Goal: Task Accomplishment & Management: Manage account settings

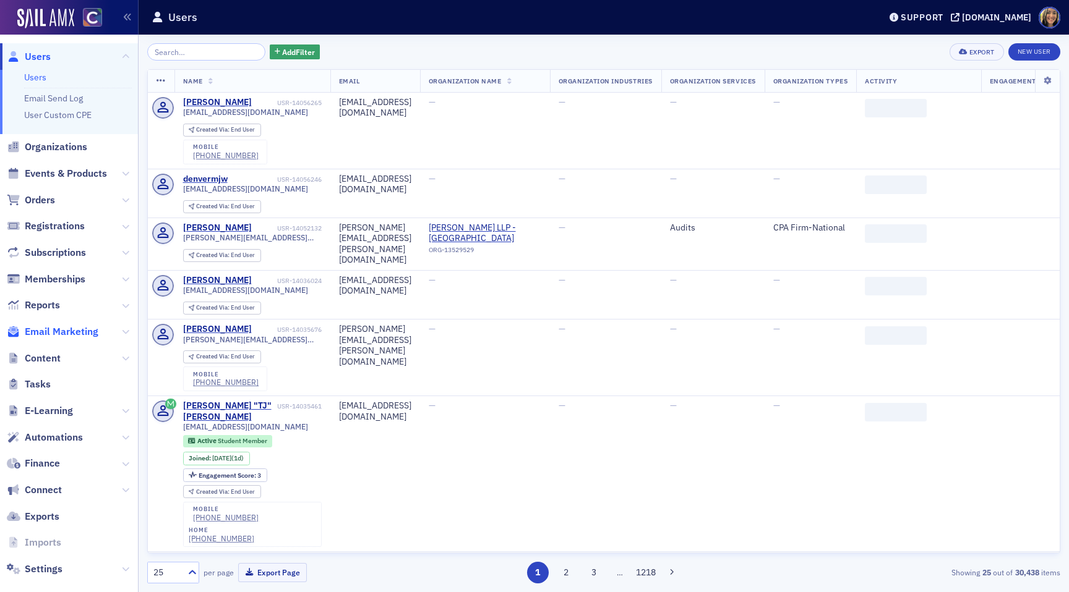
click at [87, 327] on span "Email Marketing" at bounding box center [62, 332] width 74 height 14
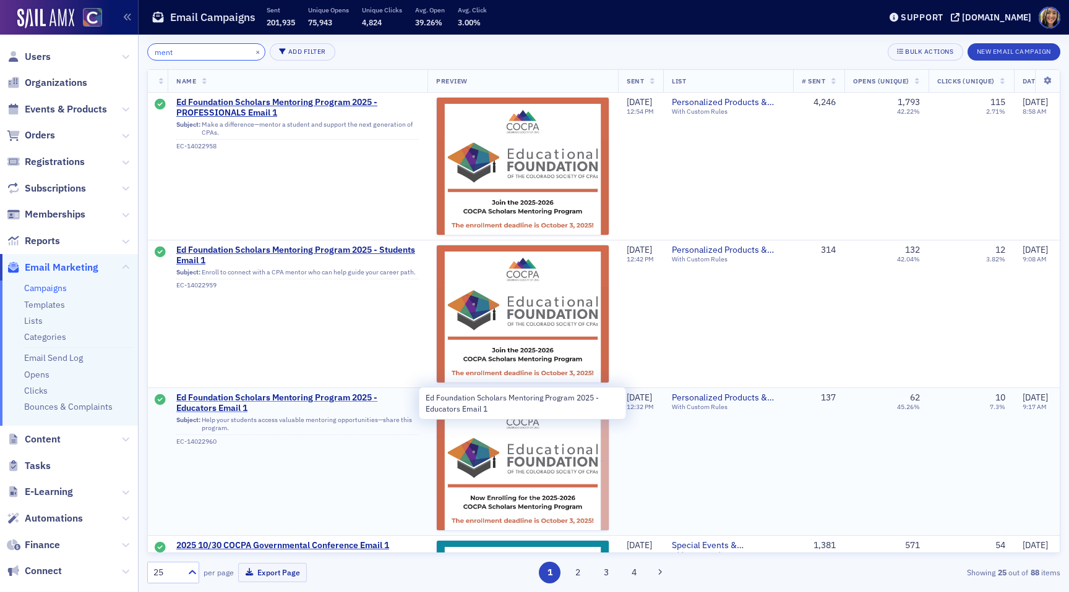
type input "ment"
click at [264, 399] on span "Ed Foundation Scholars Mentoring Program 2025 - Educators Email 1" at bounding box center [297, 404] width 242 height 22
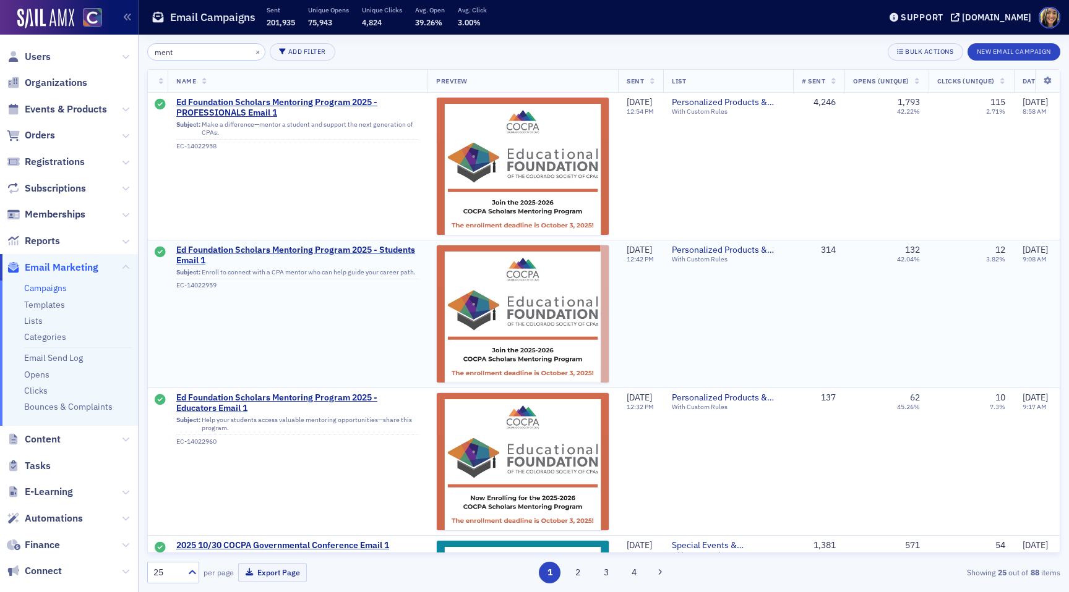
click at [292, 251] on span "Ed Foundation Scholars Mentoring Program 2025 - Students Email 1" at bounding box center [297, 256] width 242 height 22
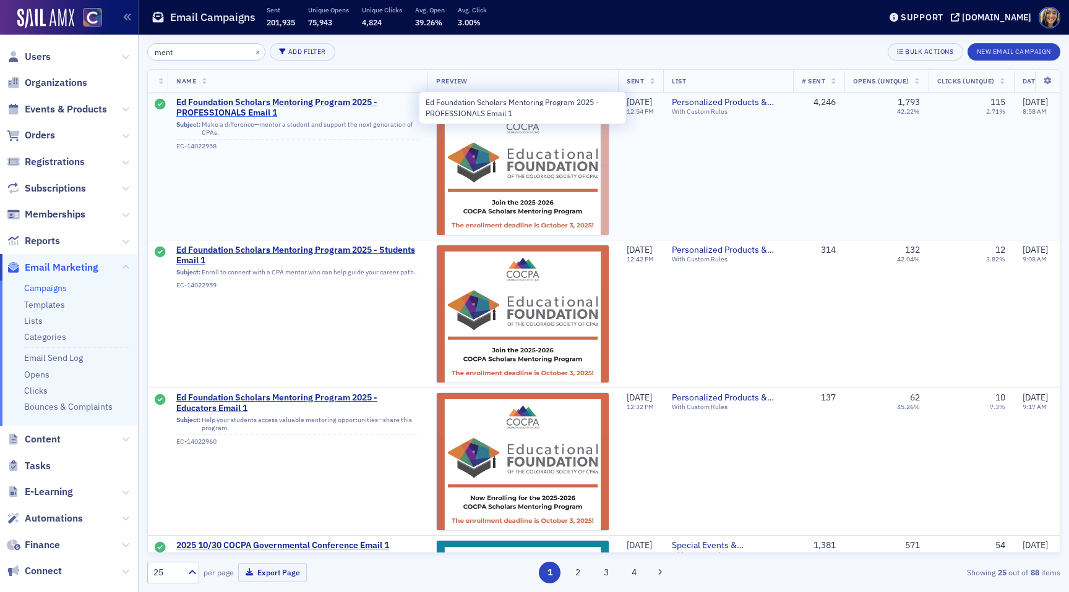
click at [302, 101] on span "Ed Foundation Scholars Mentoring Program 2025 - PROFESSIONALS Email 1" at bounding box center [297, 108] width 242 height 22
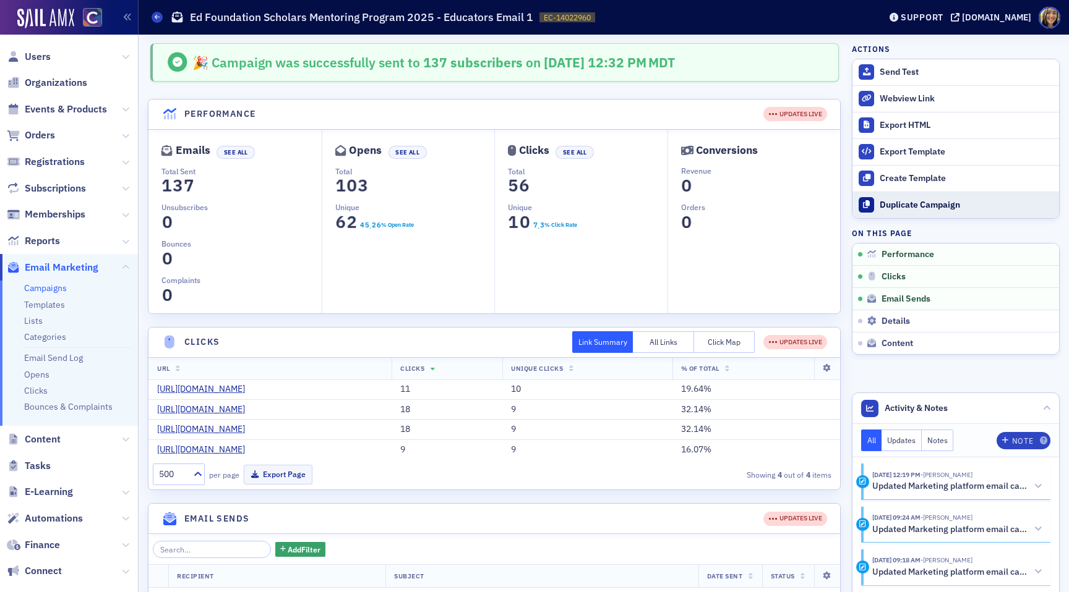
click at [898, 207] on div "Duplicate Campaign" at bounding box center [965, 205] width 173 height 11
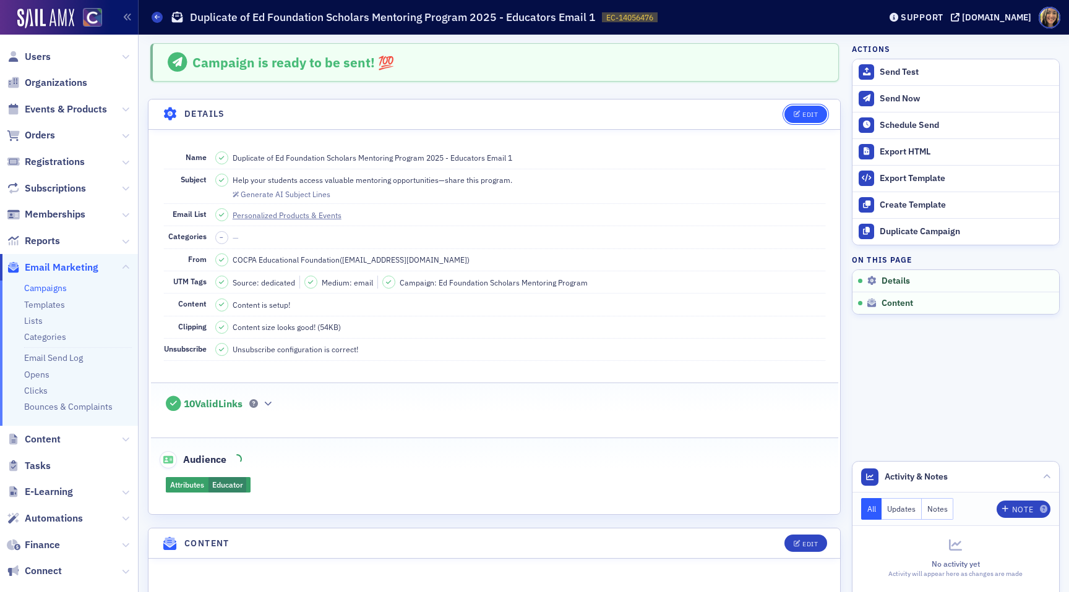
click at [796, 115] on icon "button" at bounding box center [796, 114] width 7 height 7
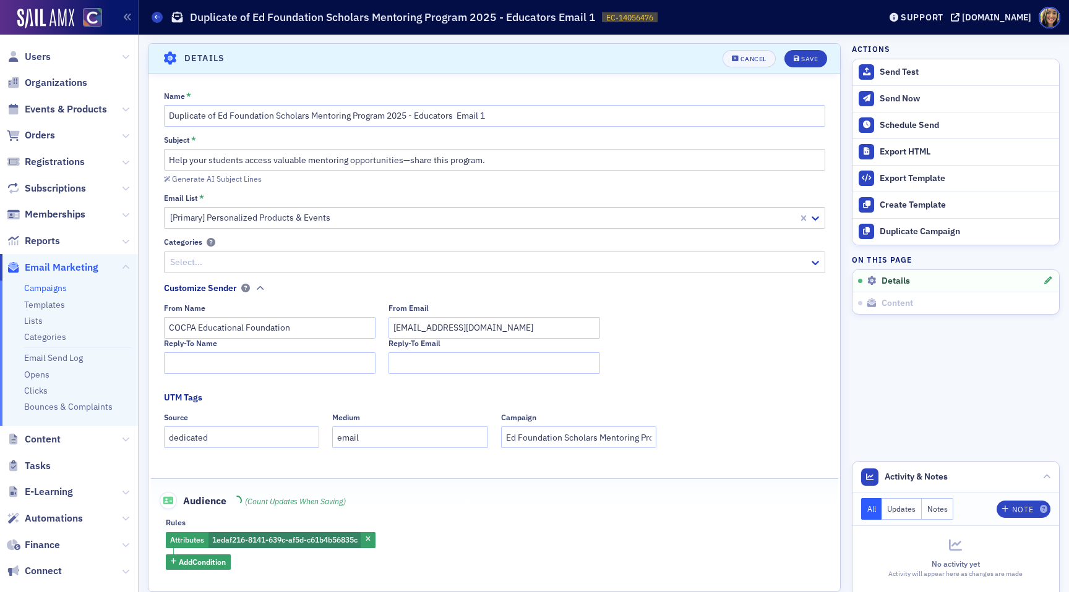
scroll to position [58, 0]
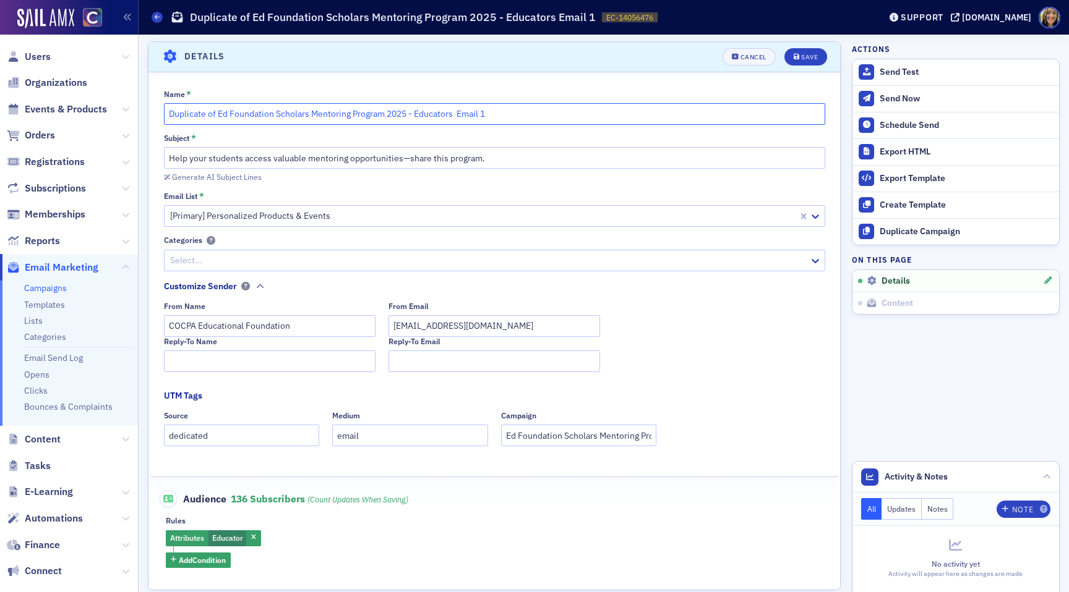
drag, startPoint x: 218, startPoint y: 112, endPoint x: 158, endPoint y: 112, distance: 60.0
click at [158, 112] on div "Name * Duplicate of Ed Foundation Scholars Mentoring Program 2025 - Educators E…" at bounding box center [493, 329] width 691 height 479
click at [452, 113] on input "Ed Foundation Scholars Mentoring Program 2025 - Educators Email 1" at bounding box center [494, 114] width 661 height 22
type input "Ed Foundation Scholars Mentoring Program 2025 - Educators Email 2"
click at [169, 161] on input "Help your students access valuable mentoring opportunities—share this program." at bounding box center [494, 158] width 661 height 22
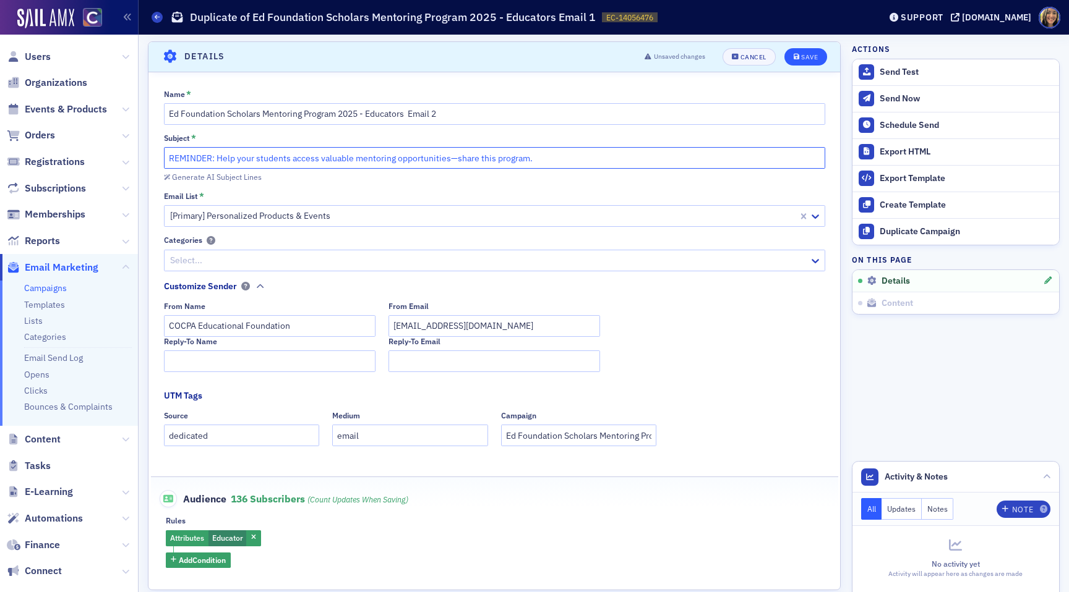
type input "REMINDER: Help your students access valuable mentoring opportunities—share this…"
click at [800, 54] on span "Save" at bounding box center [805, 57] width 24 height 7
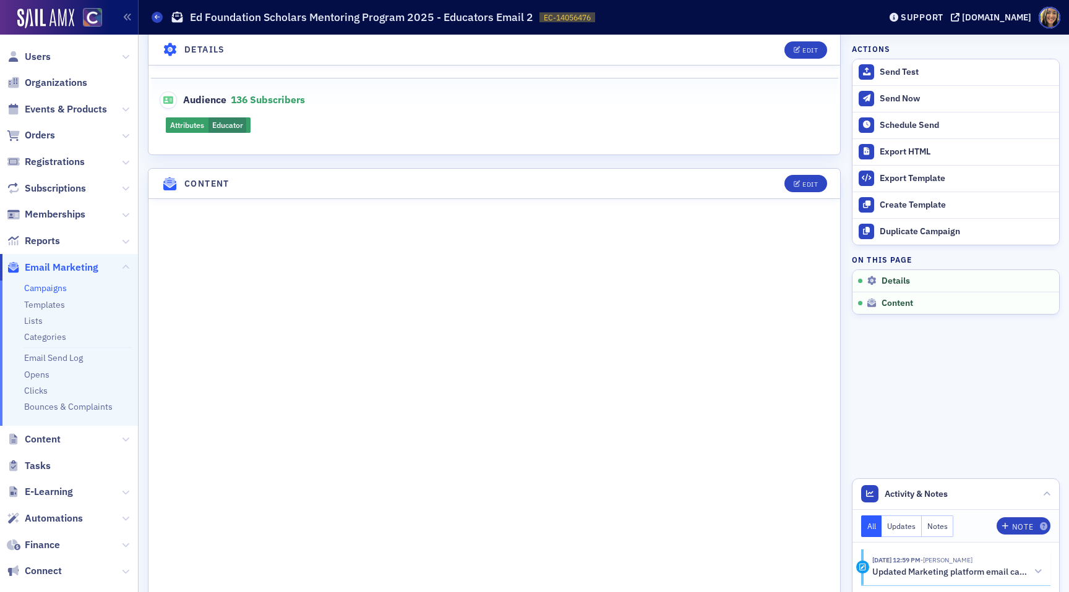
scroll to position [359, 0]
click at [799, 186] on icon "button" at bounding box center [796, 185] width 7 height 7
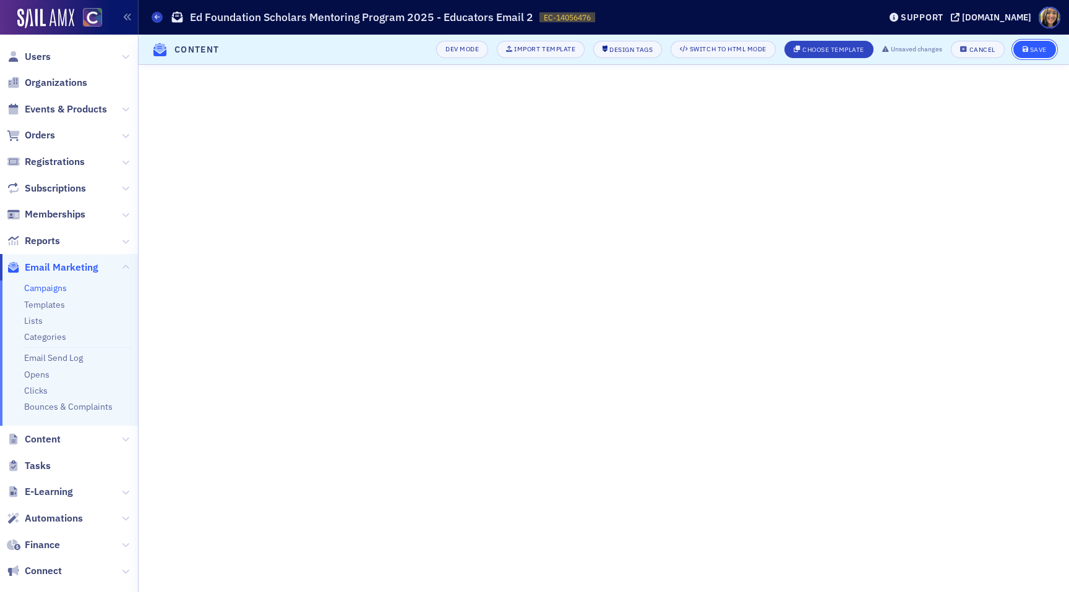
click at [1043, 51] on div "Save" at bounding box center [1038, 49] width 17 height 7
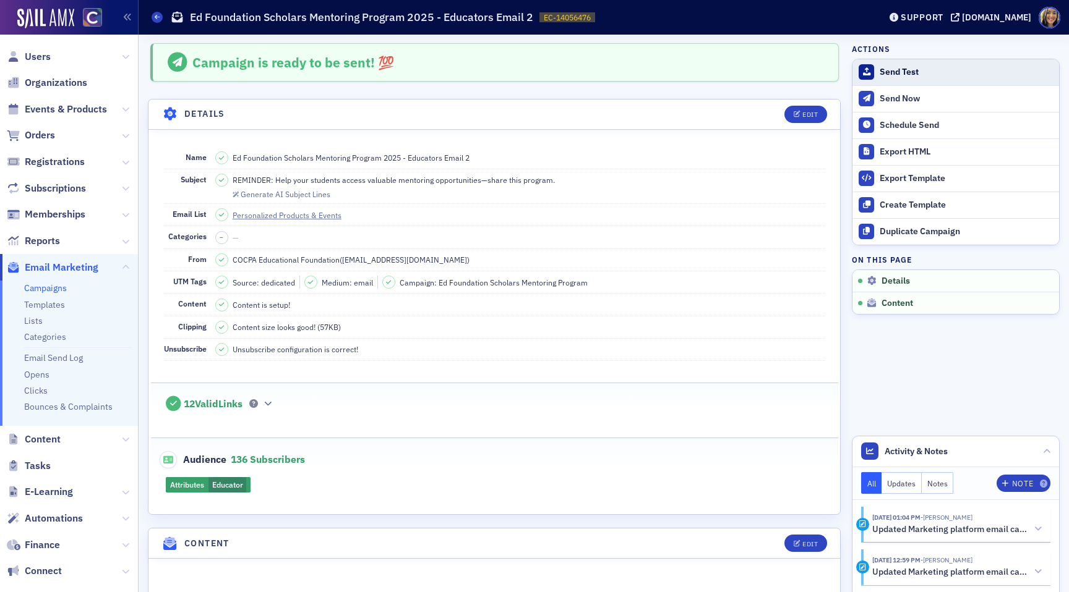
click at [923, 68] on div "Send Test" at bounding box center [965, 72] width 173 height 11
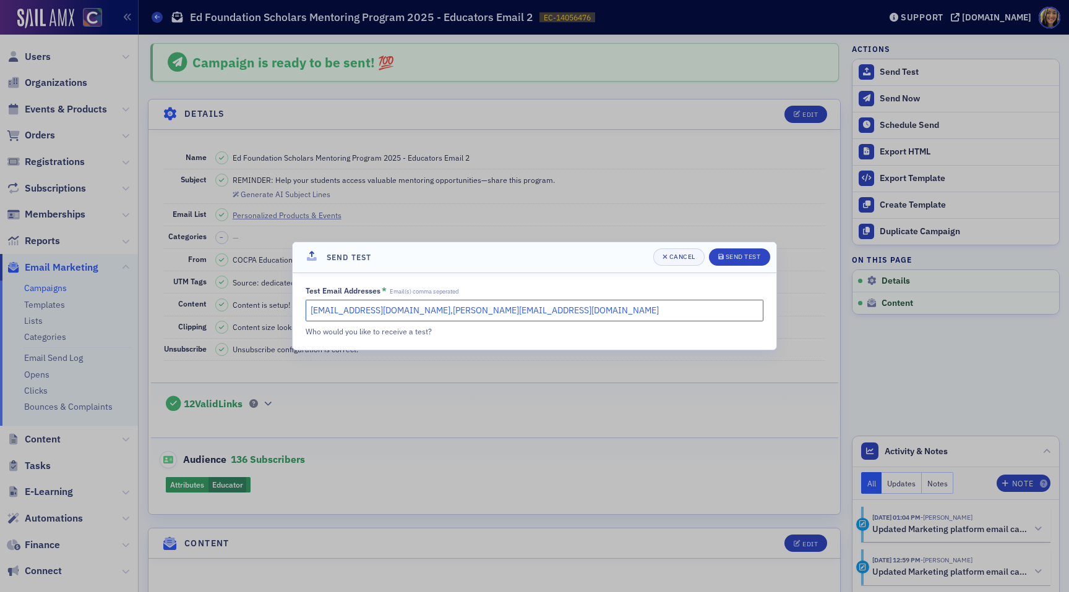
drag, startPoint x: 496, startPoint y: 310, endPoint x: 424, endPoint y: 313, distance: 72.4
click at [424, 312] on input "lauren@blueoceanideas.com,stacy@cocpa.org" at bounding box center [534, 311] width 458 height 22
type input "lauren@blueoceanideas.com"
click at [736, 258] on div "Send Test" at bounding box center [742, 257] width 35 height 7
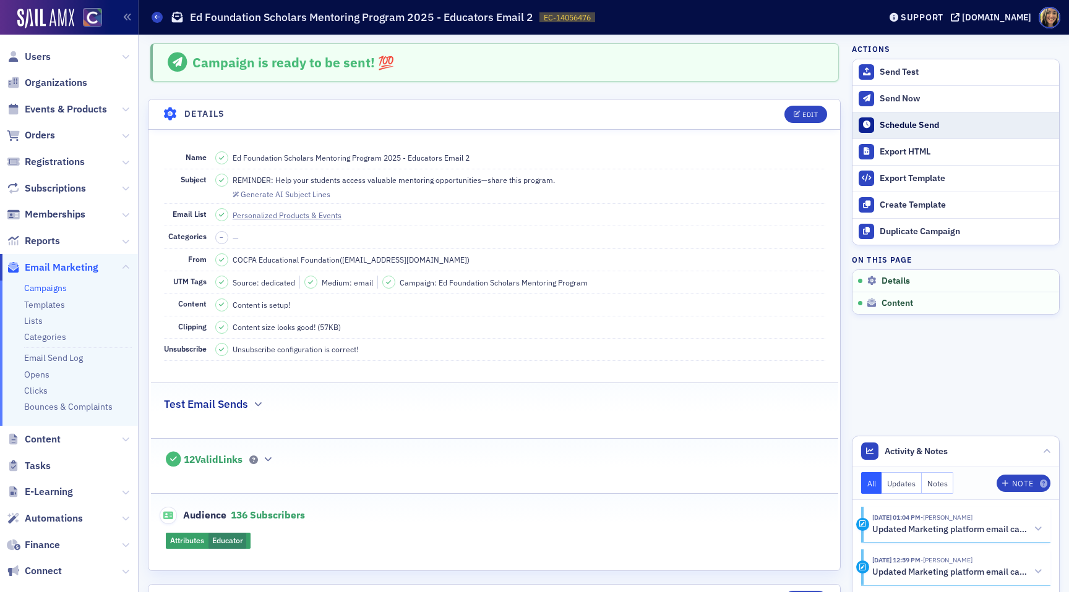
click at [910, 124] on div "Schedule Send" at bounding box center [965, 125] width 173 height 11
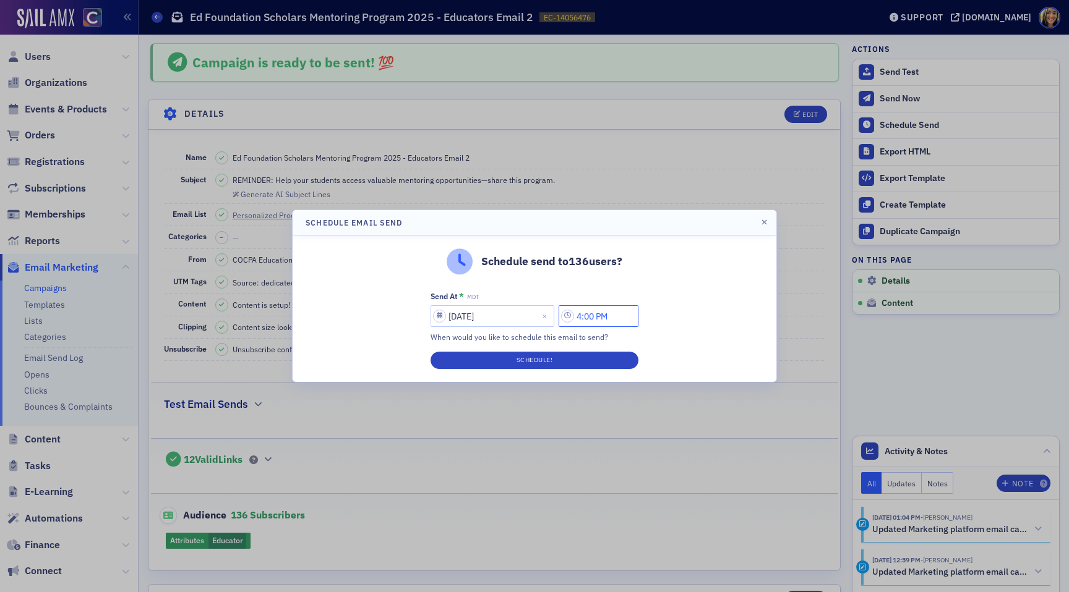
drag, startPoint x: 588, startPoint y: 320, endPoint x: 581, endPoint y: 320, distance: 7.4
click at [581, 320] on input "4:00 PM" at bounding box center [598, 316] width 80 height 22
click at [594, 317] on input "2:00 PM" at bounding box center [598, 316] width 80 height 22
click at [587, 317] on input "2:00 PM" at bounding box center [598, 316] width 80 height 22
drag, startPoint x: 594, startPoint y: 317, endPoint x: 600, endPoint y: 317, distance: 6.8
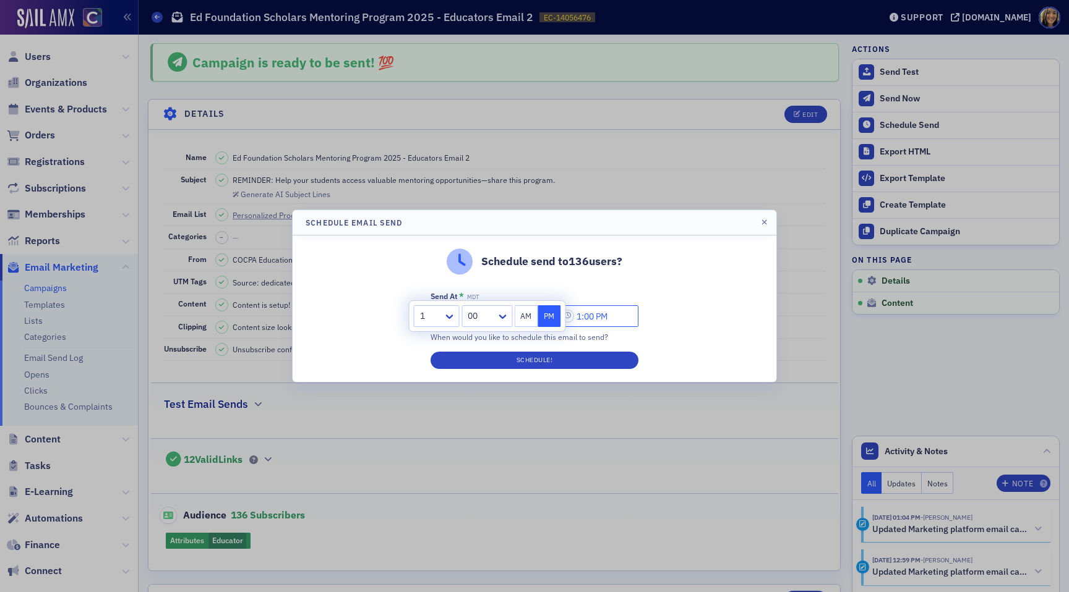
click at [600, 317] on input "1:00 PM" at bounding box center [598, 316] width 80 height 22
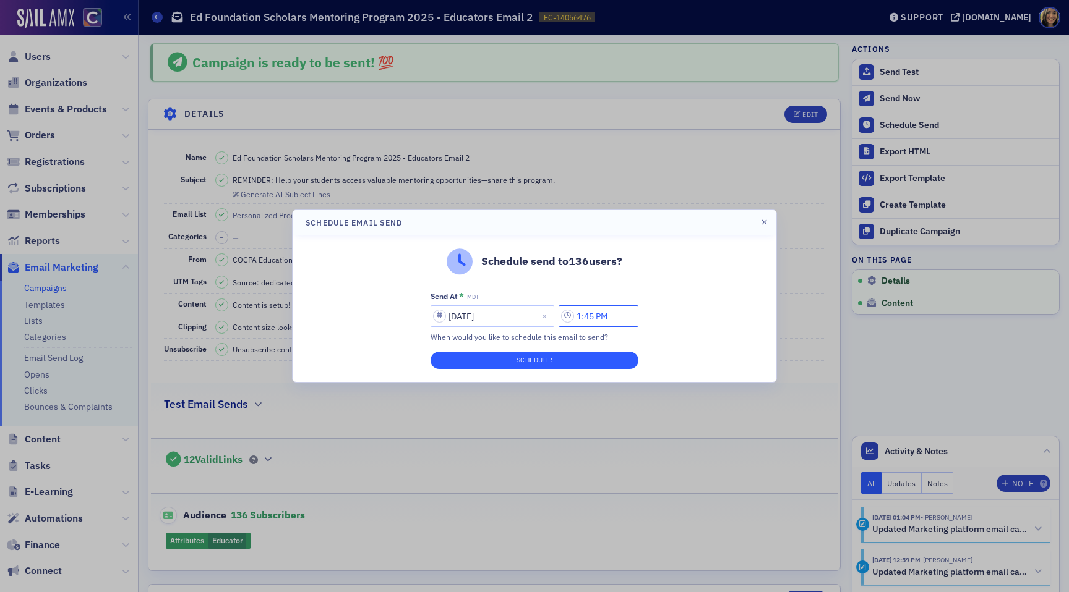
type input "1:45 PM"
click at [581, 356] on button "Schedule!" at bounding box center [534, 360] width 208 height 17
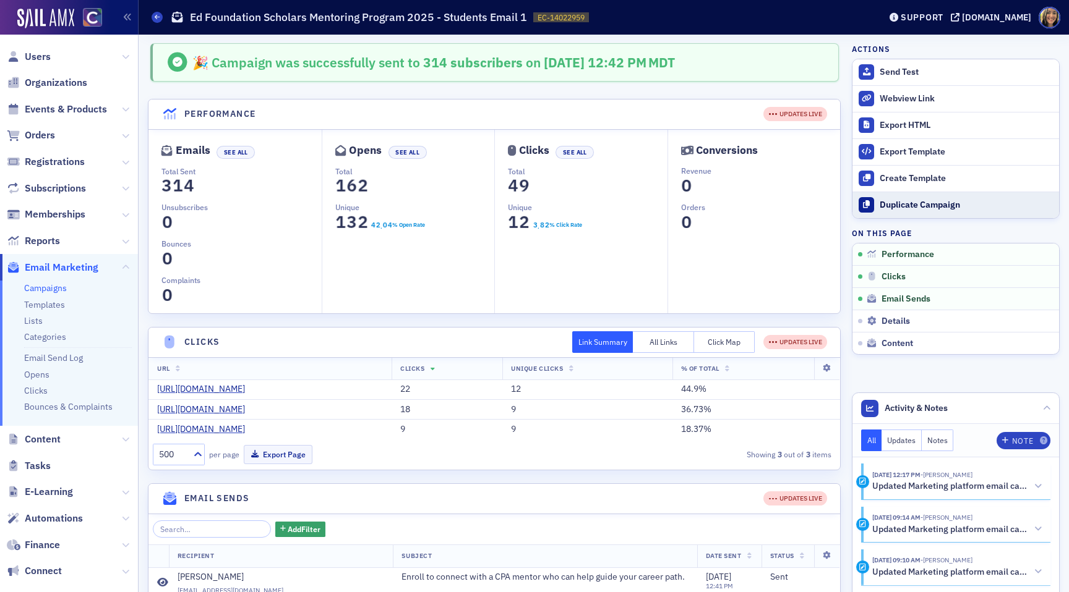
click at [913, 208] on div "Duplicate Campaign" at bounding box center [965, 205] width 173 height 11
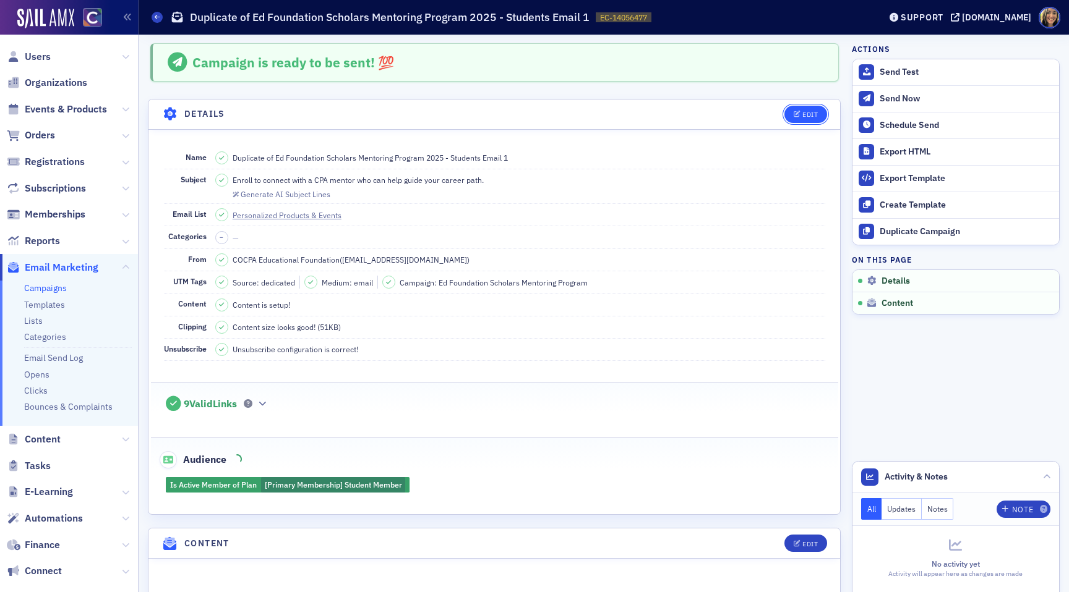
click at [816, 108] on button "Edit" at bounding box center [805, 114] width 43 height 17
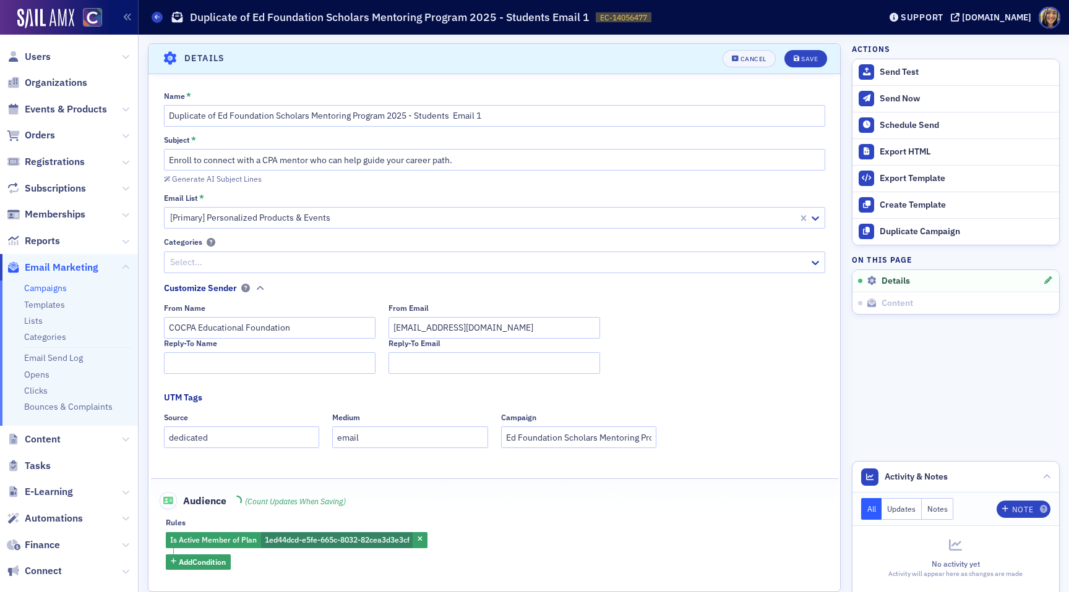
scroll to position [58, 0]
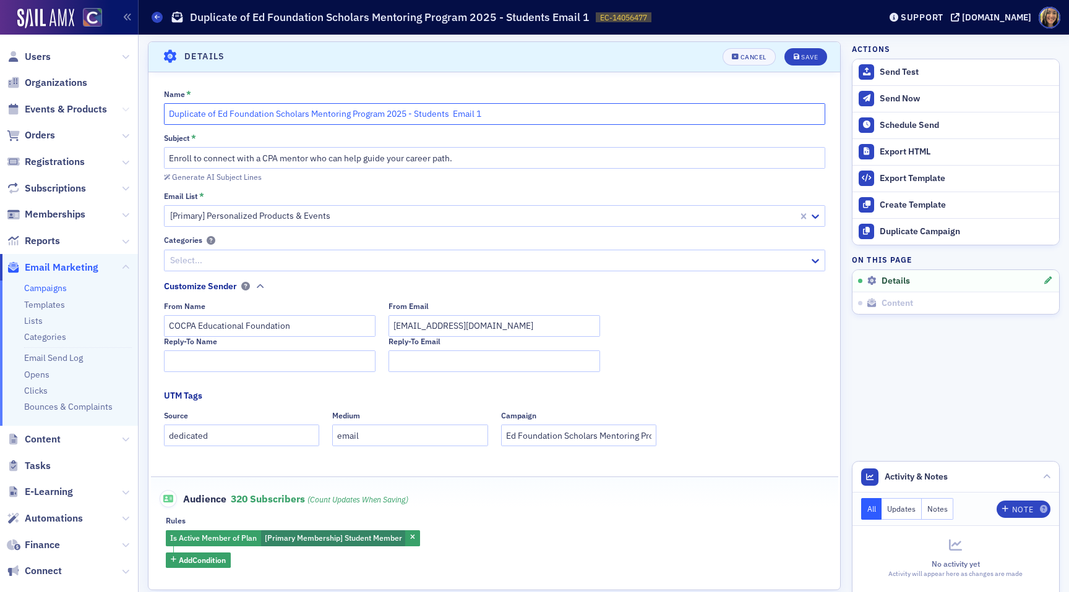
drag, startPoint x: 218, startPoint y: 112, endPoint x: 127, endPoint y: 112, distance: 90.3
click at [127, 112] on div "Users Organizations Events & Products Orders Registrations Subscriptions Member…" at bounding box center [534, 296] width 1069 height 592
click at [440, 117] on input "Ed Foundation Scholars Mentoring Program 2025 - Students Email 1" at bounding box center [494, 114] width 661 height 22
type input "Ed Foundation Scholars Mentoring Program 2025 - Students Email 2"
click at [168, 156] on input "Enroll to connect with a CPA mentor who can help guide your career path." at bounding box center [494, 158] width 661 height 22
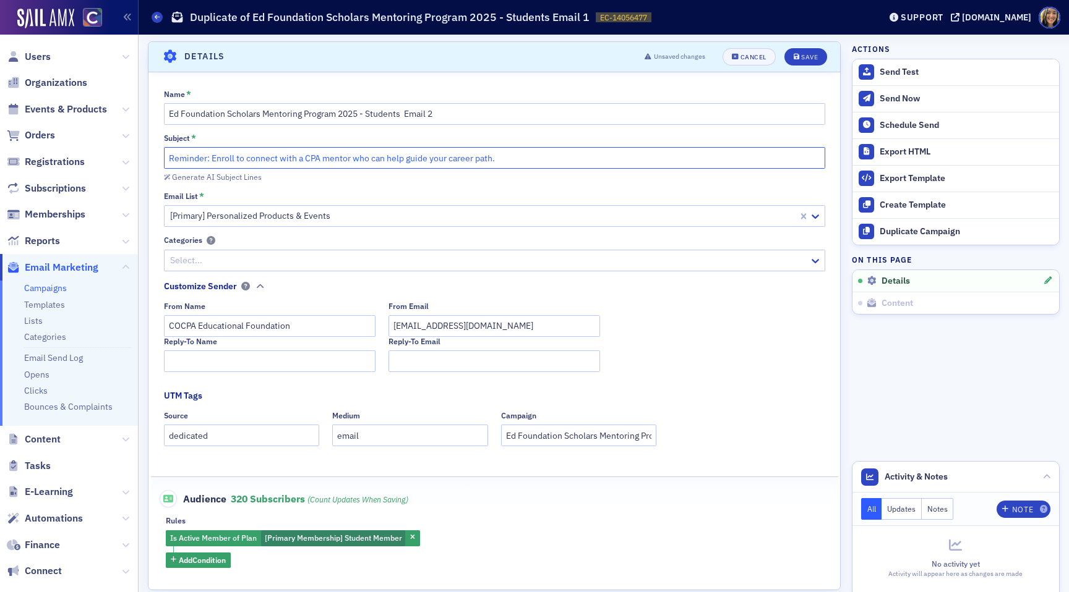
drag, startPoint x: 210, startPoint y: 160, endPoint x: 151, endPoint y: 162, distance: 58.8
click at [151, 160] on div "Name * Ed Foundation Scholars Mentoring Program 2025 - Students Email 2 Subject…" at bounding box center [493, 329] width 691 height 479
type input "REMINDER: Enroll to connect with a CPA mentor who can help guide your career pa…"
click at [812, 59] on div "Save" at bounding box center [809, 57] width 17 height 7
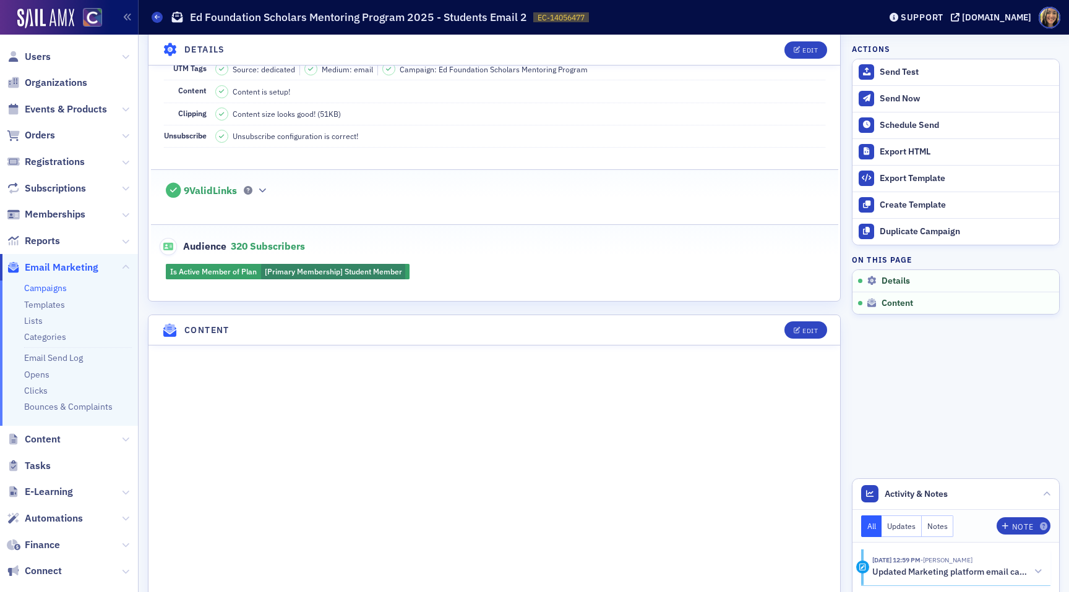
scroll to position [218, 0]
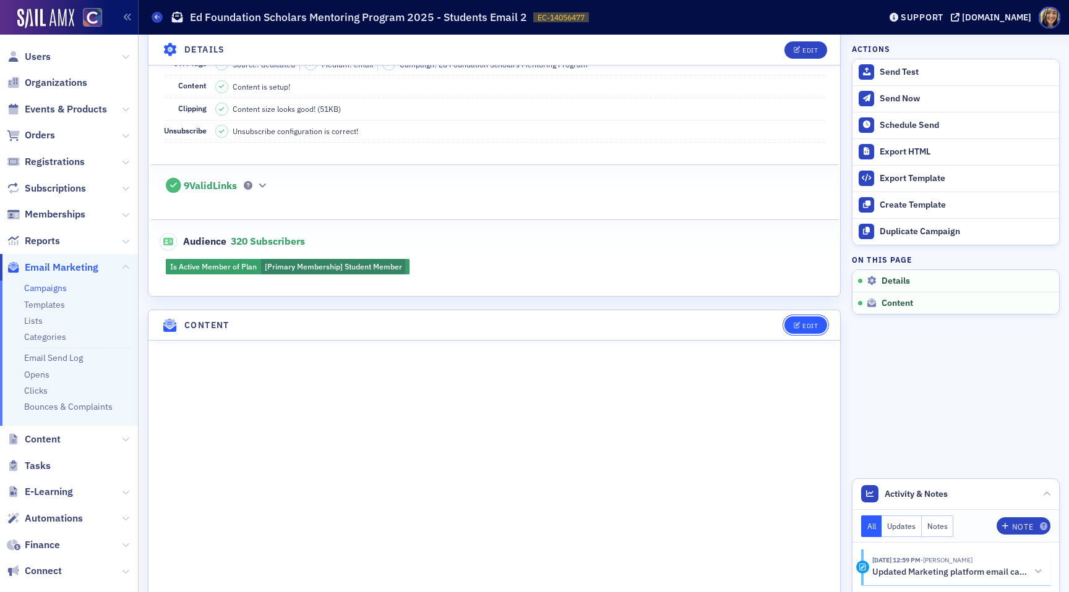
click at [798, 325] on icon "button" at bounding box center [796, 326] width 7 height 7
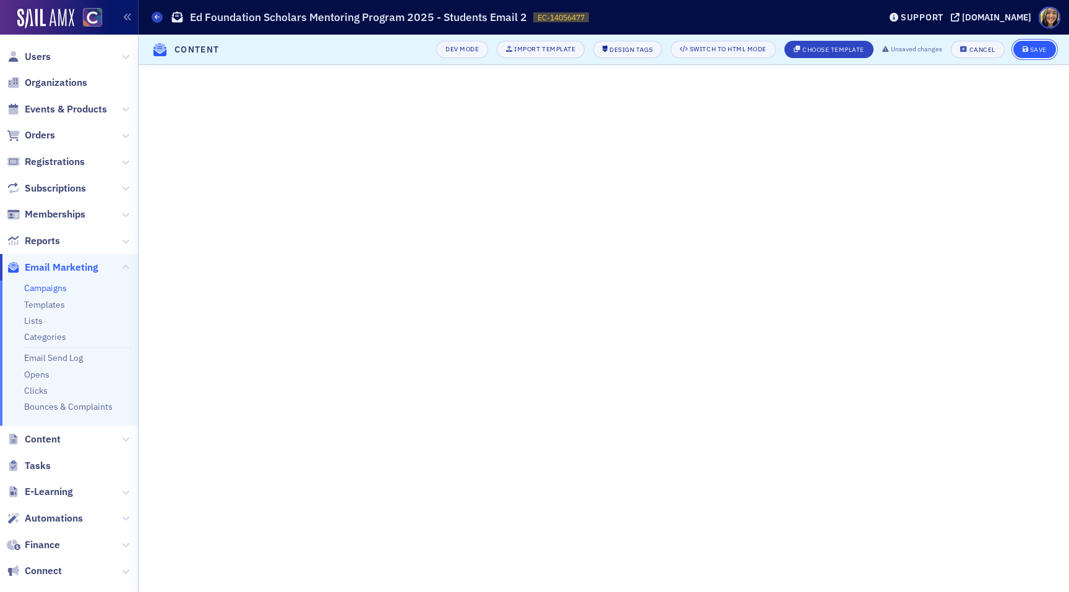
click at [1037, 54] on button "Save" at bounding box center [1034, 49] width 43 height 17
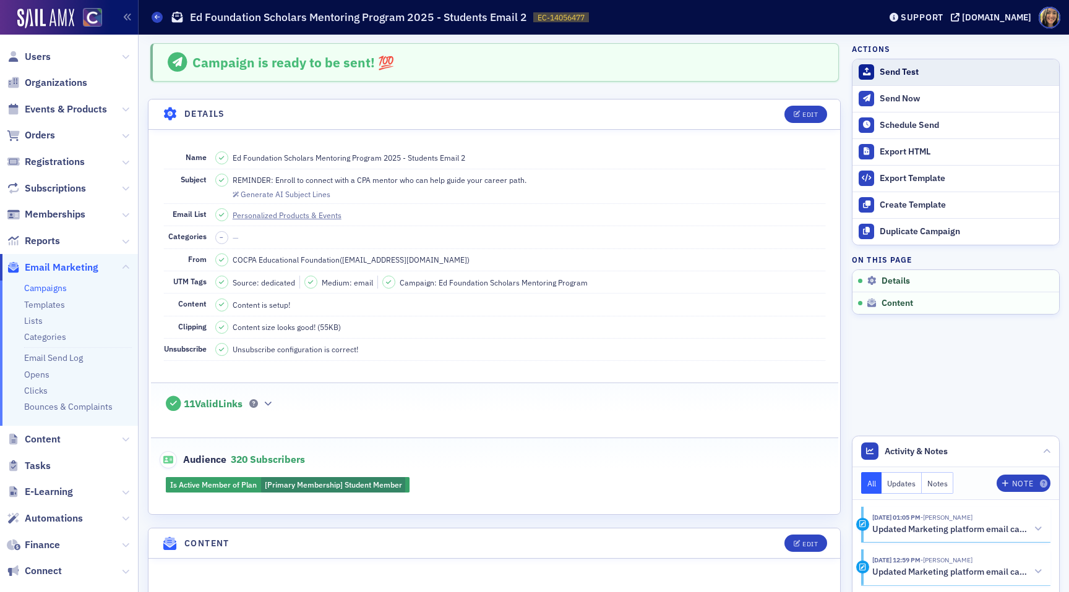
click at [884, 64] on button "Send Test" at bounding box center [955, 72] width 207 height 26
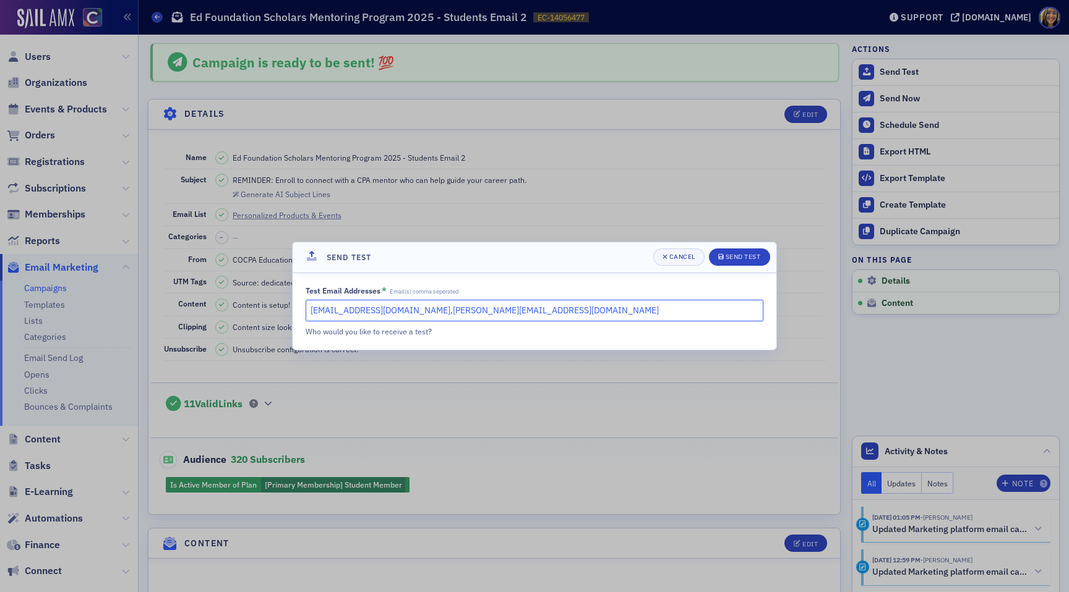
drag, startPoint x: 539, startPoint y: 309, endPoint x: 424, endPoint y: 309, distance: 115.6
click at [424, 309] on input "[EMAIL_ADDRESS][DOMAIN_NAME],[PERSON_NAME][EMAIL_ADDRESS][DOMAIN_NAME]" at bounding box center [534, 311] width 458 height 22
type input "[EMAIL_ADDRESS][DOMAIN_NAME]"
click at [735, 254] on div "Send Test" at bounding box center [742, 257] width 35 height 7
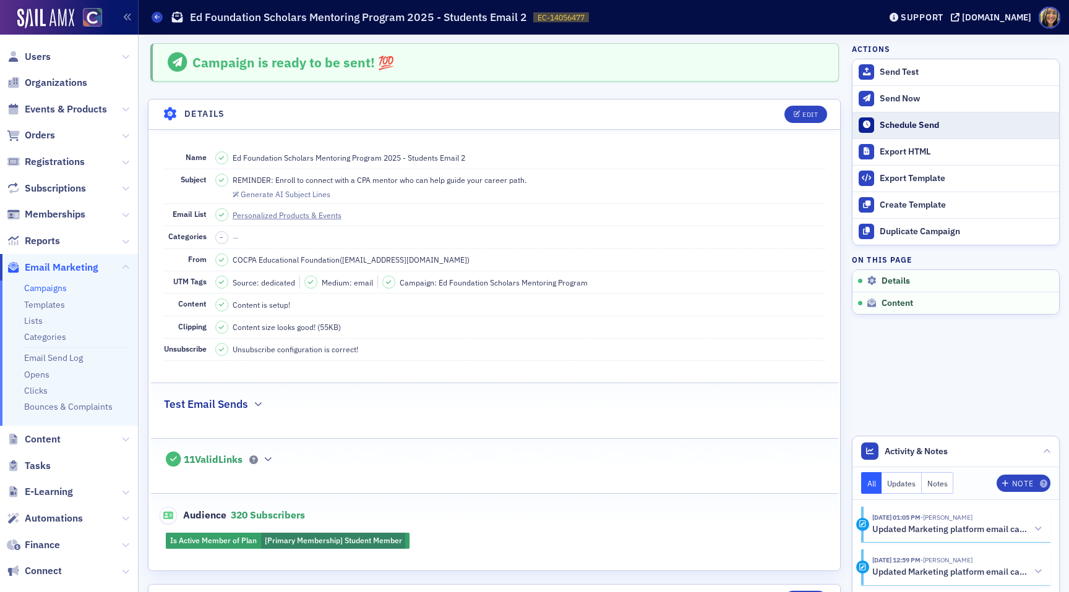
click at [904, 132] on button "Schedule Send" at bounding box center [955, 125] width 207 height 27
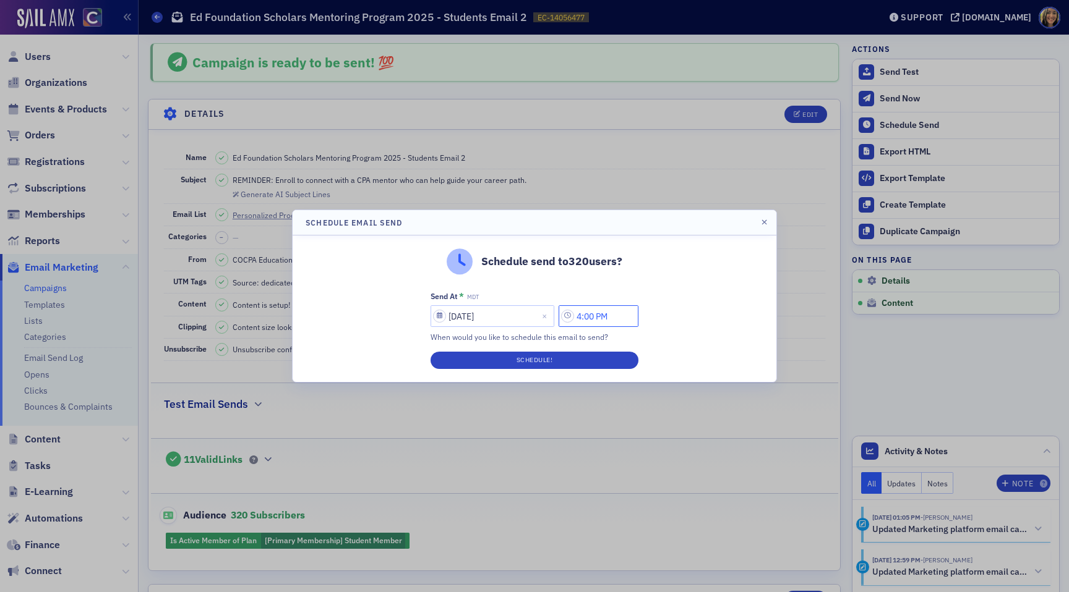
drag, startPoint x: 589, startPoint y: 317, endPoint x: 579, endPoint y: 317, distance: 10.5
click at [579, 317] on input "4:00 PM" at bounding box center [598, 316] width 80 height 22
click at [592, 317] on input "2:00 PM" at bounding box center [598, 316] width 80 height 22
type input "2:00 PM"
click at [592, 358] on button "Schedule!" at bounding box center [534, 360] width 208 height 17
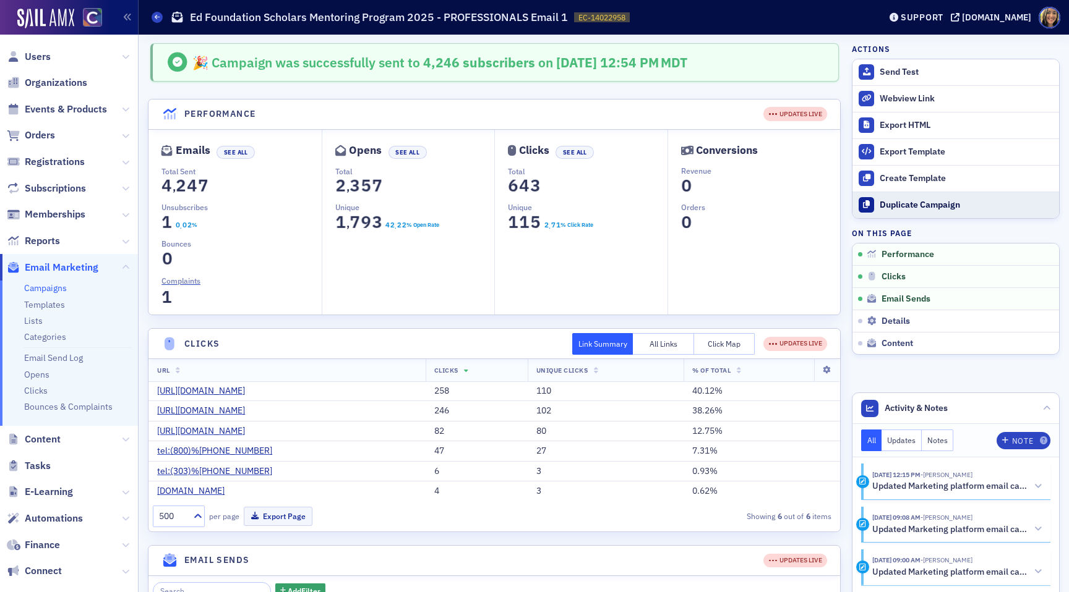
click at [930, 207] on div "Duplicate Campaign" at bounding box center [965, 205] width 173 height 11
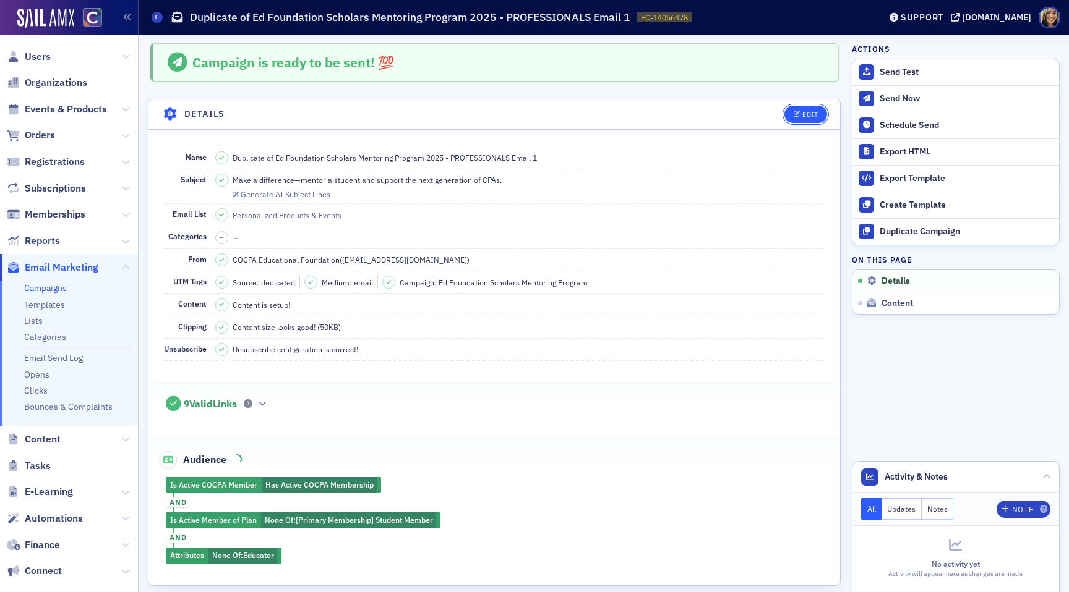
click at [817, 116] on div "Edit" at bounding box center [809, 114] width 15 height 7
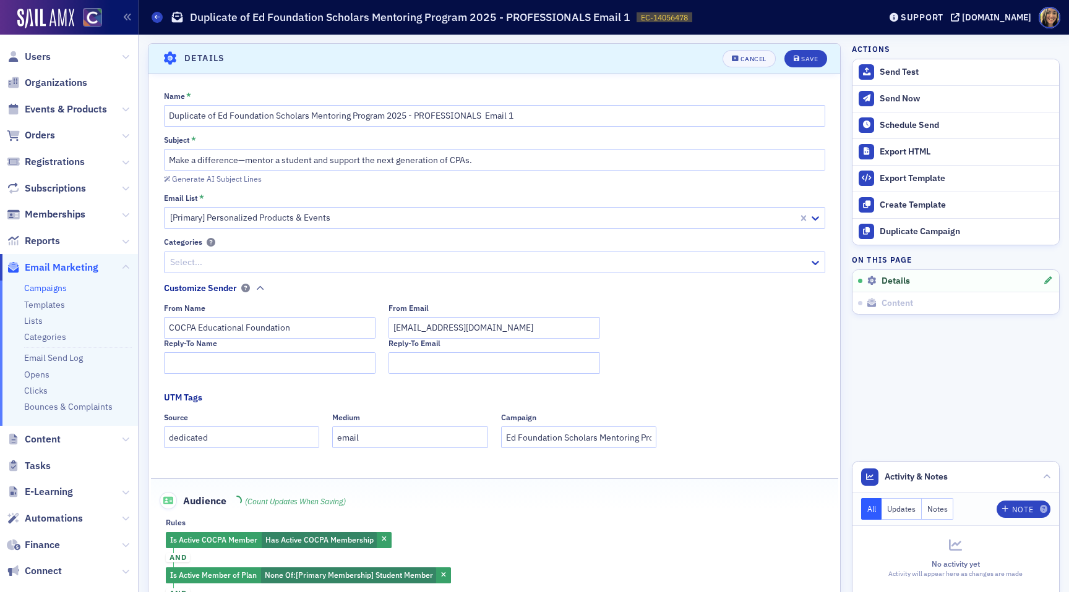
scroll to position [58, 0]
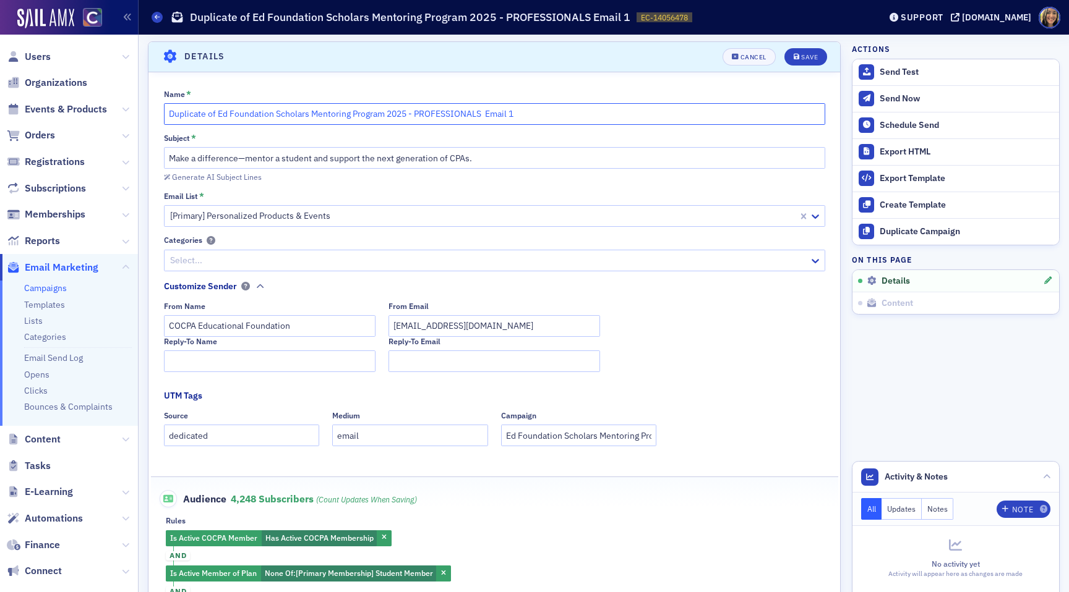
drag, startPoint x: 218, startPoint y: 116, endPoint x: 172, endPoint y: 116, distance: 45.8
click at [172, 116] on input "Duplicate of Ed Foundation Scholars Mentoring Program 2025 - PROFESSIONALS Emai…" at bounding box center [494, 114] width 661 height 22
type input "Ed Foundation Scholars Mentoring Program 2025 - PROFESSIONALS Email 1"
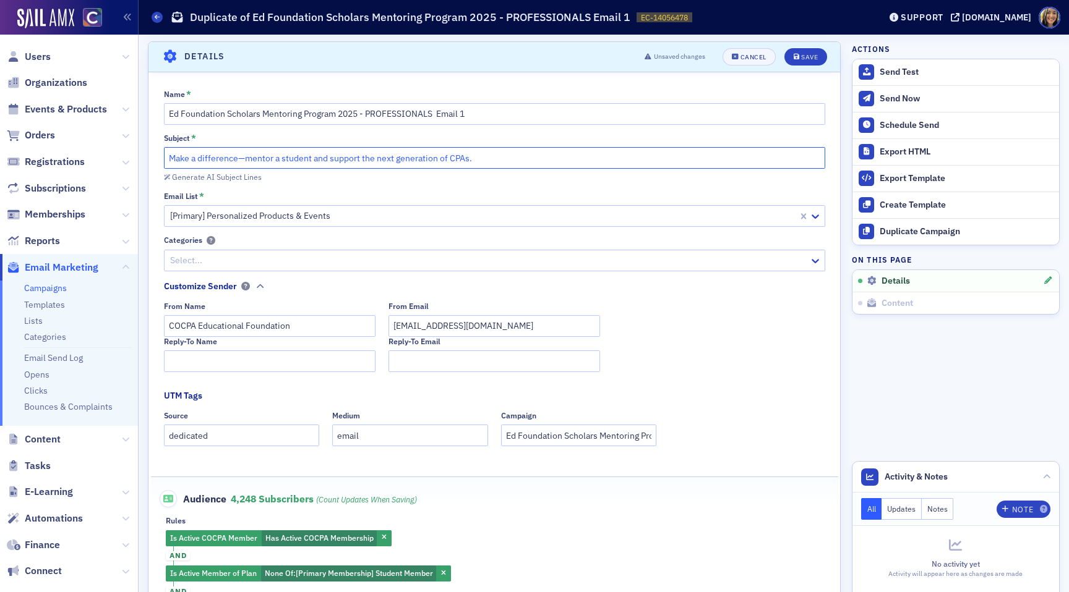
click at [168, 156] on input "Make a difference—mentor a student and support the next generation of CPAs." at bounding box center [494, 158] width 661 height 22
type input "REMINDER: Make a difference—mentor a student and support the next generation of…"
click at [817, 56] on div "Save" at bounding box center [809, 57] width 17 height 7
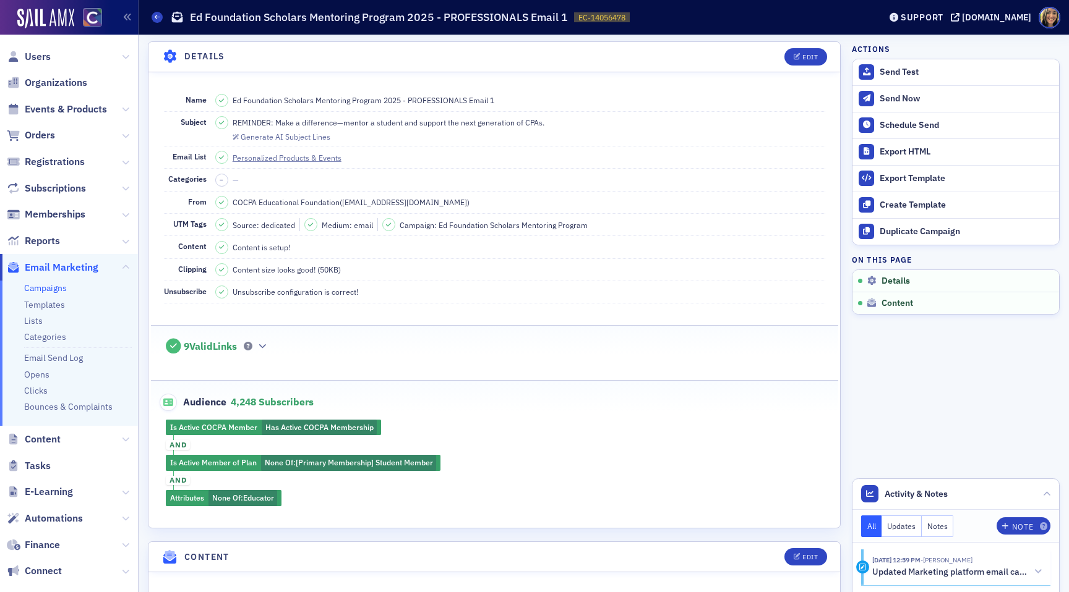
scroll to position [69, 0]
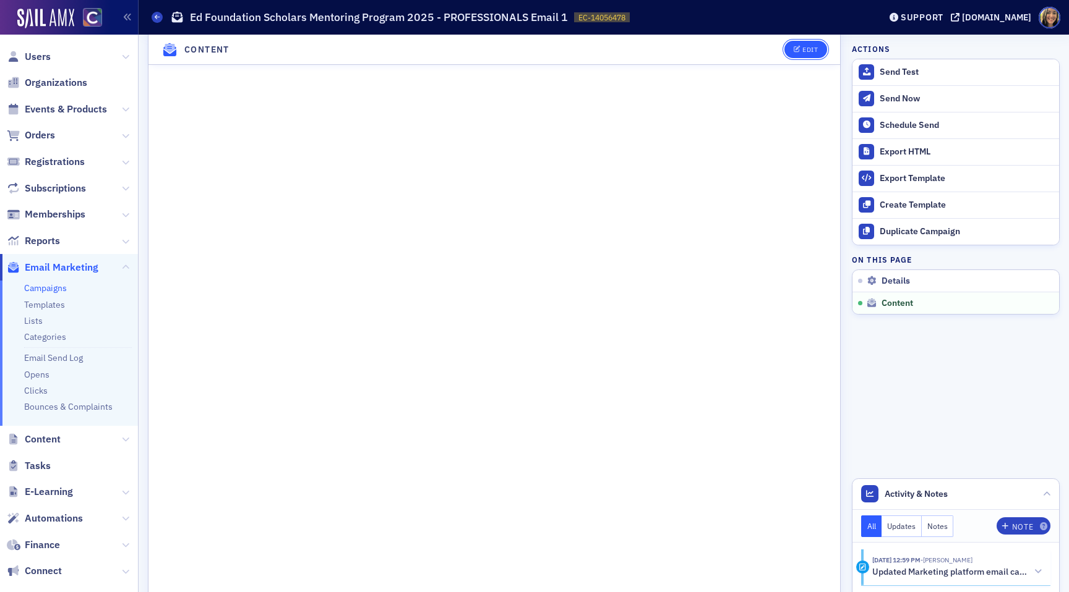
click at [803, 47] on div "Edit" at bounding box center [809, 49] width 15 height 7
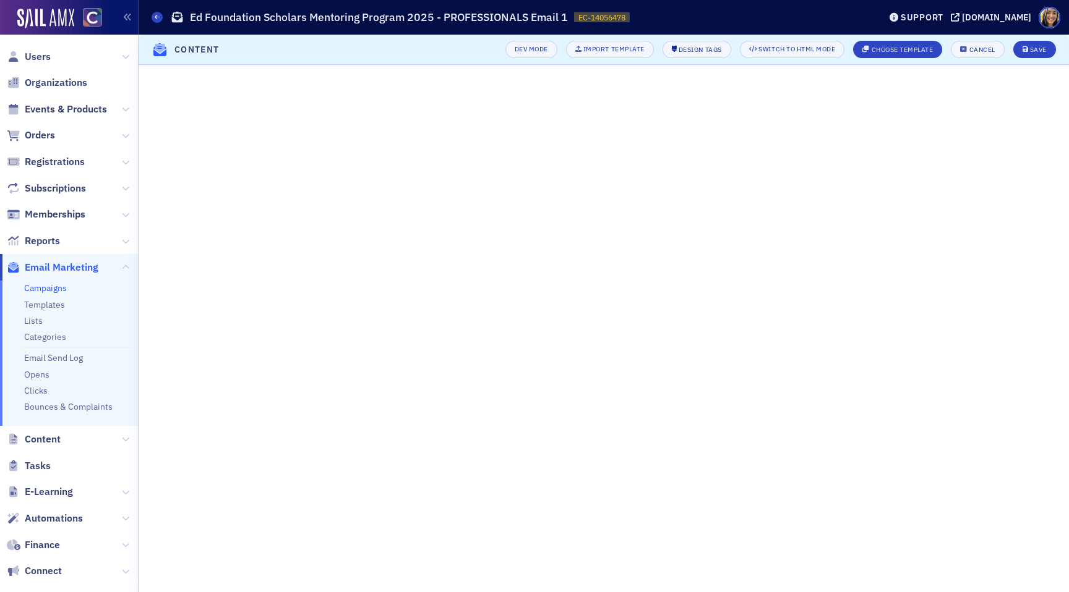
scroll to position [14, 0]
click at [1028, 54] on button "Save" at bounding box center [1034, 49] width 43 height 17
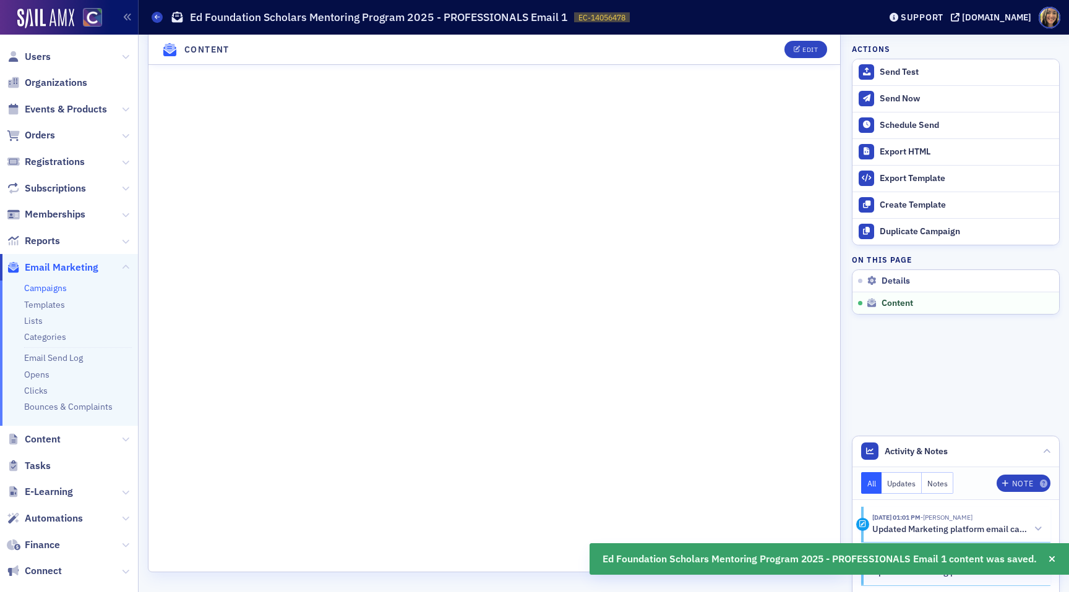
scroll to position [0, 0]
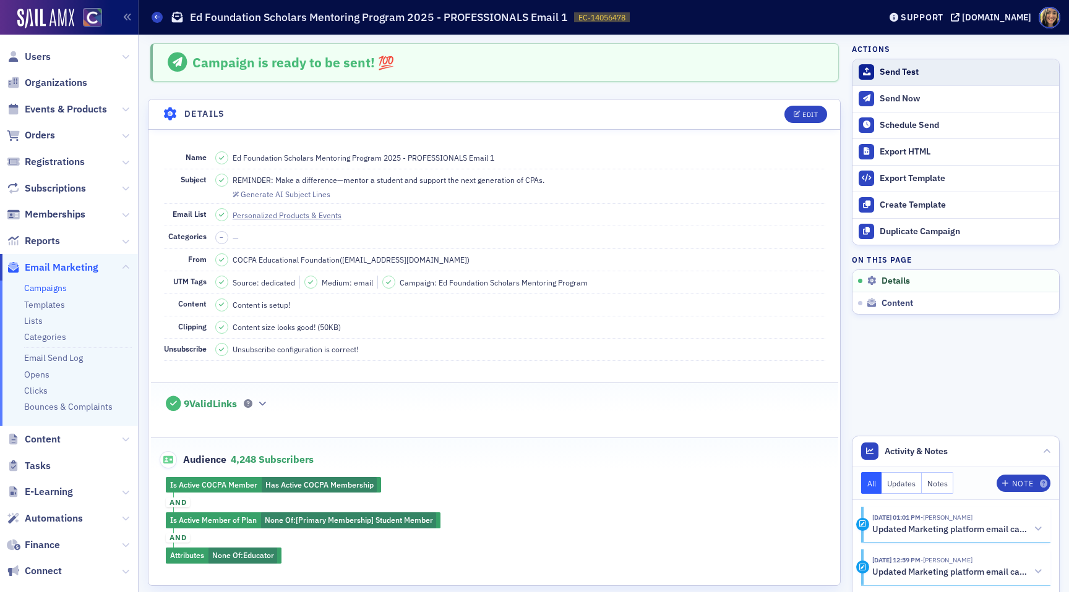
click at [905, 71] on div "Send Test" at bounding box center [965, 72] width 173 height 11
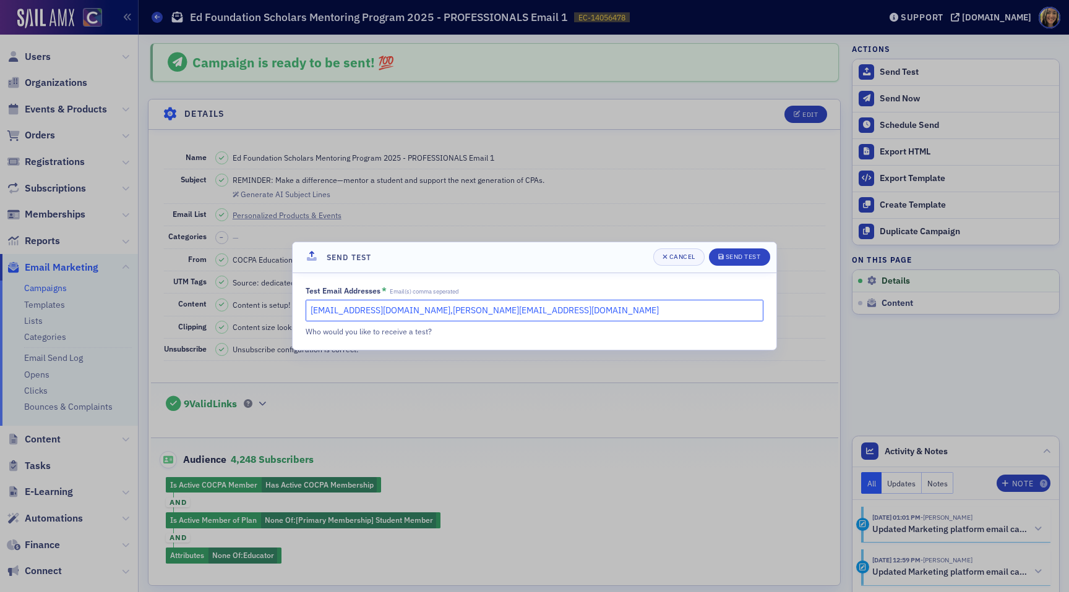
drag, startPoint x: 529, startPoint y: 309, endPoint x: 182, endPoint y: 307, distance: 346.3
click at [182, 307] on div "Send Test Cancel Send Test Test Email Addresses * Email(s) comma seperated laur…" at bounding box center [534, 296] width 1069 height 592
type input "[EMAIL_ADDRESS][DOMAIN_NAME]"
click at [742, 251] on button "Send Test" at bounding box center [739, 257] width 61 height 17
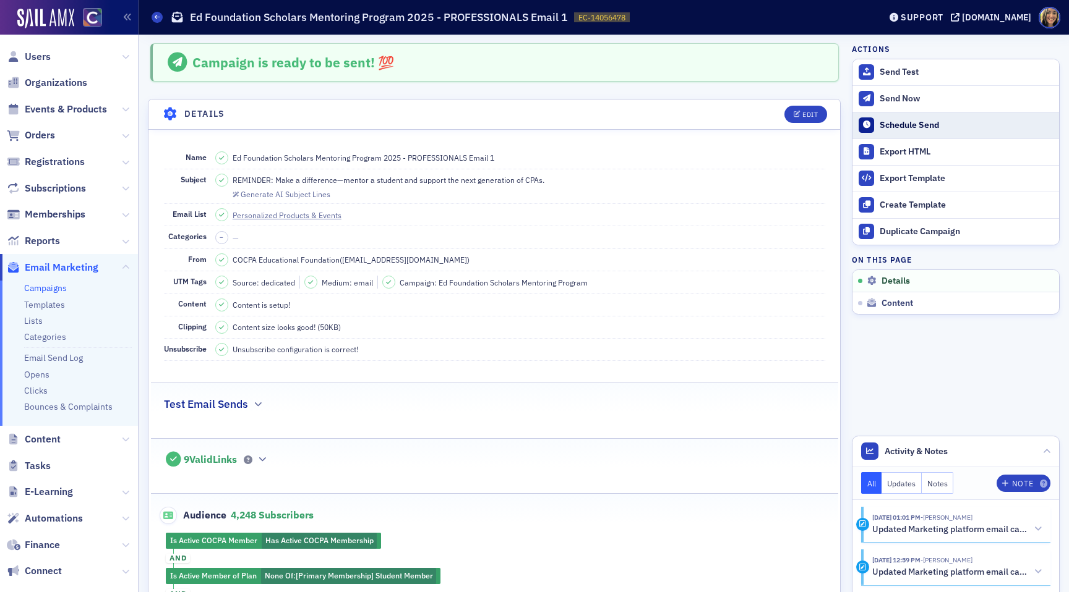
click at [897, 129] on div "Schedule Send" at bounding box center [965, 125] width 173 height 11
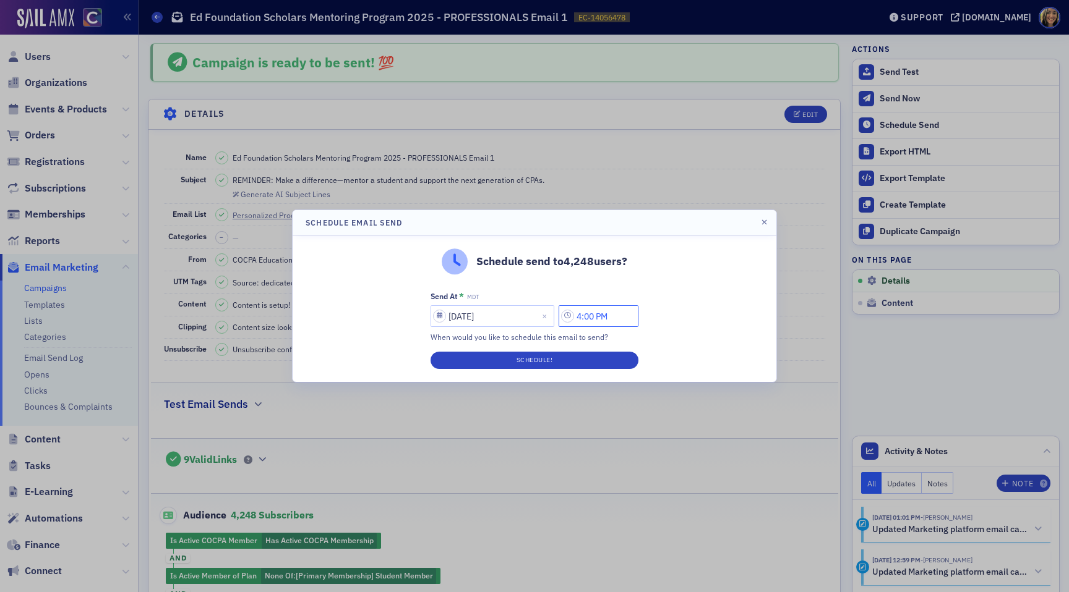
drag, startPoint x: 591, startPoint y: 317, endPoint x: 574, endPoint y: 317, distance: 17.3
click at [574, 317] on input "4:00 PM" at bounding box center [598, 316] width 80 height 22
click at [585, 320] on input "4:00 PM" at bounding box center [598, 316] width 80 height 22
click at [585, 319] on input "4:00 PM" at bounding box center [598, 316] width 80 height 22
click at [597, 317] on input "1:00 PM" at bounding box center [598, 316] width 80 height 22
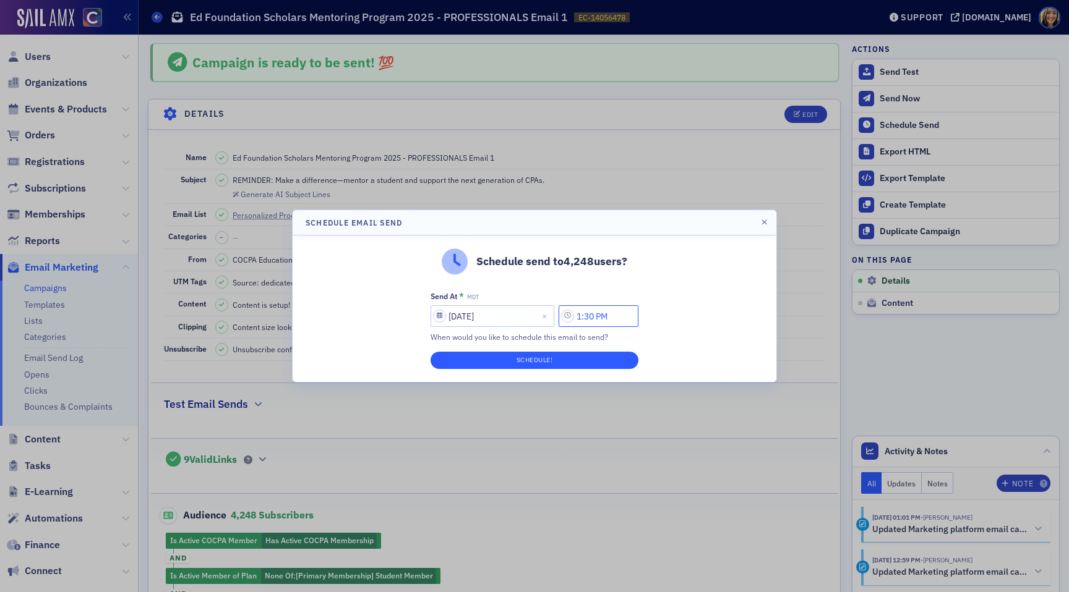
type input "1:30 PM"
click at [593, 359] on button "Schedule!" at bounding box center [534, 360] width 208 height 17
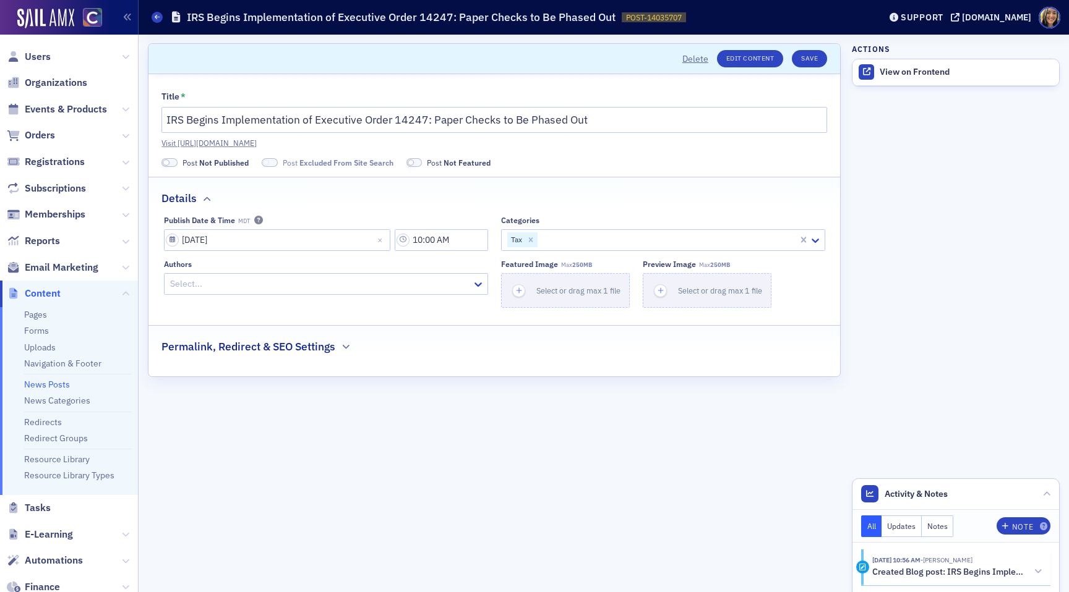
click at [179, 157] on label "Post Not Published" at bounding box center [204, 162] width 87 height 11
click at [171, 162] on span at bounding box center [169, 162] width 16 height 9
click at [250, 162] on span at bounding box center [251, 163] width 7 height 7
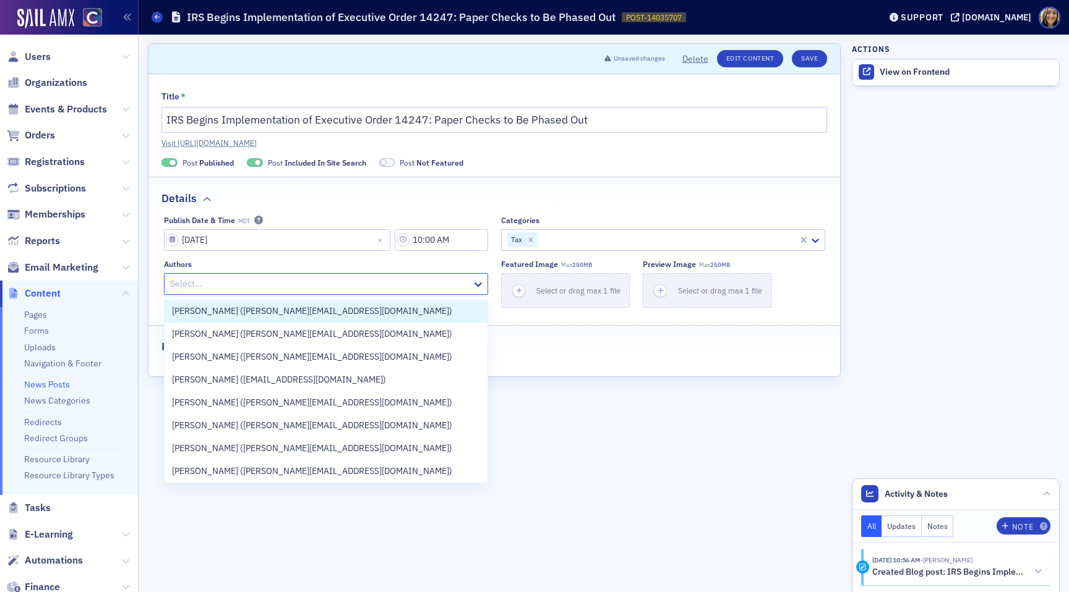
click at [216, 289] on div at bounding box center [320, 283] width 302 height 15
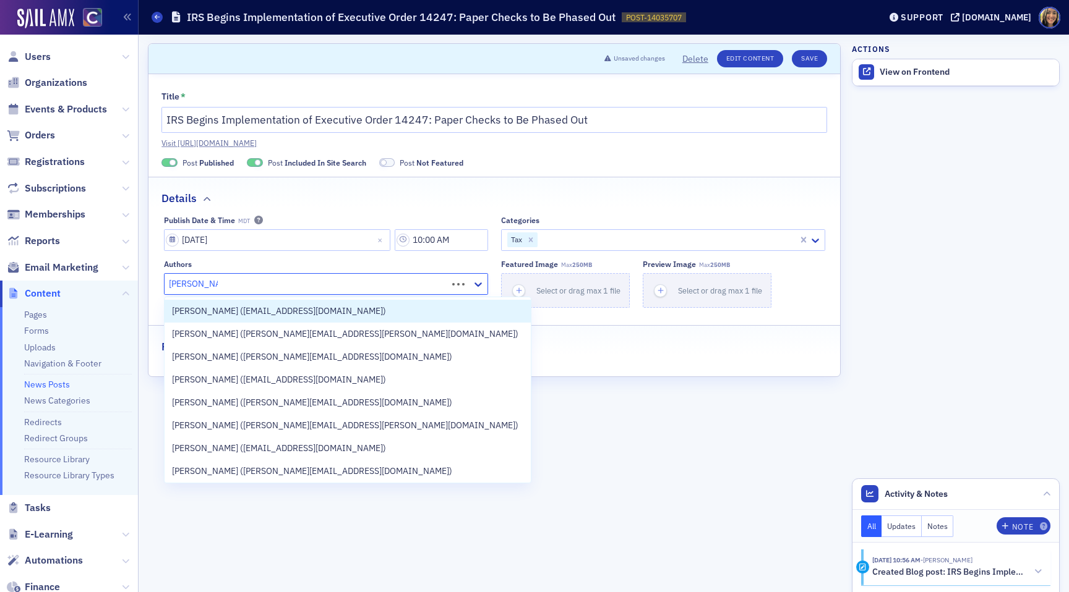
type input "lindsay moore"
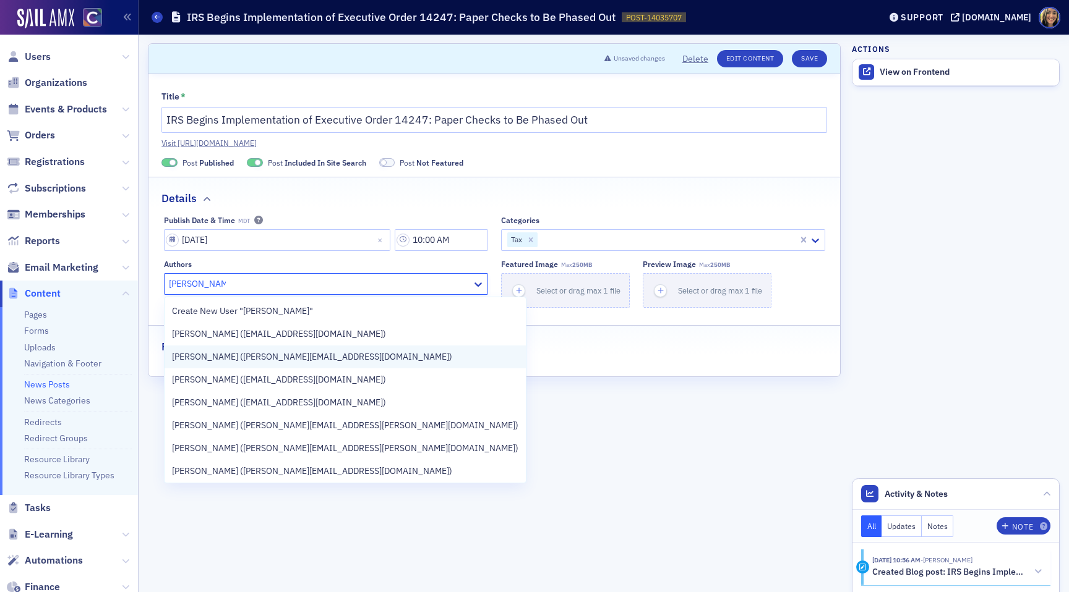
click at [237, 356] on span "Lindsay Moore (lindsay@cocpa.org)" at bounding box center [312, 357] width 280 height 13
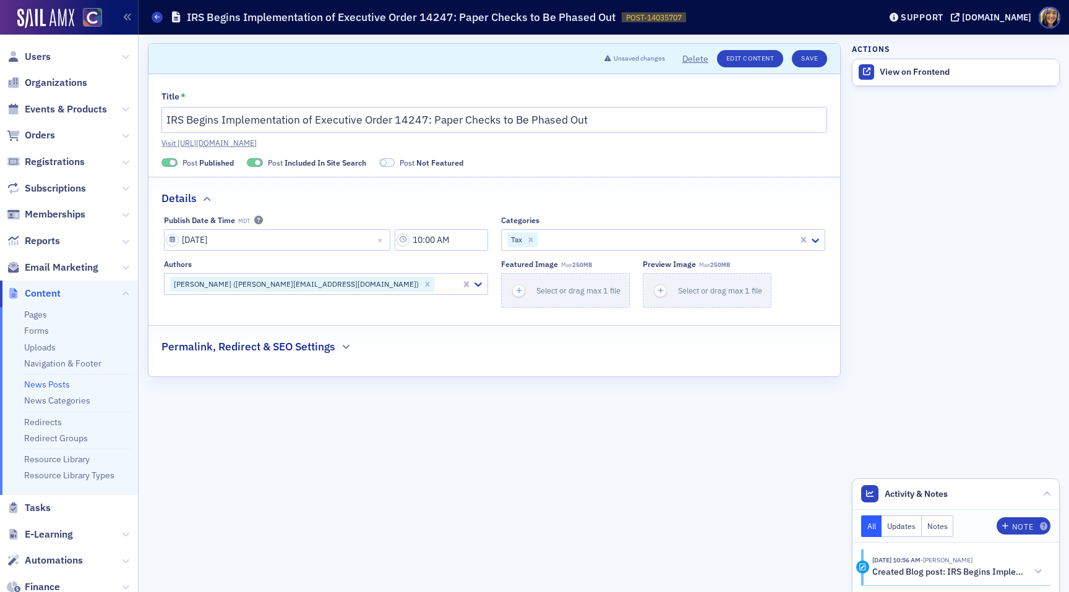
click at [582, 362] on div "Title * IRS Begins Implementation of Executive Order 14247: Paper Checks to Be …" at bounding box center [493, 225] width 691 height 302
click at [328, 142] on link "Visit https://cocpa.org/news/14035707-irs-begins-implementation-of-executive-or…" at bounding box center [493, 142] width 665 height 11
click at [513, 285] on div "button" at bounding box center [518, 290] width 35 height 33
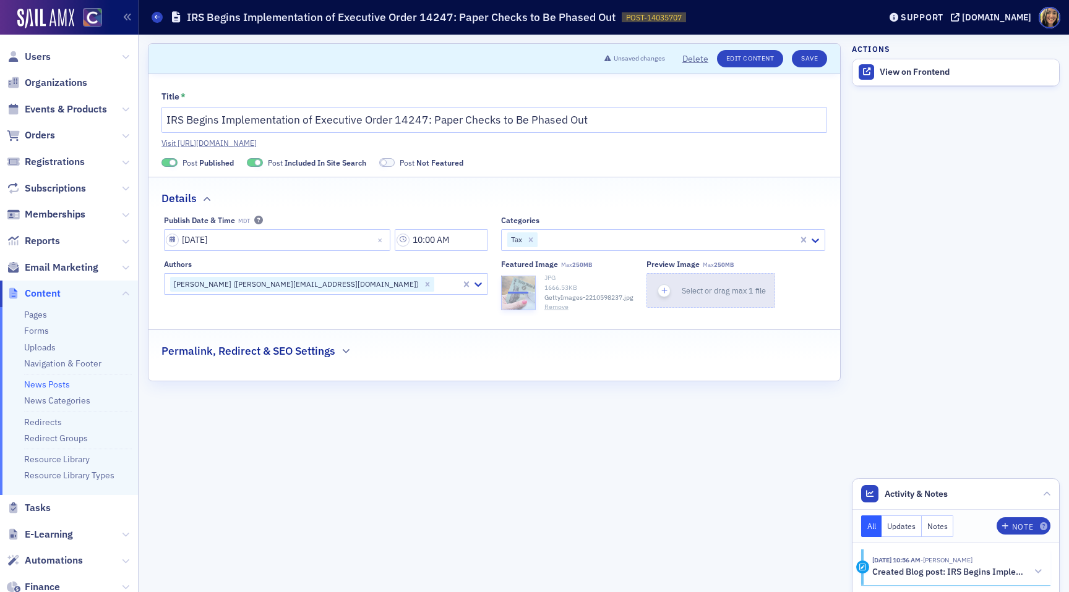
click at [680, 292] on div "button" at bounding box center [664, 290] width 35 height 33
click at [315, 346] on h2 "Permalink, Redirect & SEO Settings" at bounding box center [248, 351] width 174 height 16
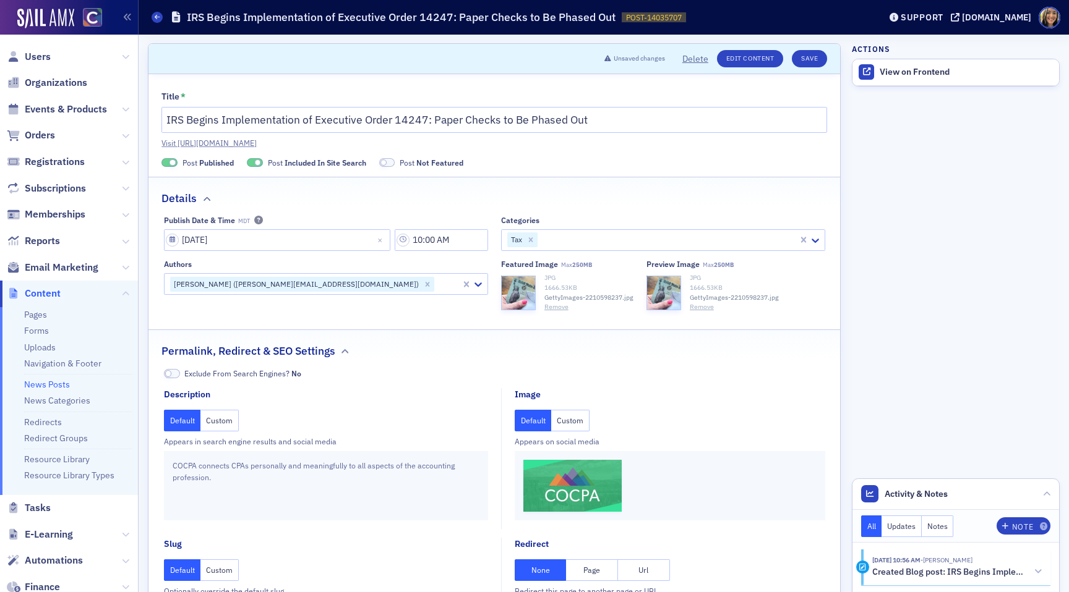
click at [572, 411] on button "Custom" at bounding box center [570, 421] width 38 height 22
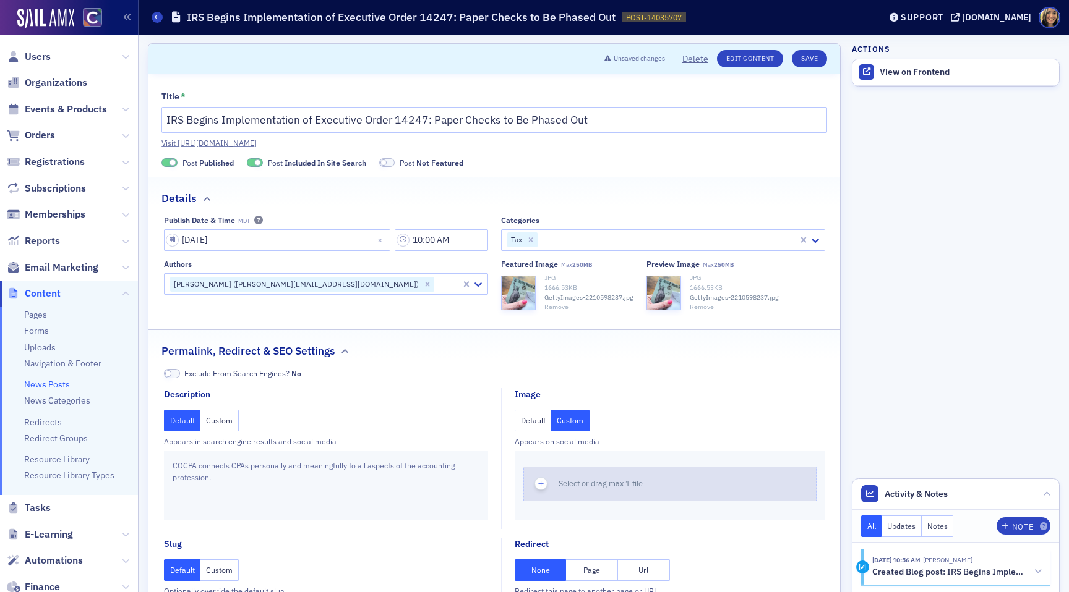
click at [541, 492] on div "button" at bounding box center [541, 483] width 35 height 33
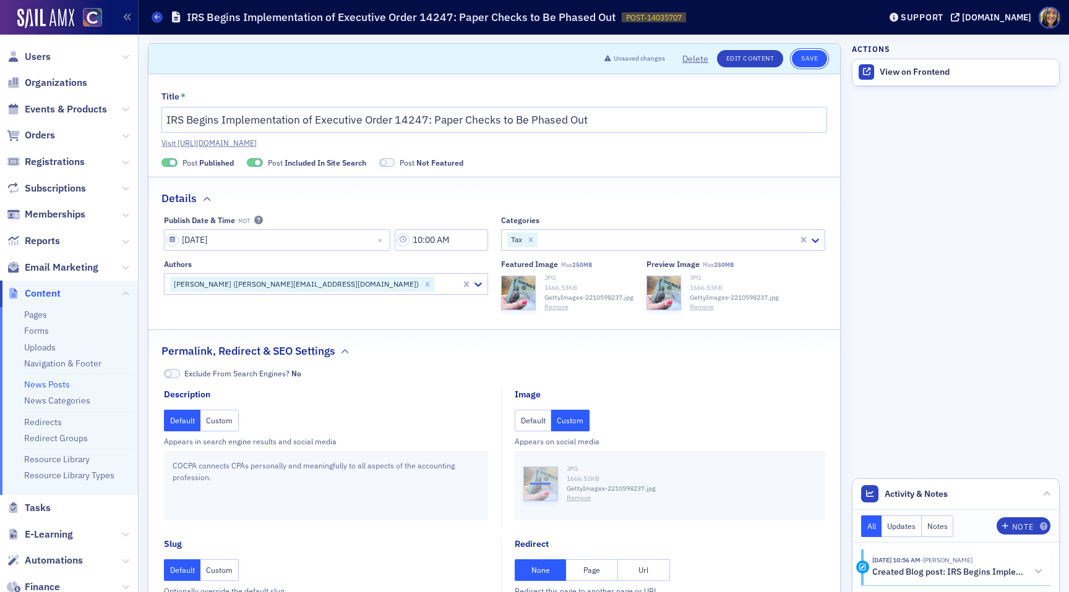
click at [814, 53] on button "Save" at bounding box center [808, 58] width 35 height 17
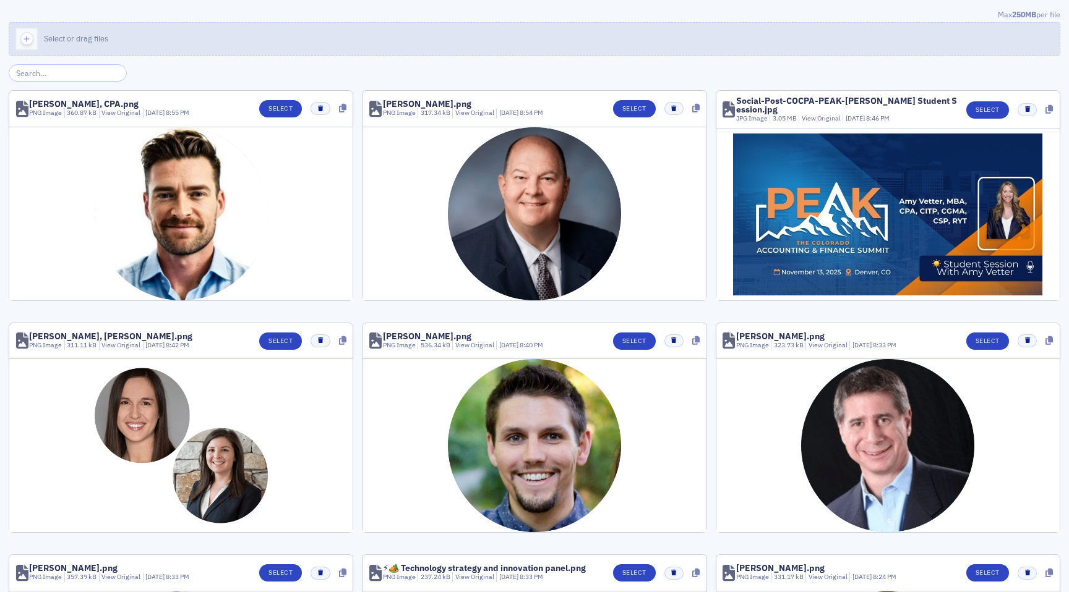
click at [32, 45] on div "button" at bounding box center [26, 39] width 35 height 32
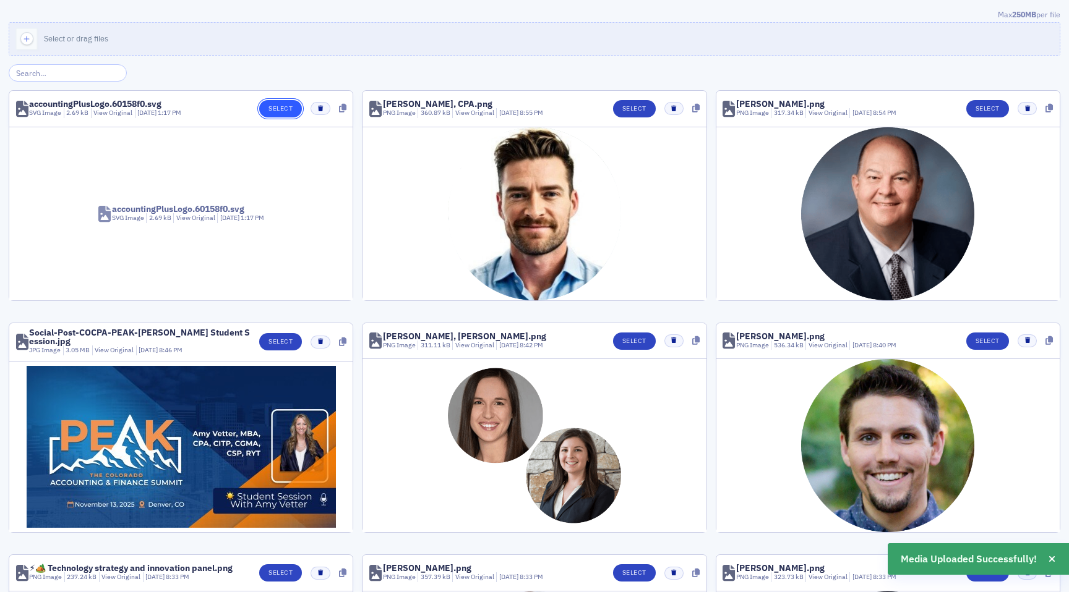
click at [279, 113] on button "Select" at bounding box center [280, 108] width 43 height 17
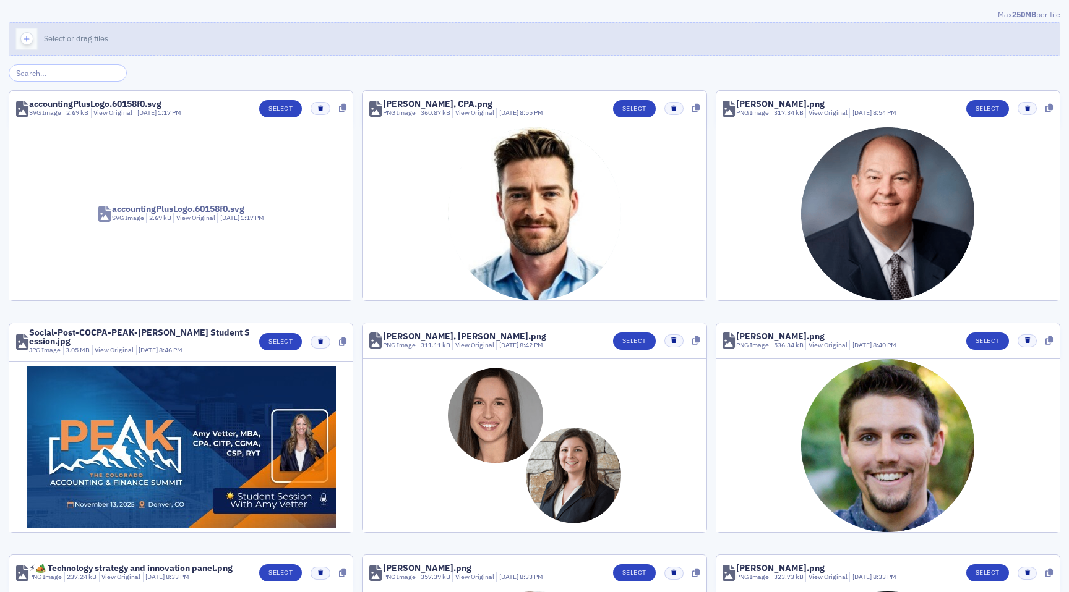
click at [48, 50] on button "Select or drag files" at bounding box center [534, 38] width 1051 height 33
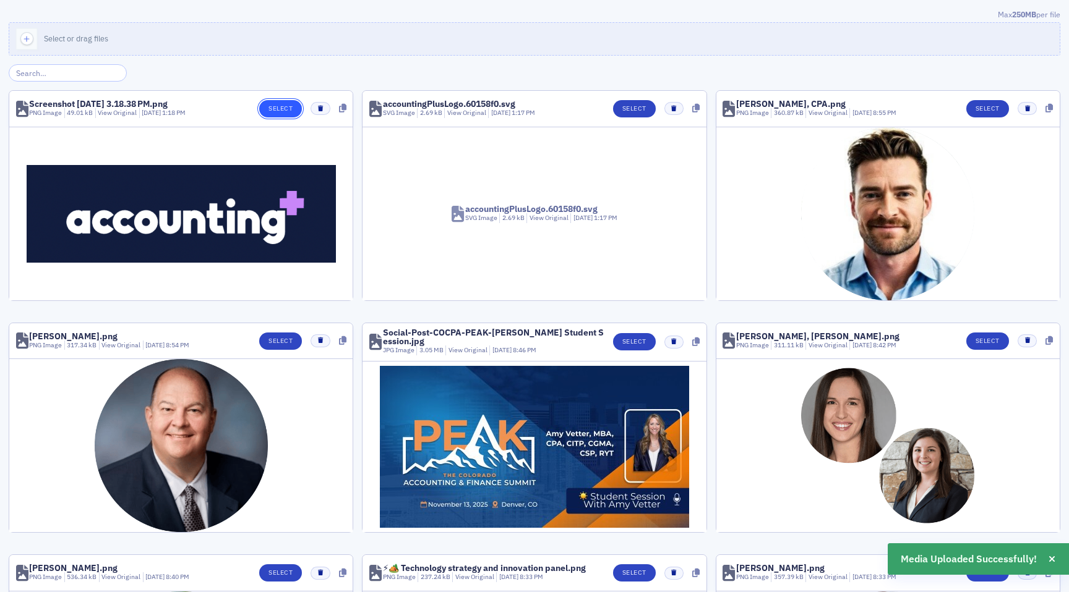
click at [268, 113] on button "Select" at bounding box center [280, 108] width 43 height 17
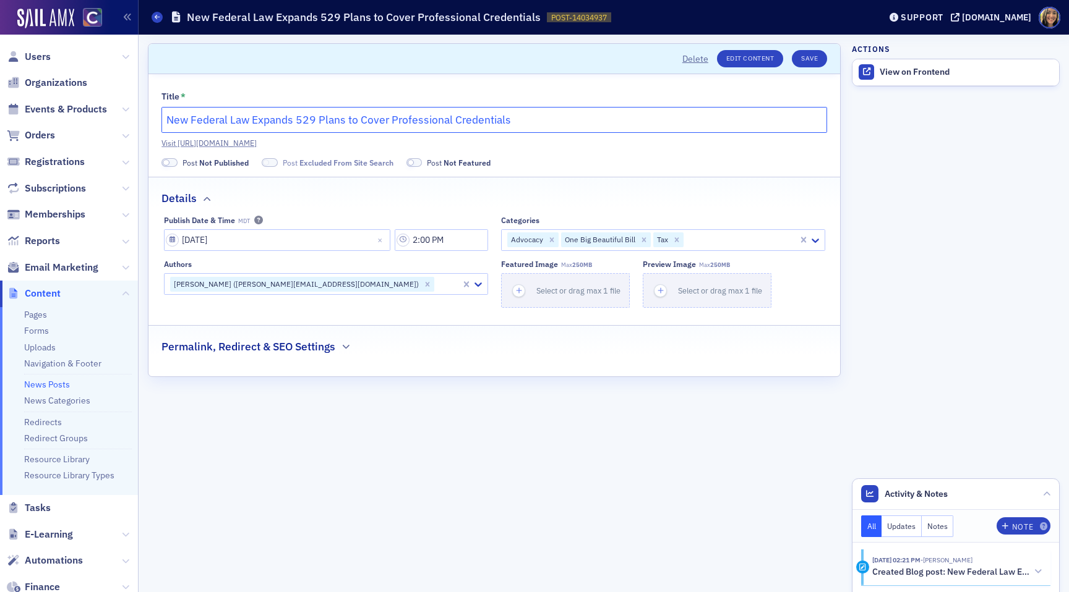
click at [330, 121] on input "New Federal Law Expands 529 Plans to Cover Professional Credentials" at bounding box center [493, 120] width 665 height 26
click at [514, 143] on link "Visit [URL][DOMAIN_NAME]" at bounding box center [493, 142] width 665 height 11
click at [516, 293] on icon "button" at bounding box center [518, 290] width 11 height 11
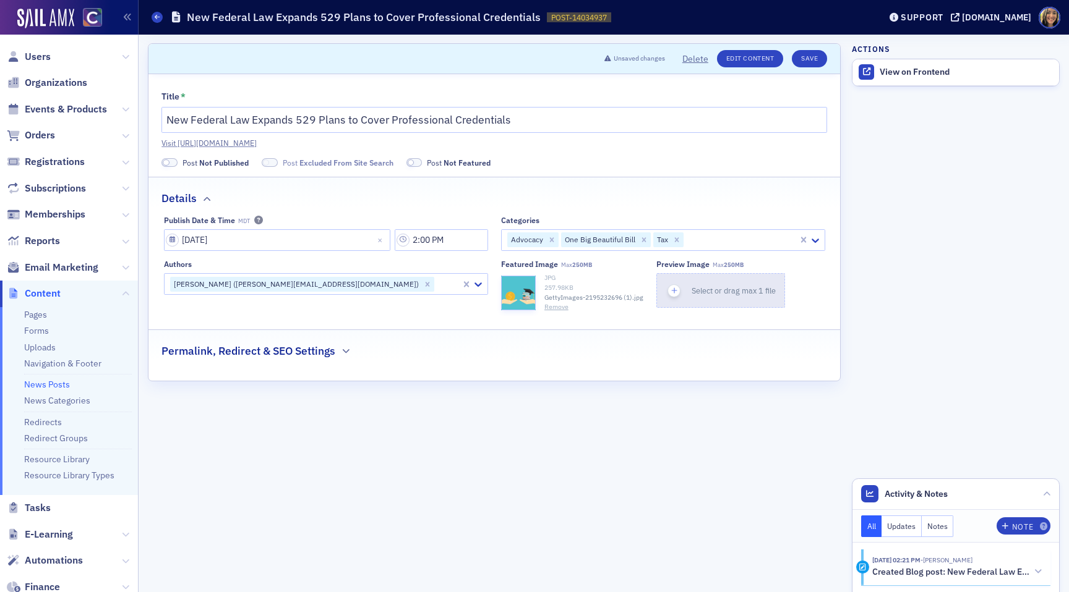
click at [676, 291] on icon "button" at bounding box center [673, 290] width 11 height 11
click at [217, 346] on h2 "Permalink, Redirect & SEO Settings" at bounding box center [248, 351] width 174 height 16
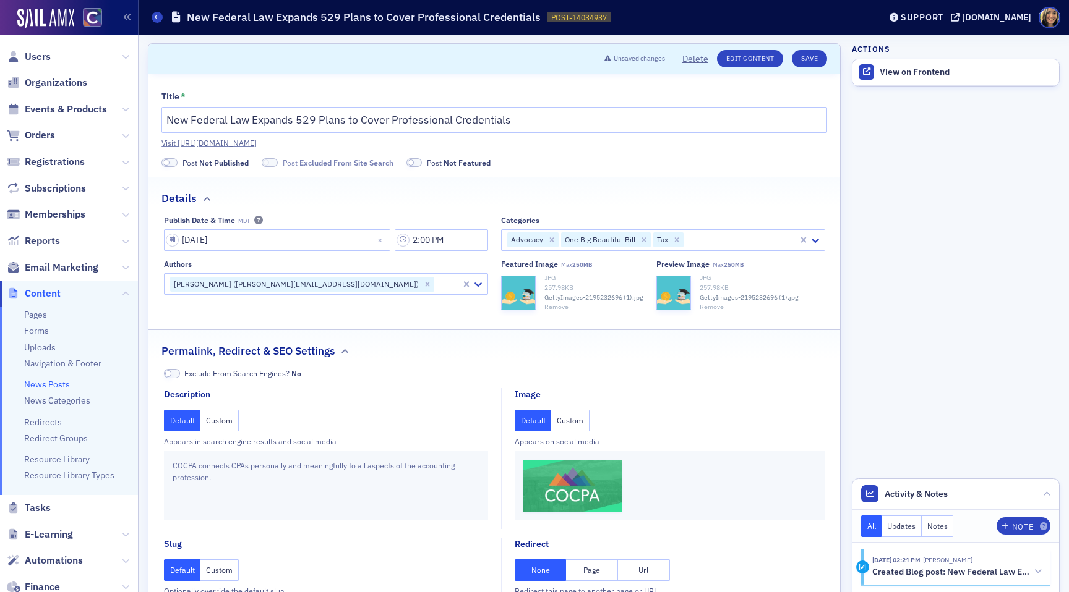
click at [575, 422] on button "Custom" at bounding box center [570, 421] width 38 height 22
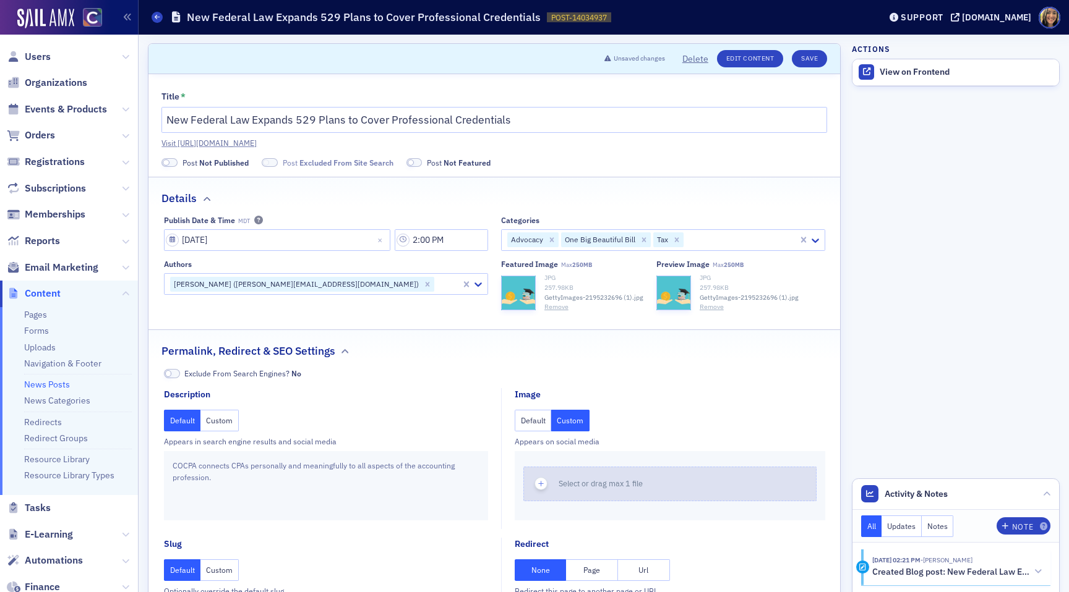
click at [564, 474] on button "Select or drag max 1 file" at bounding box center [669, 484] width 293 height 35
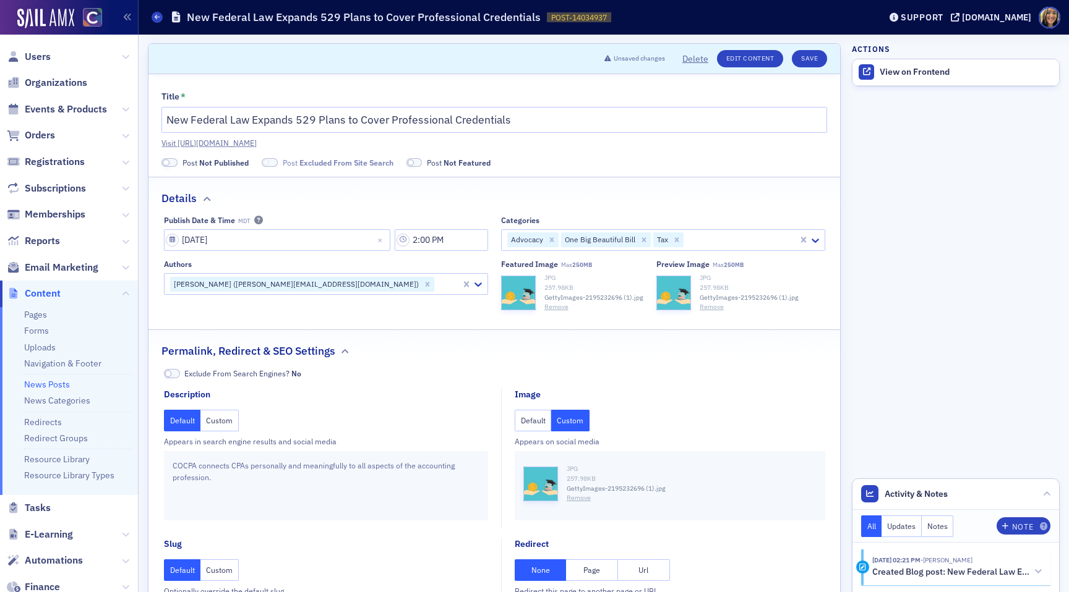
click at [173, 164] on span at bounding box center [169, 162] width 16 height 9
click at [260, 164] on span at bounding box center [255, 162] width 16 height 9
click at [813, 56] on button "Save" at bounding box center [808, 58] width 35 height 17
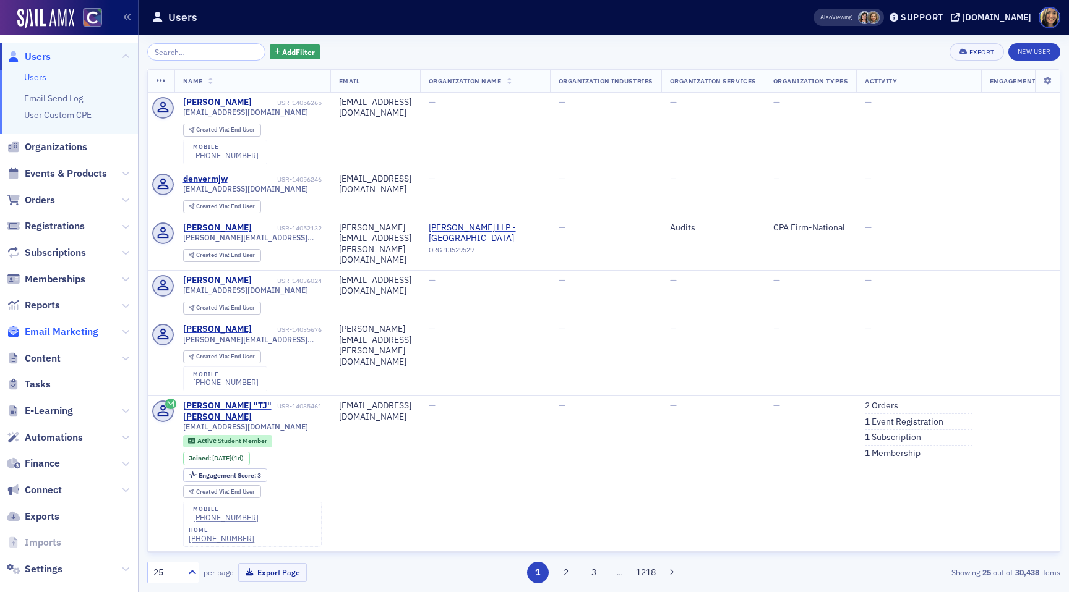
click at [55, 328] on span "Email Marketing" at bounding box center [62, 332] width 74 height 14
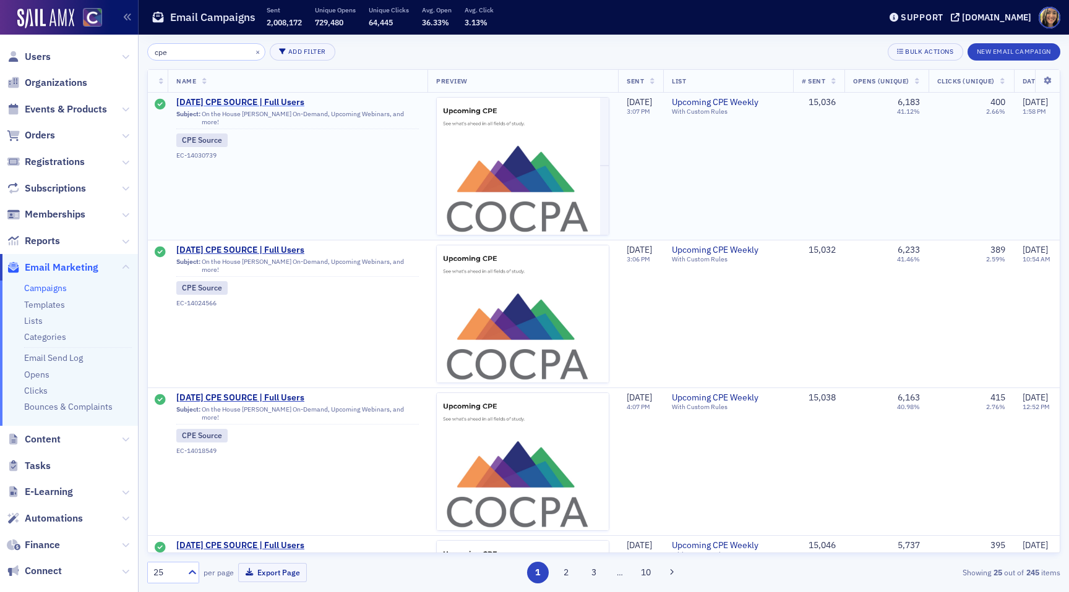
type input "cpe"
click at [262, 102] on span "9/21/2025 CPE SOURCE | Full Users" at bounding box center [297, 102] width 242 height 11
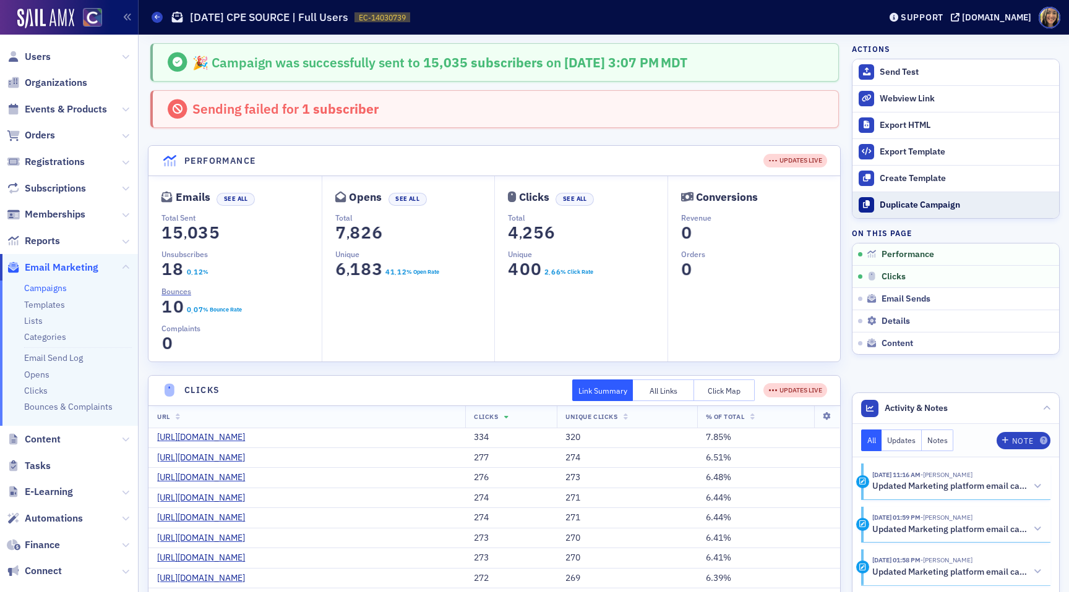
click at [905, 203] on div "Duplicate Campaign" at bounding box center [965, 205] width 173 height 11
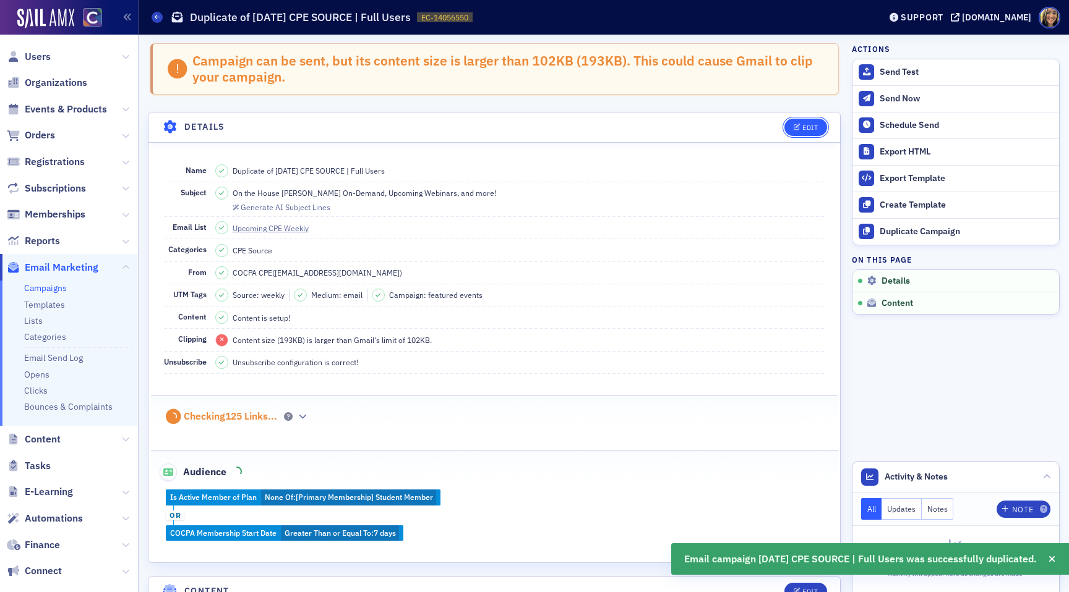
click at [812, 128] on div "Edit" at bounding box center [809, 127] width 15 height 7
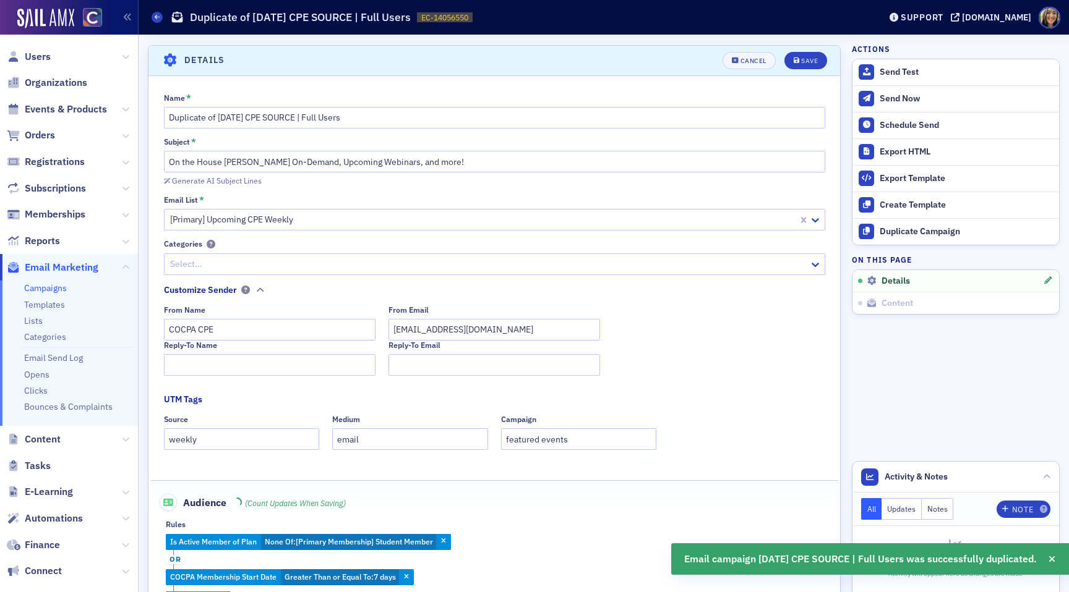
scroll to position [70, 0]
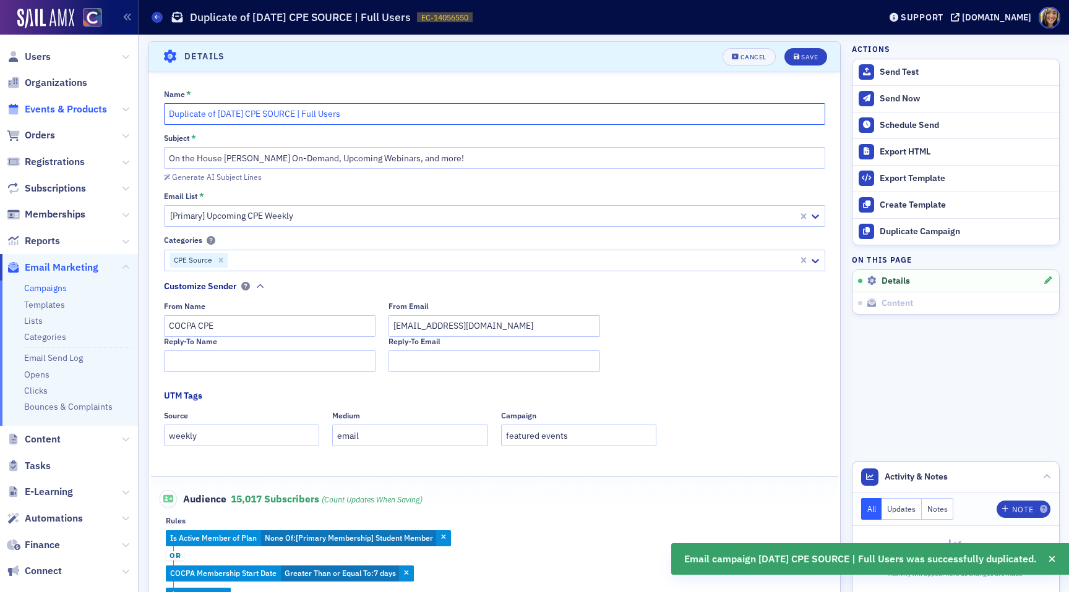
drag, startPoint x: 235, startPoint y: 117, endPoint x: 106, endPoint y: 112, distance: 129.4
click at [106, 112] on div "Users Organizations Events & Products Orders Registrations Subscriptions Member…" at bounding box center [534, 296] width 1069 height 592
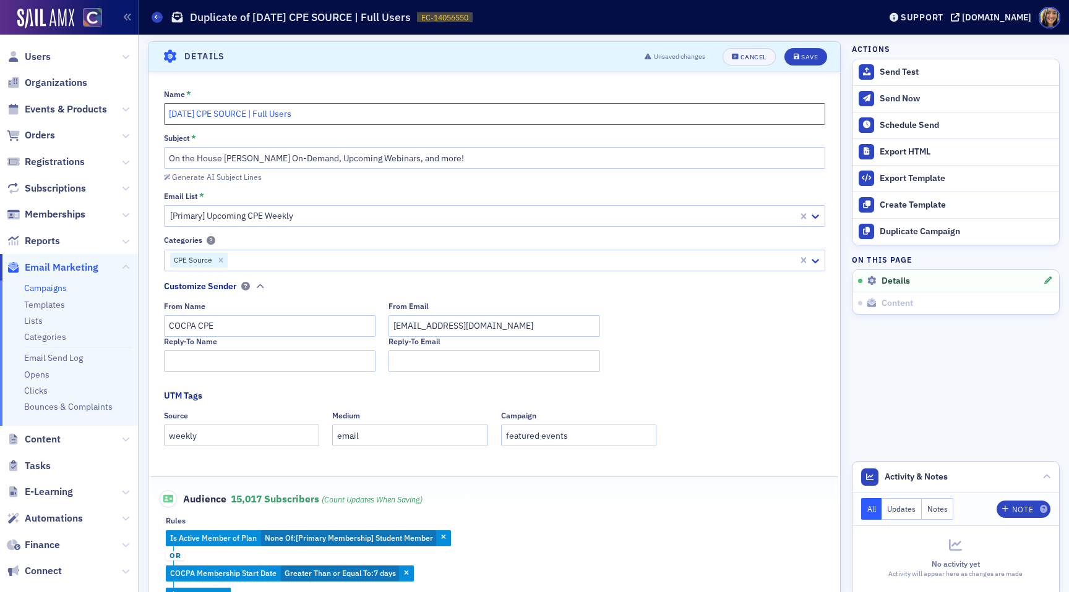
type input "9/28/2025 CPE SOURCE | Full Users"
click at [297, 186] on div "Name * 9/28/2025 CPE SOURCE | Full Users Subject * On the House Surgent On-Dema…" at bounding box center [493, 347] width 691 height 514
click at [808, 54] on div "Save" at bounding box center [809, 57] width 17 height 7
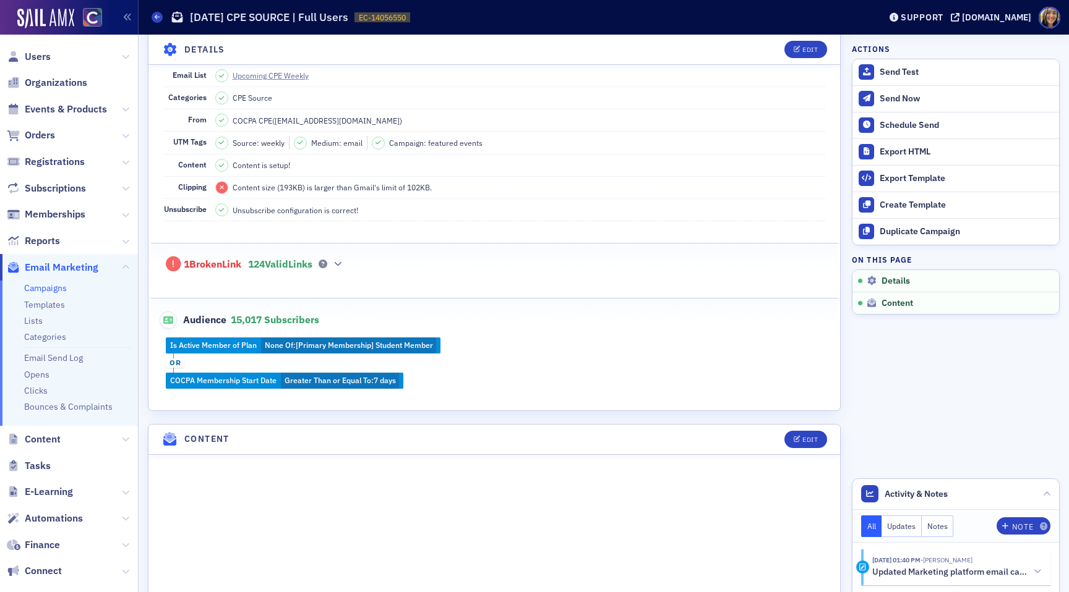
scroll to position [215, 0]
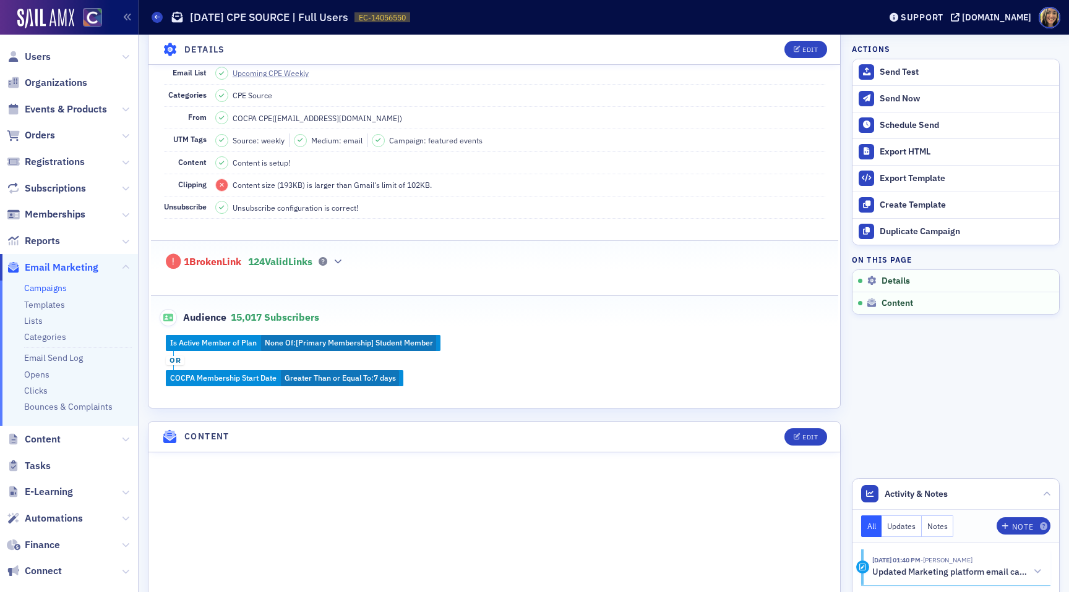
click at [341, 261] on div "1 Broken Link 124 Valid Links" at bounding box center [494, 255] width 661 height 28
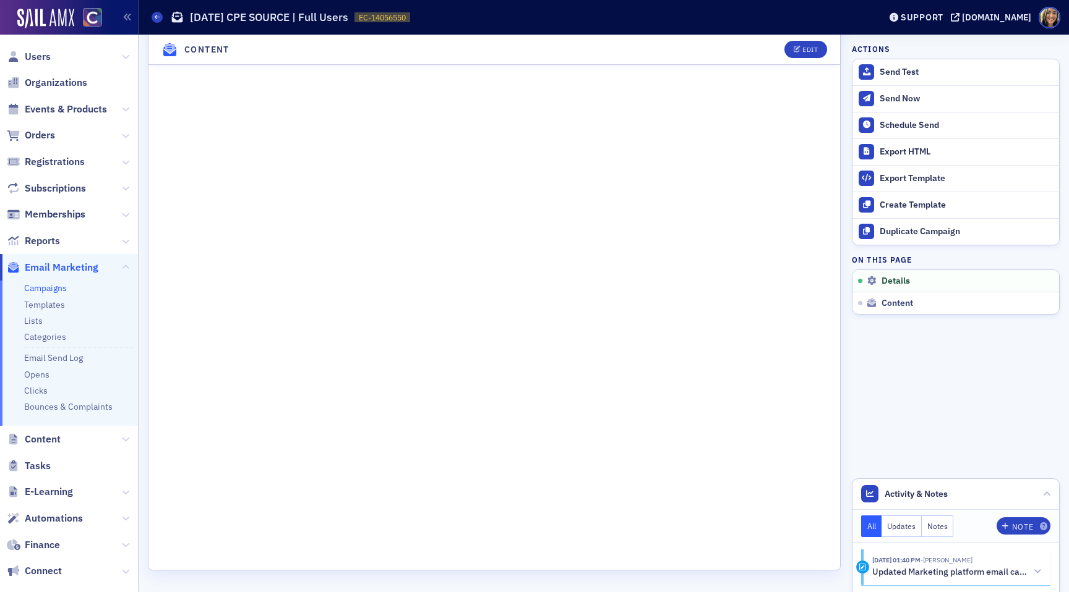
scroll to position [4216, 0]
click at [806, 53] on div "Edit" at bounding box center [809, 49] width 15 height 7
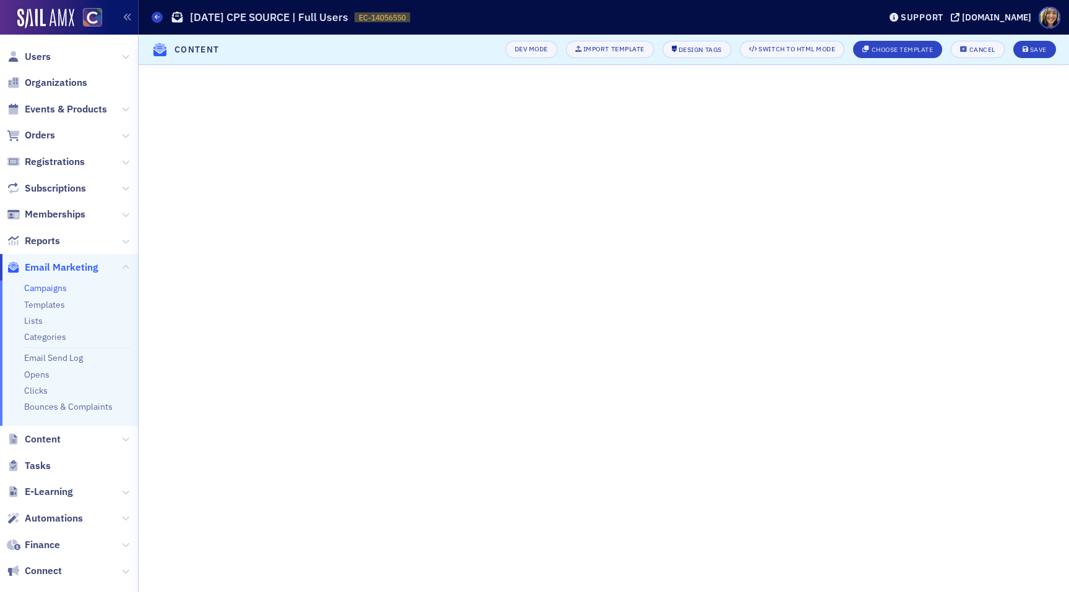
scroll to position [4363, 0]
click at [1039, 46] on div "Save" at bounding box center [1038, 49] width 17 height 7
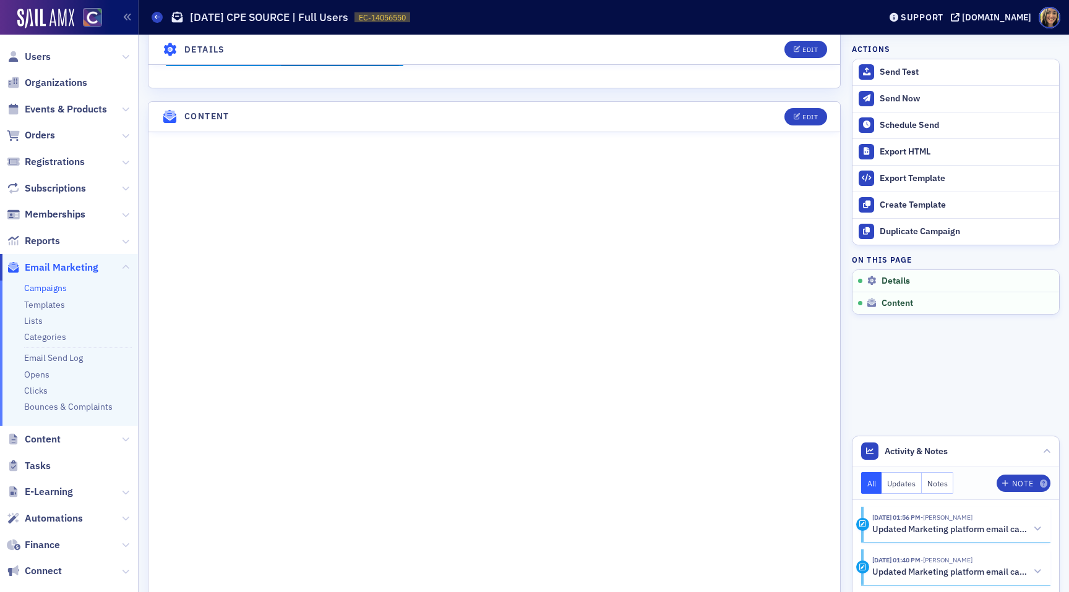
scroll to position [534, 0]
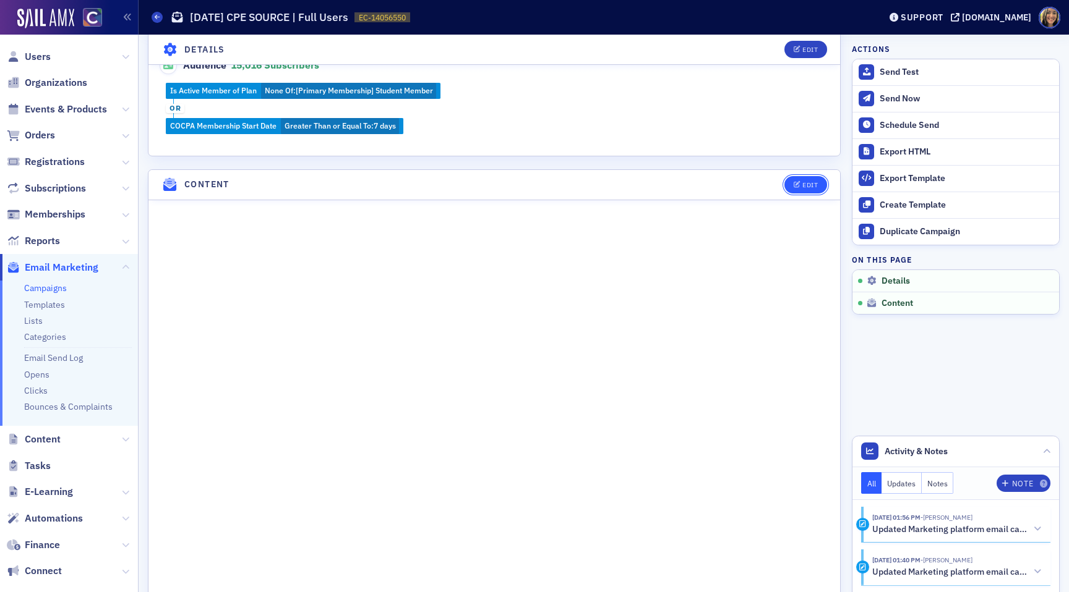
click at [819, 186] on button "Edit" at bounding box center [805, 184] width 43 height 17
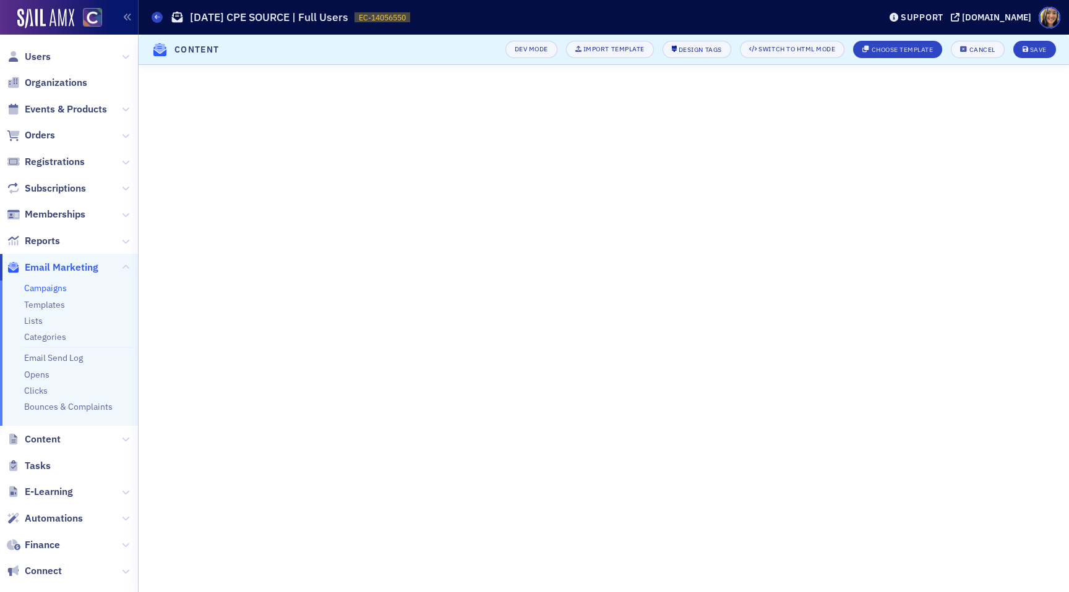
scroll to position [51, 0]
click at [1021, 48] on button "Save" at bounding box center [1034, 49] width 43 height 17
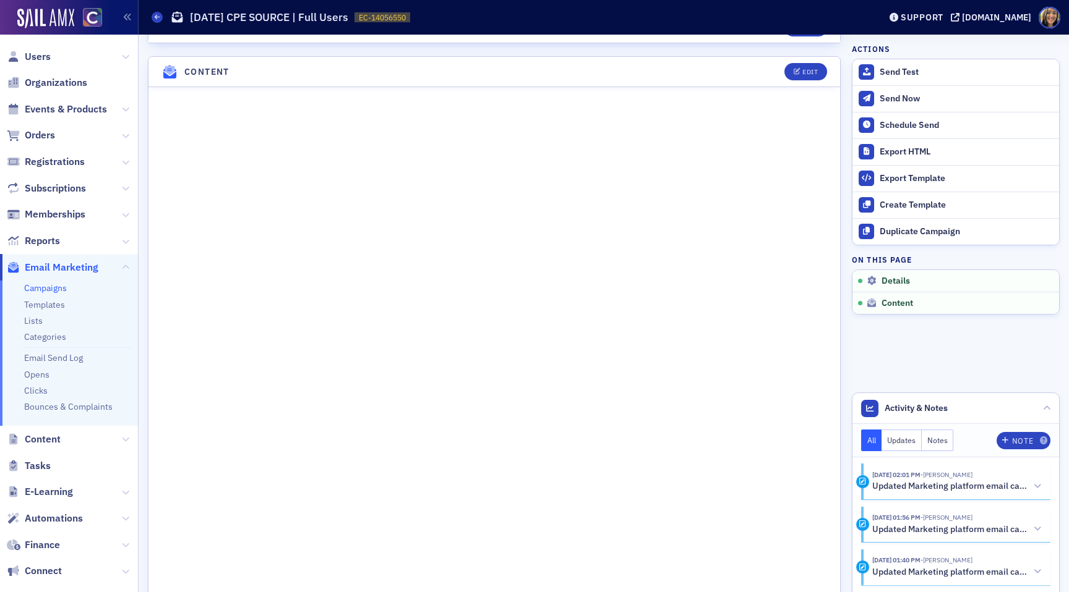
scroll to position [534, 0]
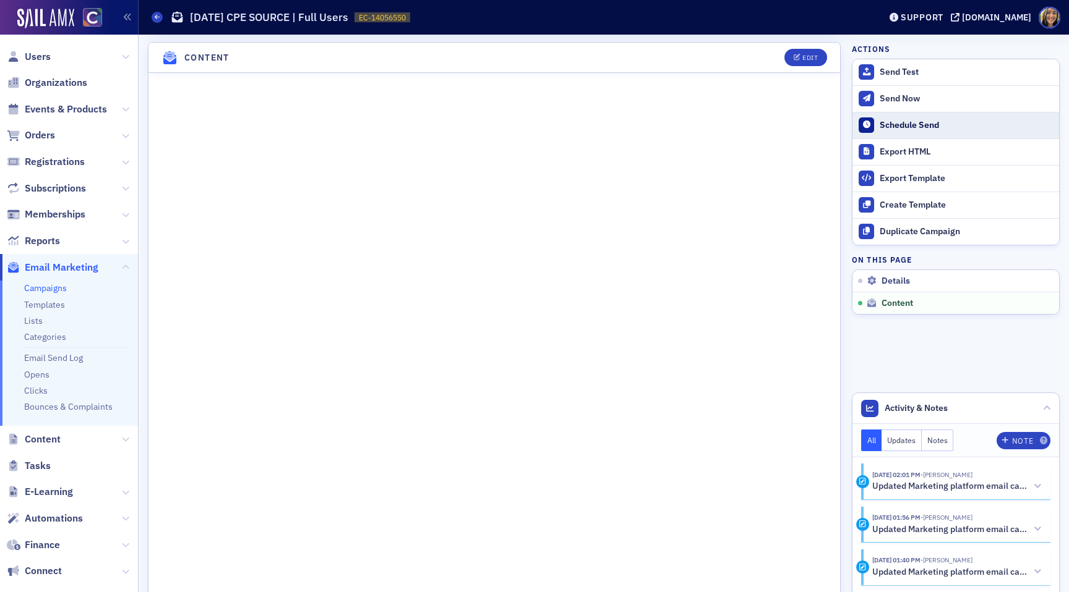
click at [907, 126] on div "Schedule Send" at bounding box center [965, 125] width 173 height 11
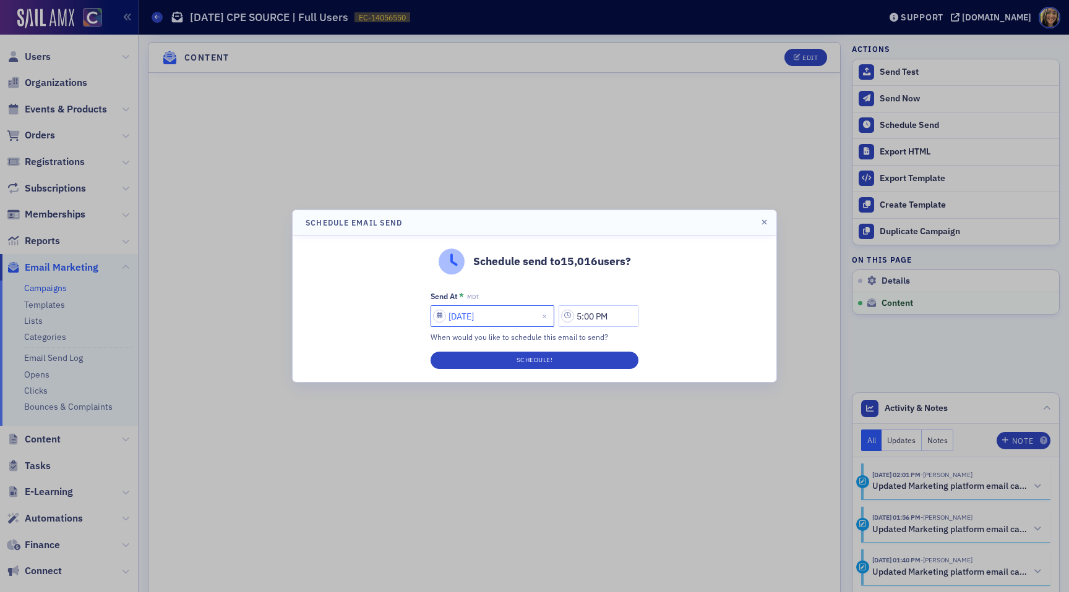
click at [451, 321] on input "09/25/2025" at bounding box center [492, 316] width 124 height 22
select select "8"
select select "2025"
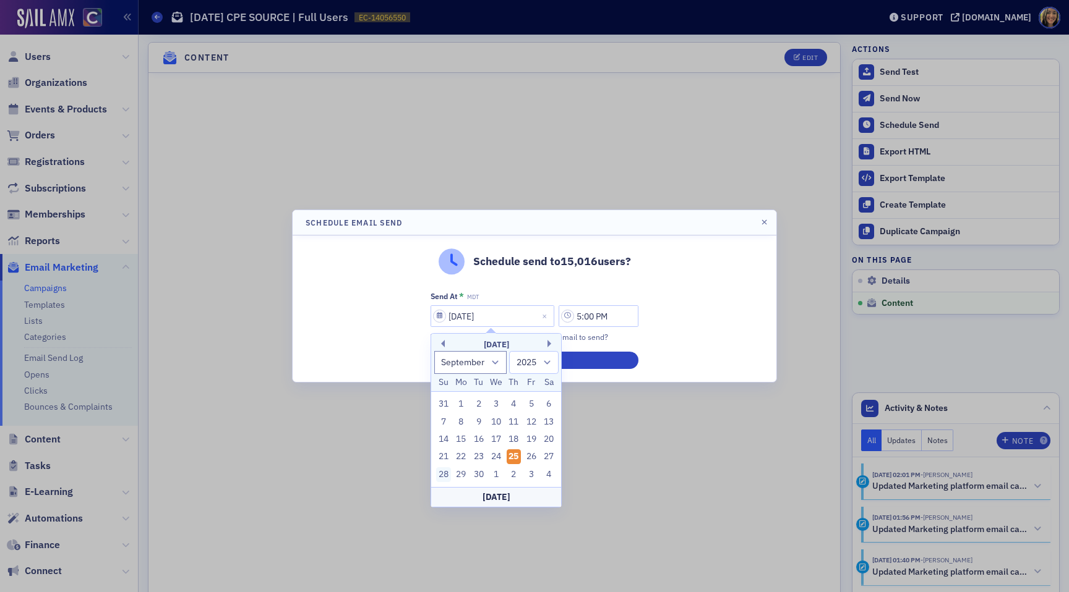
click at [442, 474] on div "28" at bounding box center [443, 474] width 15 height 15
type input "09/28/2025"
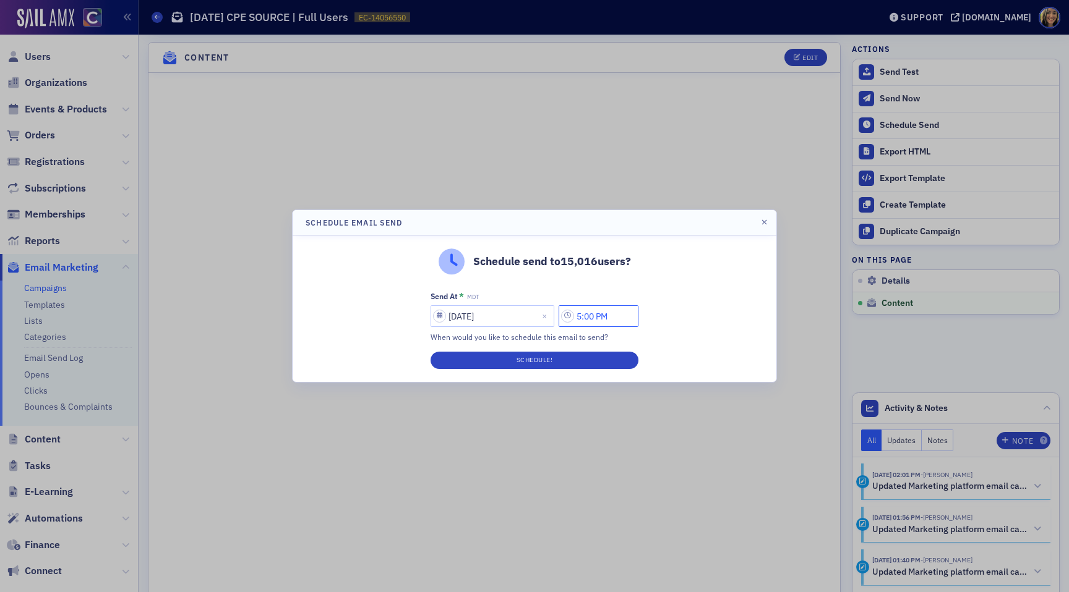
drag, startPoint x: 588, startPoint y: 317, endPoint x: 569, endPoint y: 317, distance: 18.6
click at [571, 317] on input "5:00 PM" at bounding box center [598, 316] width 80 height 22
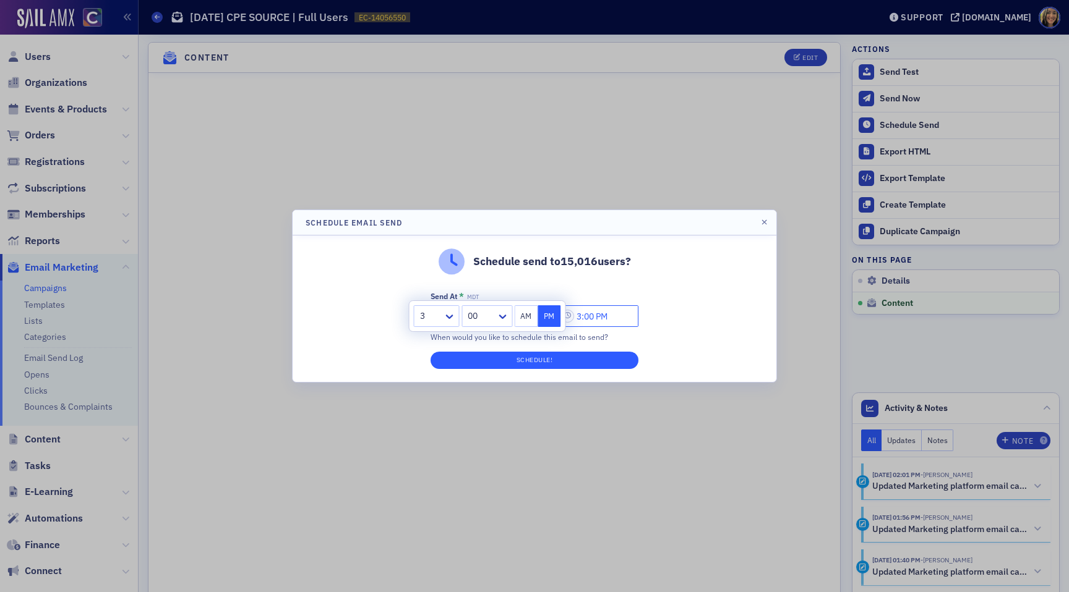
type input "3:00 PM"
click at [575, 359] on button "Schedule!" at bounding box center [534, 360] width 208 height 17
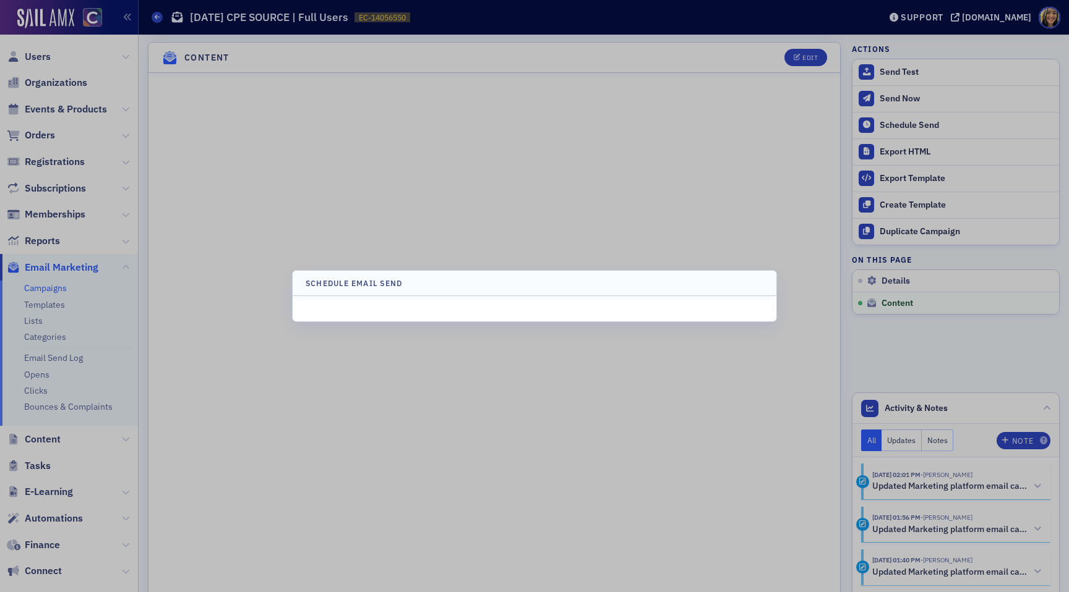
scroll to position [594, 0]
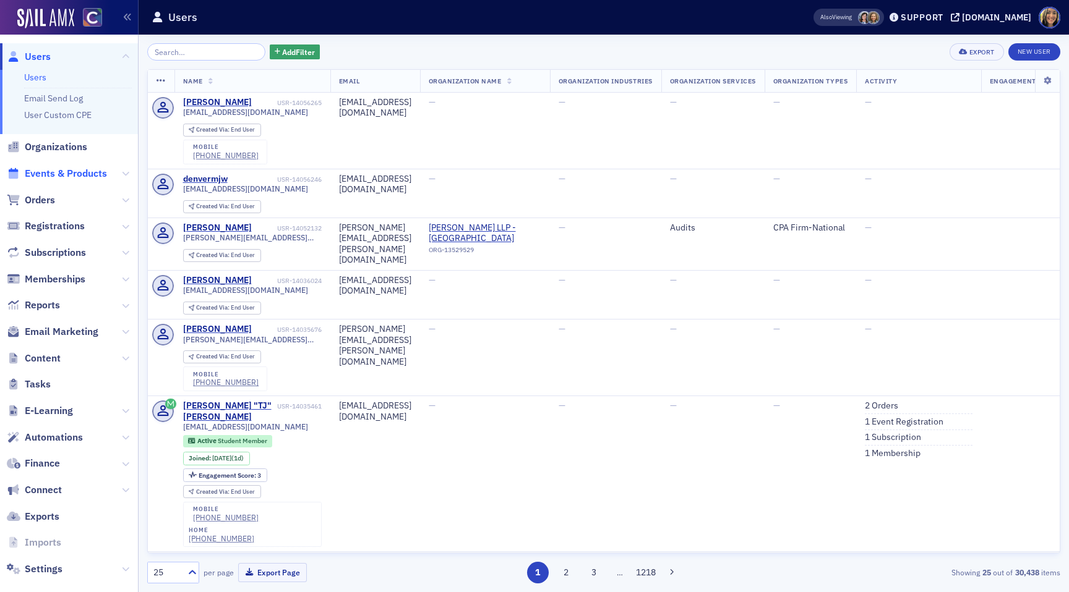
click at [72, 177] on span "Events & Products" at bounding box center [66, 174] width 82 height 14
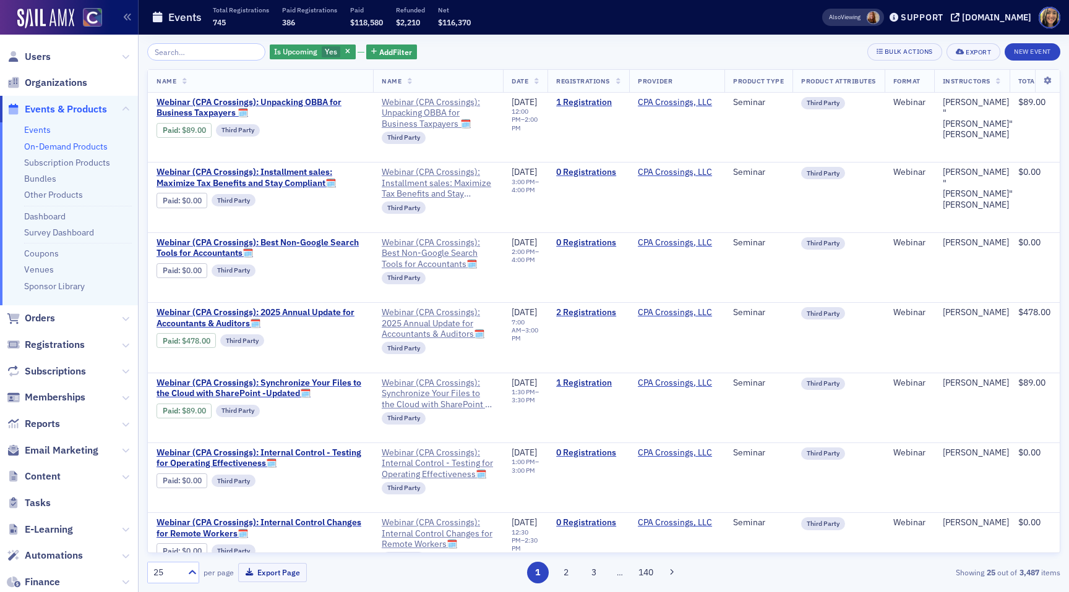
click at [47, 145] on link "On-Demand Products" at bounding box center [65, 146] width 83 height 11
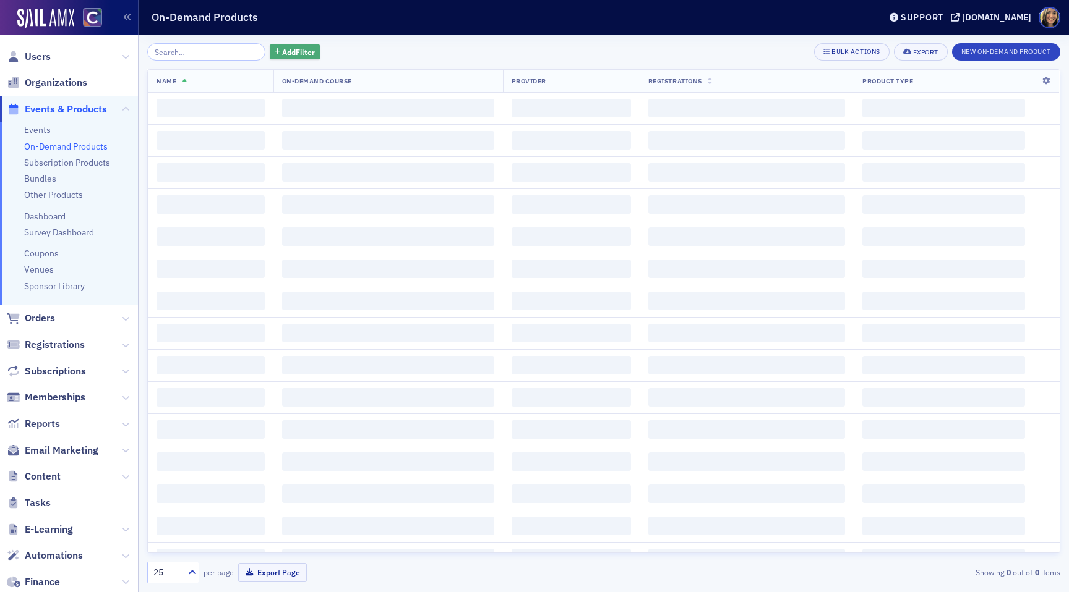
click at [286, 45] on button "Add Filter" at bounding box center [295, 52] width 51 height 15
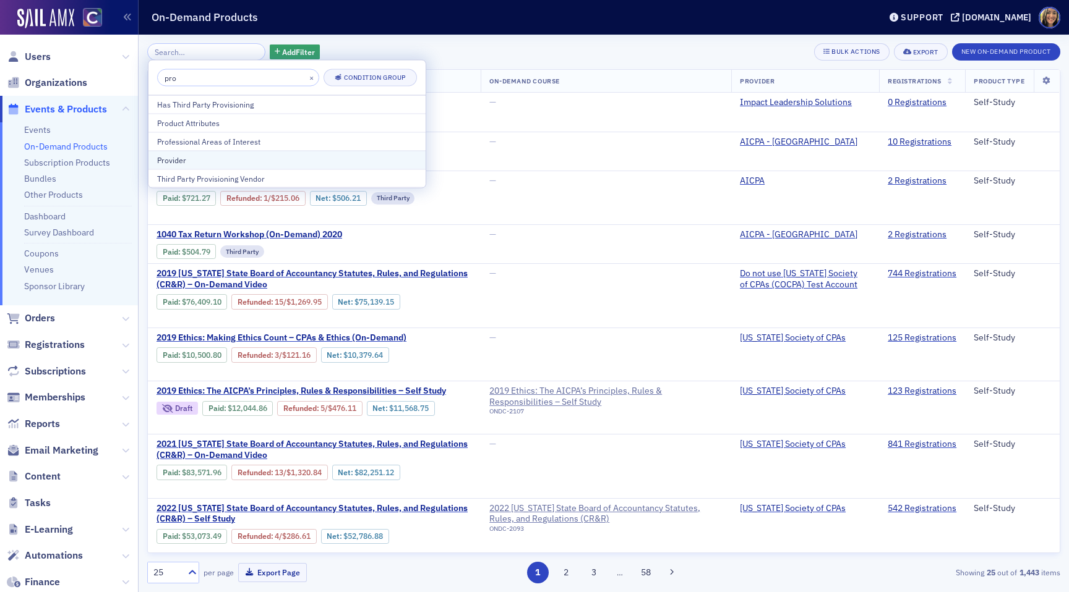
type input "pro"
click at [175, 157] on div "Provider" at bounding box center [287, 159] width 260 height 11
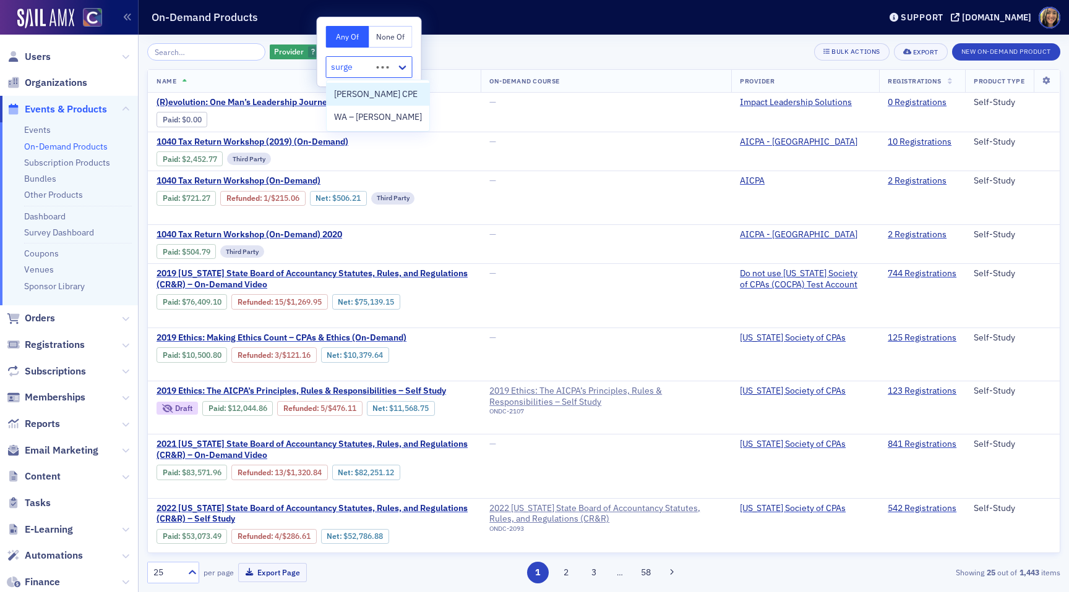
type input "surgen"
click at [365, 89] on span "[PERSON_NAME] CPE" at bounding box center [375, 94] width 83 height 13
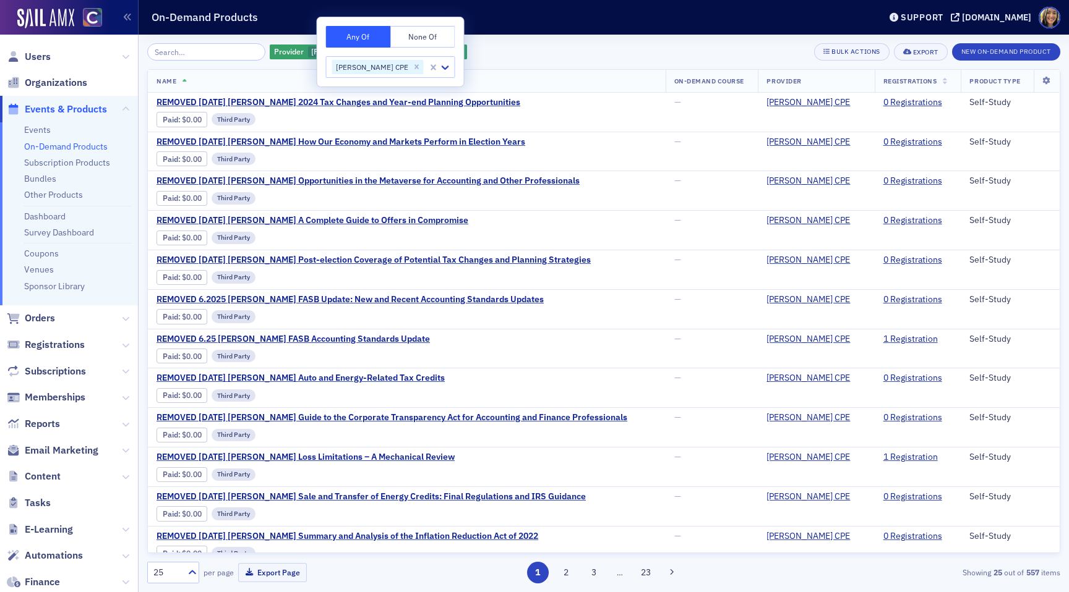
click at [942, 80] on icon at bounding box center [944, 82] width 5 height 7
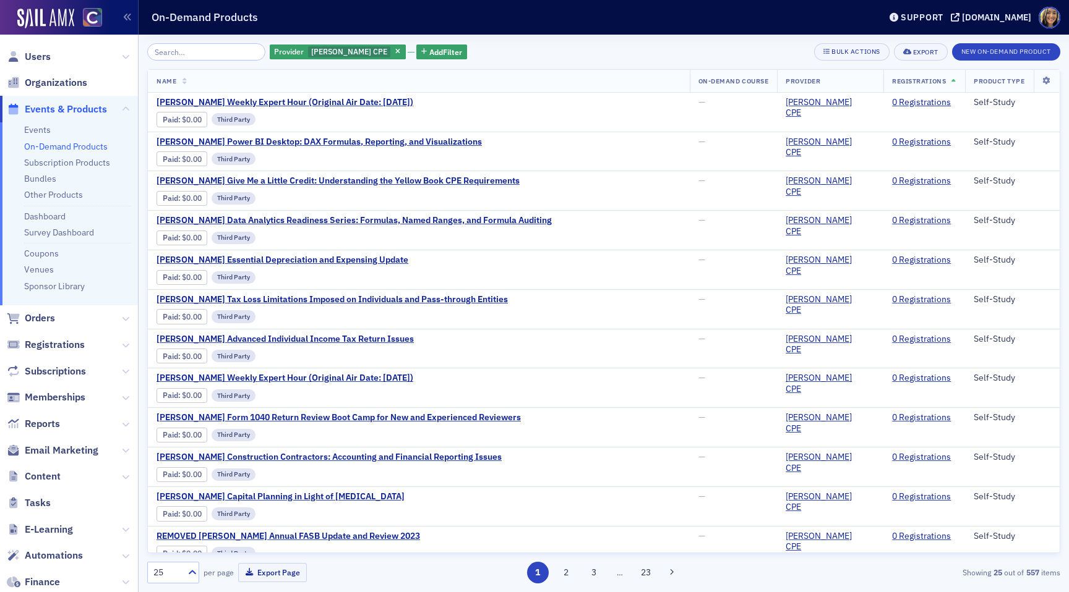
click at [952, 80] on icon at bounding box center [954, 82] width 5 height 7
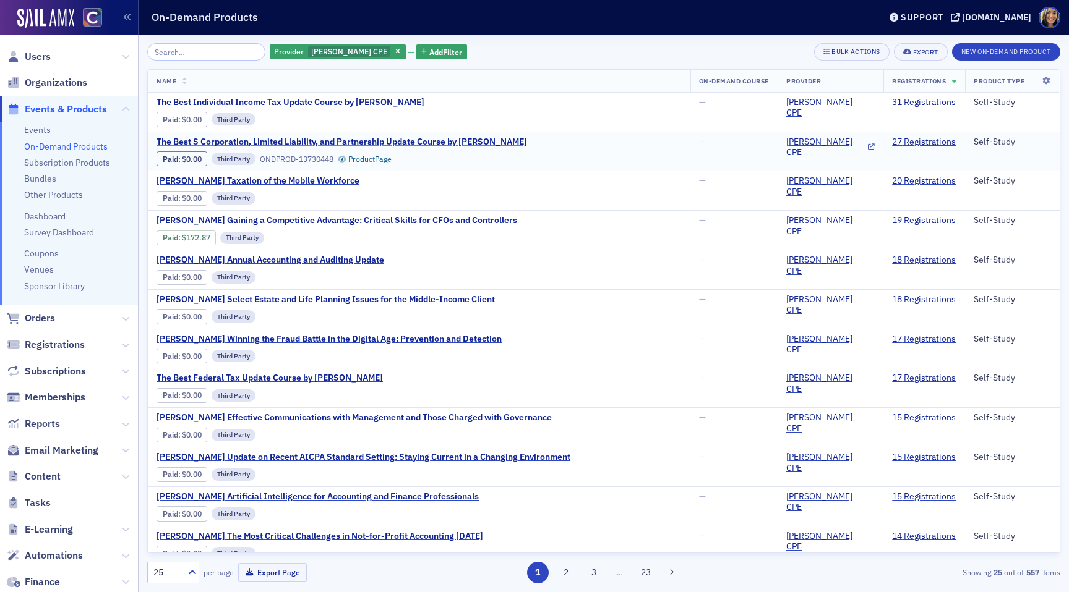
drag, startPoint x: 529, startPoint y: 142, endPoint x: 156, endPoint y: 140, distance: 372.3
click at [156, 140] on div "The Best S Corporation, Limited Liability, and Partnership Update Course by [PE…" at bounding box center [418, 152] width 525 height 30
click at [151, 140] on td "The Best S Corporation, Limited Liability, and Partnership Update Course by [PE…" at bounding box center [419, 152] width 542 height 40
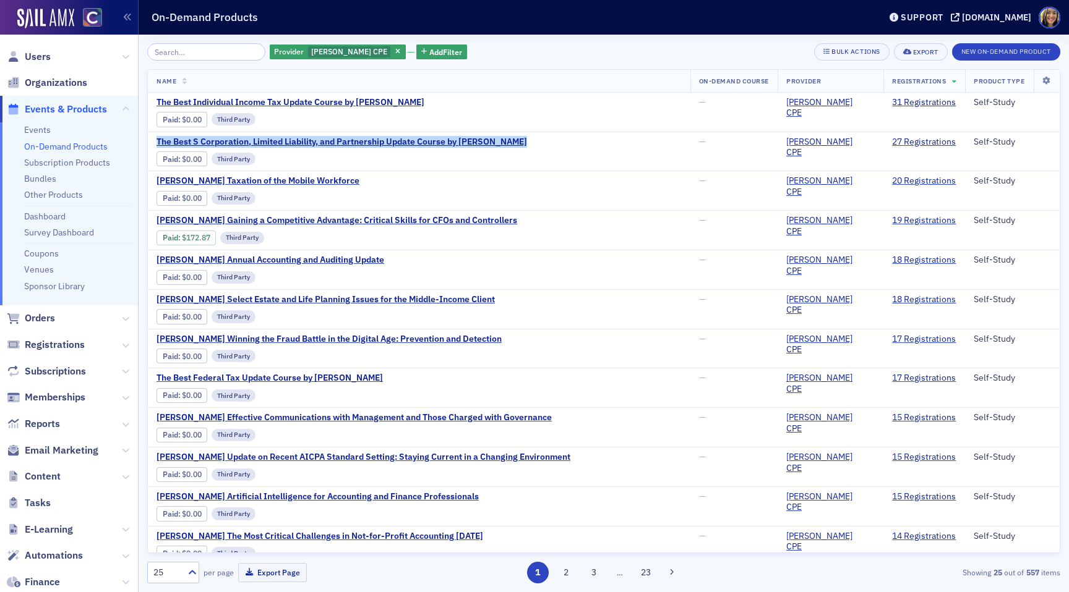
copy span "The Best S Corporation, Limited Liability, and Partnership Update Course by [PE…"
click at [488, 219] on div "[PERSON_NAME] Gaining a Competitive Advantage: Critical Skills for CFOs and Con…" at bounding box center [418, 230] width 525 height 30
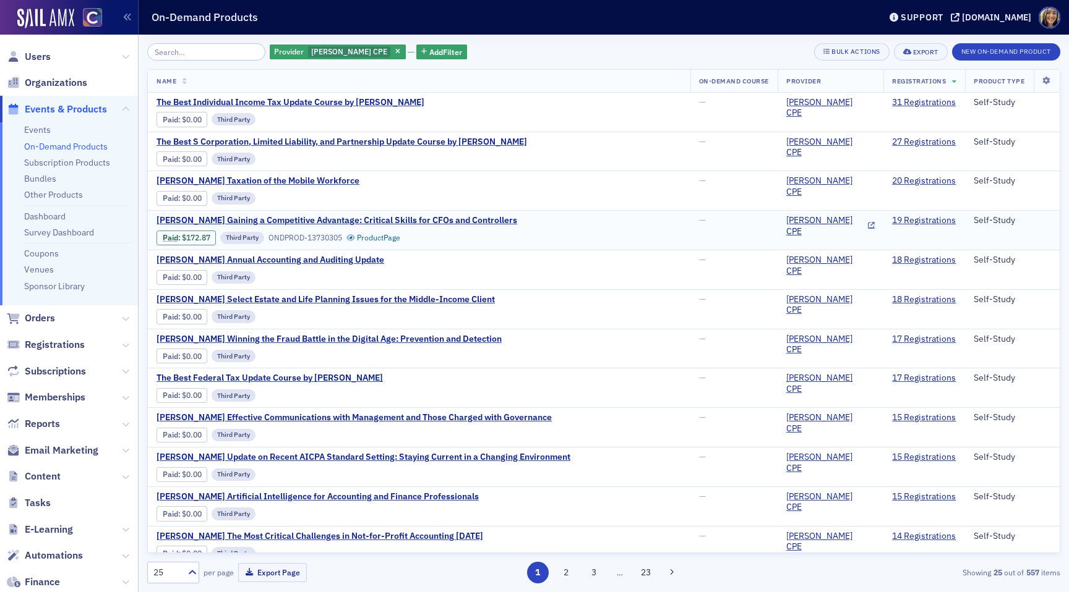
click at [488, 219] on div "[PERSON_NAME] Gaining a Competitive Advantage: Critical Skills for CFOs and Con…" at bounding box center [418, 230] width 525 height 30
click at [494, 218] on div "[PERSON_NAME] Gaining a Competitive Advantage: Critical Skills for CFOs and Con…" at bounding box center [418, 230] width 525 height 30
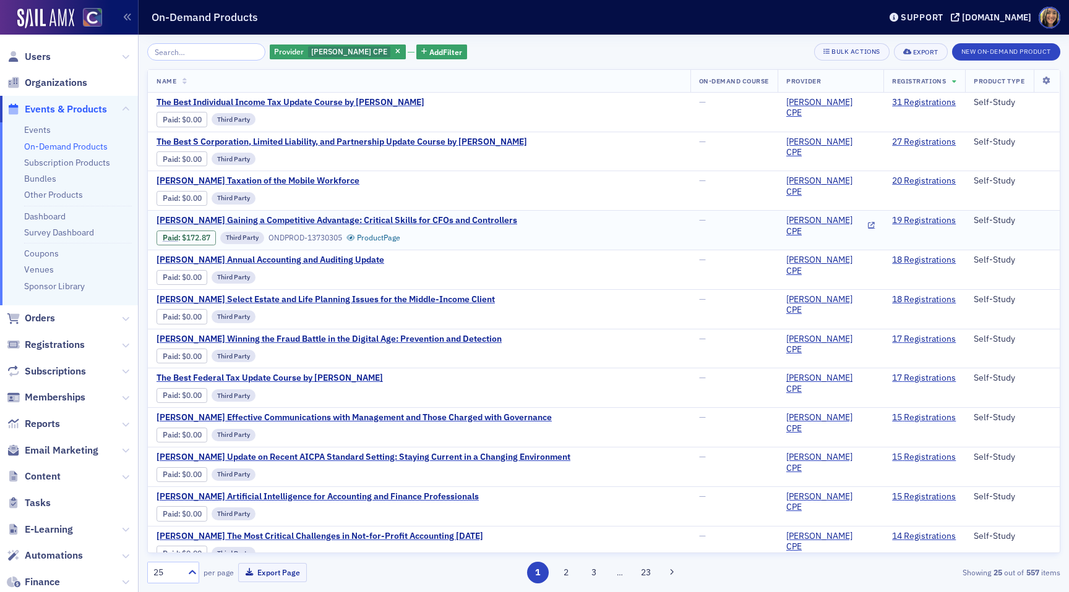
click at [494, 218] on div "[PERSON_NAME] Gaining a Competitive Advantage: Critical Skills for CFOs and Con…" at bounding box center [418, 230] width 525 height 30
drag, startPoint x: 155, startPoint y: 216, endPoint x: 485, endPoint y: 220, distance: 330.2
click at [485, 220] on td "[PERSON_NAME] Gaining a Competitive Advantage: Critical Skills for CFOs and Con…" at bounding box center [419, 231] width 542 height 40
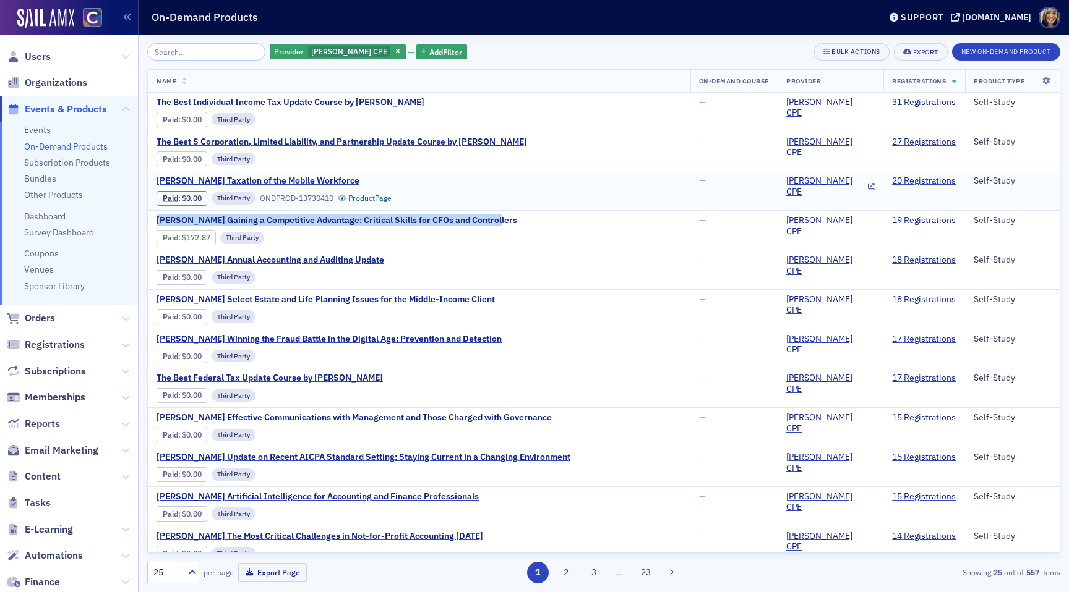
copy span "[PERSON_NAME] Gaining a Competitive Advantage: Critical Skills for CFOs and Con…"
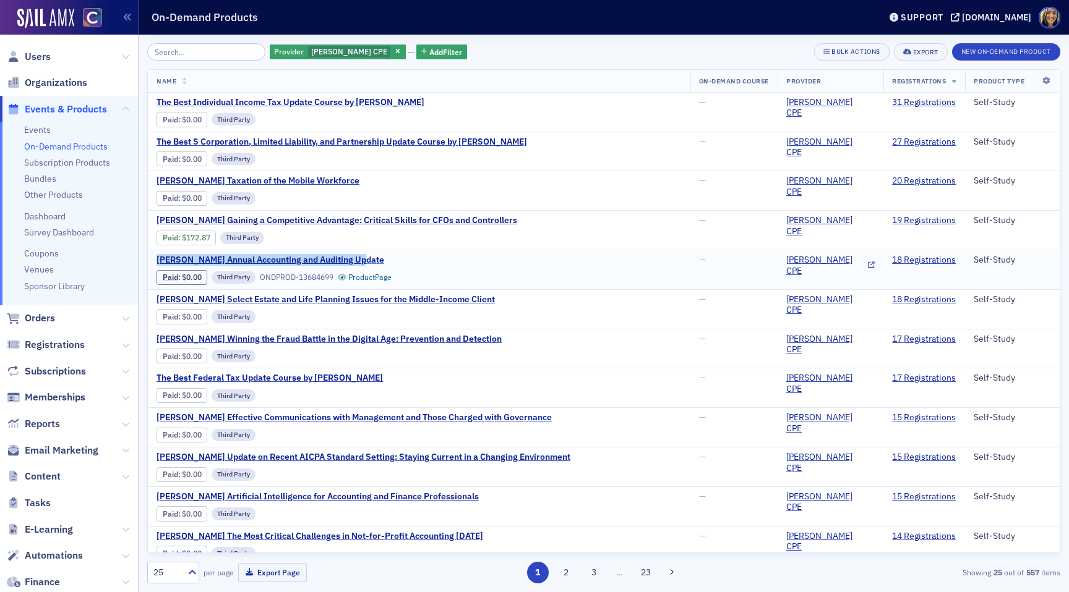
drag, startPoint x: 153, startPoint y: 257, endPoint x: 367, endPoint y: 258, distance: 214.0
click at [367, 258] on td "[PERSON_NAME] Annual Accounting and Auditing Update Paid : $0.00 Third Party ON…" at bounding box center [419, 270] width 542 height 40
copy span "[PERSON_NAME] Annual Accounting and Auditing Update"
drag, startPoint x: 485, startPoint y: 300, endPoint x: 156, endPoint y: 297, distance: 329.6
click at [156, 297] on td "[PERSON_NAME] Select Estate and Life Planning Issues for the Middle-Income Clie…" at bounding box center [419, 309] width 542 height 40
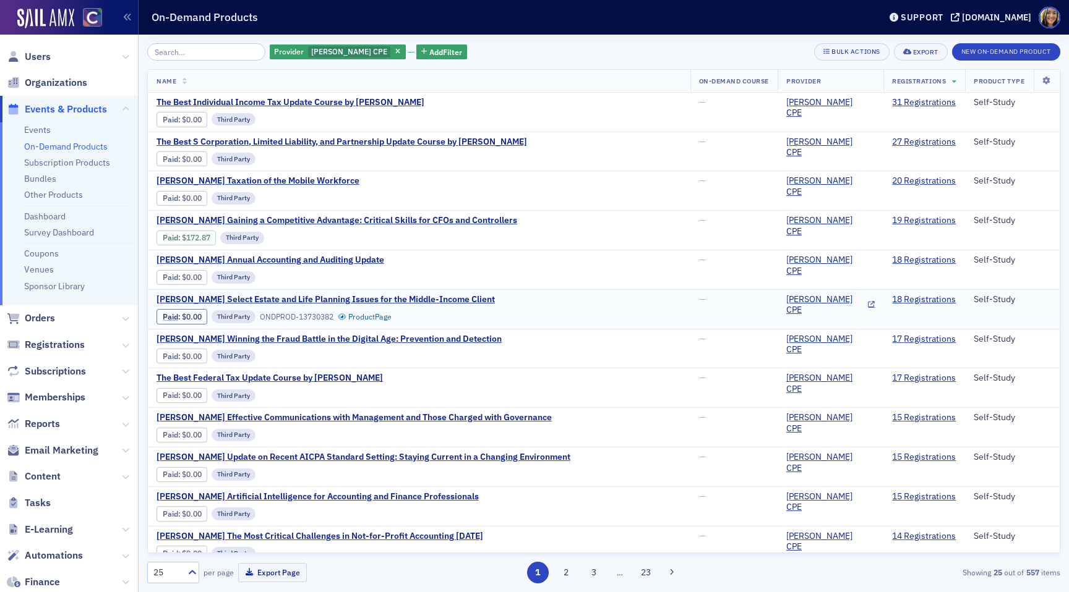
click at [149, 297] on td "[PERSON_NAME] Select Estate and Life Planning Issues for the Middle-Income Clie…" at bounding box center [419, 309] width 542 height 40
drag, startPoint x: 153, startPoint y: 297, endPoint x: 466, endPoint y: 302, distance: 313.5
click at [466, 302] on td "[PERSON_NAME] Select Estate and Life Planning Issues for the Middle-Income Clie…" at bounding box center [419, 309] width 542 height 40
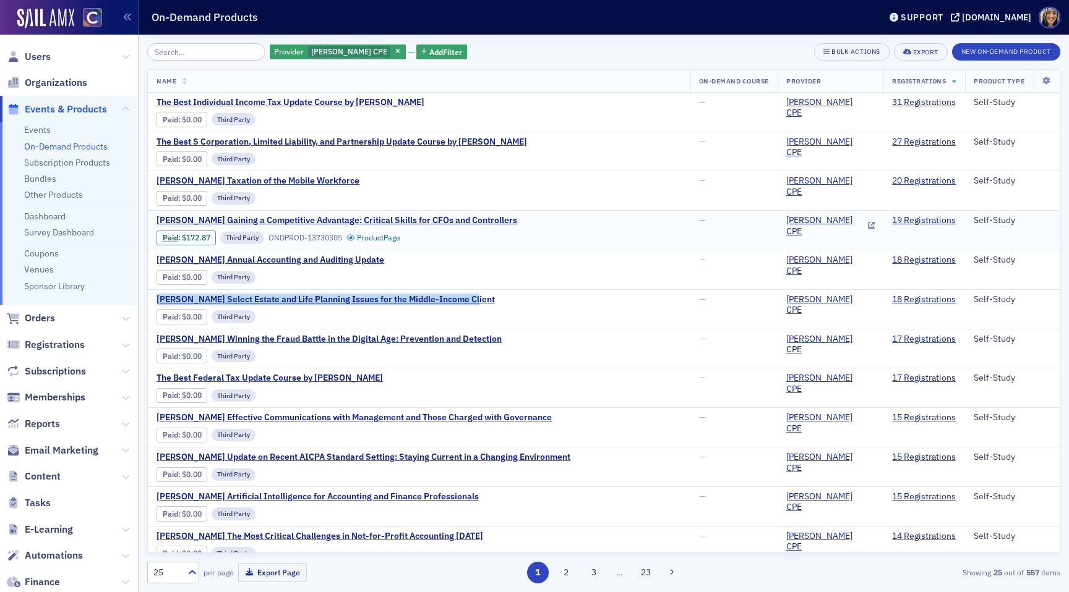
copy span "[PERSON_NAME] Select Estate and Life Planning Issues for the Middle-Income Clie…"
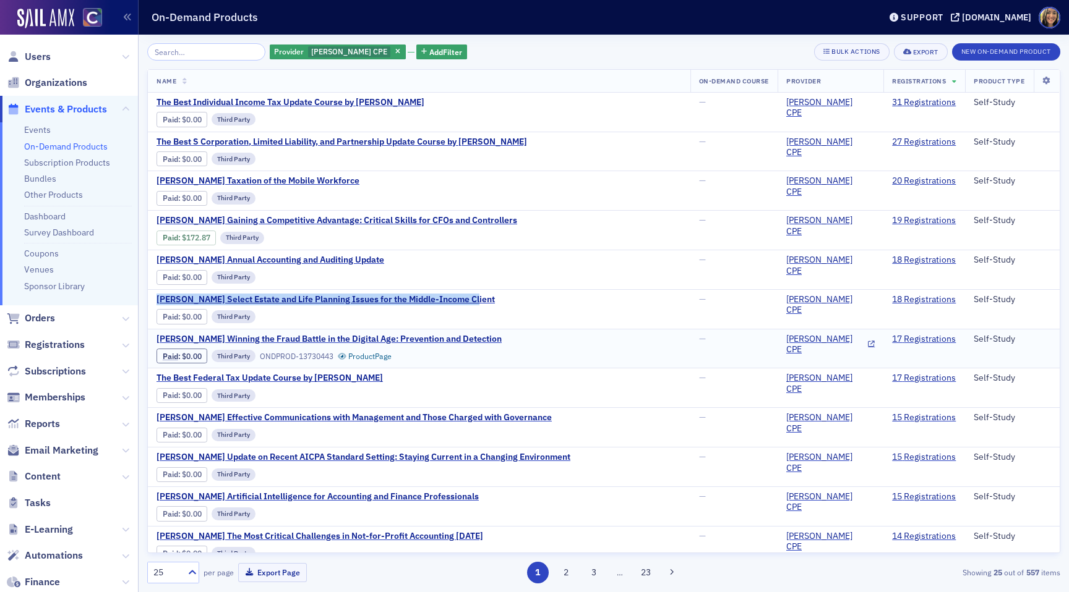
drag, startPoint x: 490, startPoint y: 338, endPoint x: 150, endPoint y: 337, distance: 339.5
click at [150, 337] on td "[PERSON_NAME] Winning the Fraud Battle in the Digital Age: Prevention and Detec…" at bounding box center [419, 349] width 542 height 40
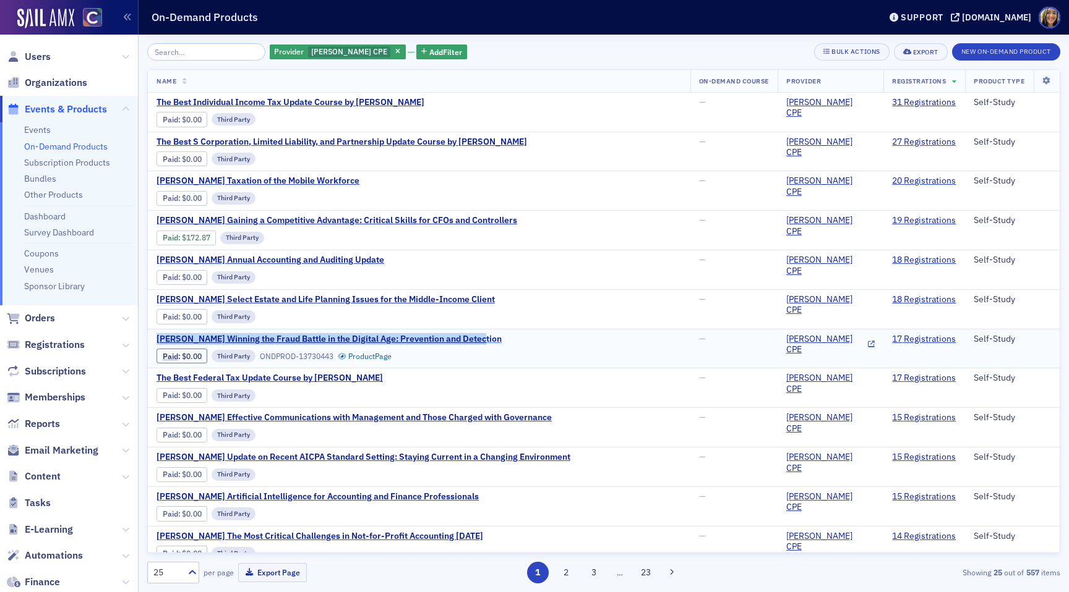
drag, startPoint x: 150, startPoint y: 335, endPoint x: 472, endPoint y: 336, distance: 321.5
click at [472, 336] on td "[PERSON_NAME] Winning the Fraud Battle in the Digital Age: Prevention and Detec…" at bounding box center [419, 349] width 542 height 40
copy span "[PERSON_NAME] Winning the Fraud Battle in the Digital Age: Prevention and Detec…"
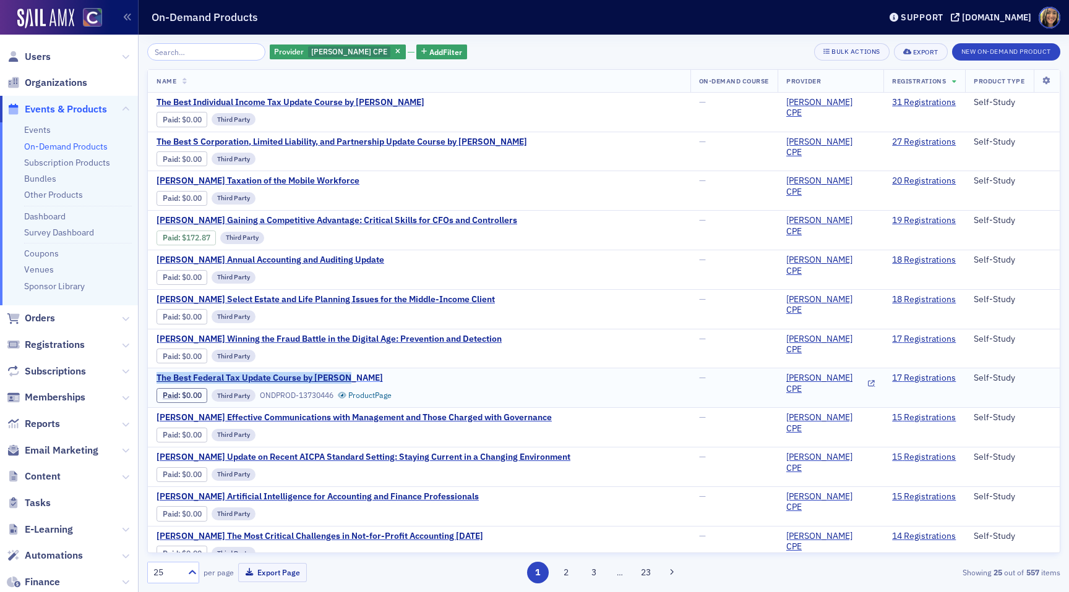
drag, startPoint x: 154, startPoint y: 373, endPoint x: 346, endPoint y: 377, distance: 191.7
click at [346, 377] on td "The Best Federal Tax Update Course by [PERSON_NAME] Paid : $0.00 Third Party ON…" at bounding box center [419, 389] width 542 height 40
copy span "The Best Federal Tax Update Course by [PERSON_NAME]"
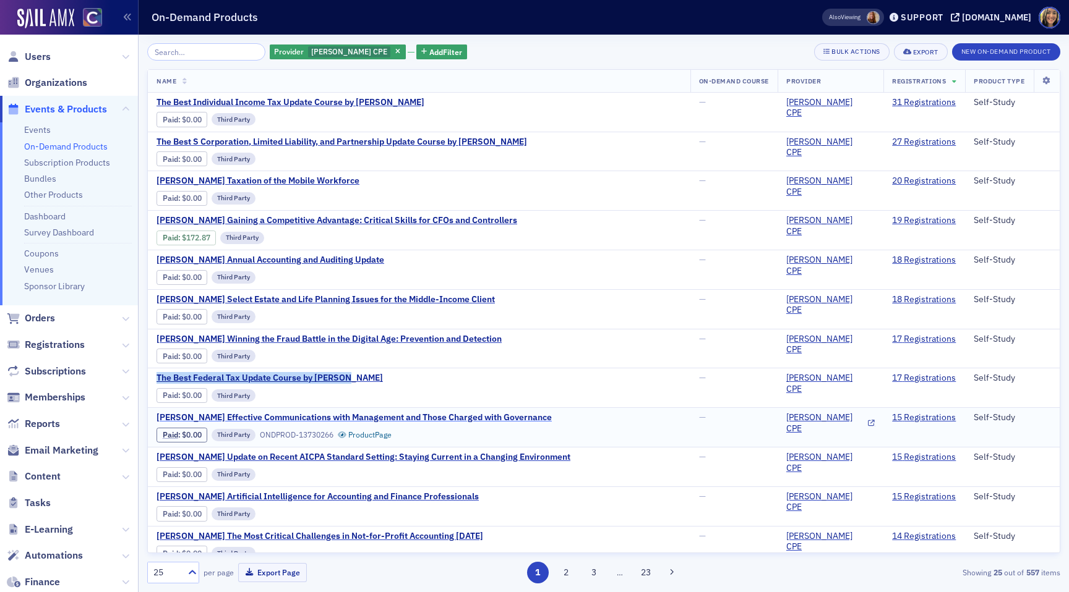
drag, startPoint x: 527, startPoint y: 416, endPoint x: 156, endPoint y: 415, distance: 371.0
click at [156, 415] on div "[PERSON_NAME] Effective Communications with Management and Those Charged with G…" at bounding box center [418, 427] width 525 height 30
click at [153, 415] on td "[PERSON_NAME] Effective Communications with Management and Those Charged with G…" at bounding box center [419, 428] width 542 height 40
drag, startPoint x: 153, startPoint y: 415, endPoint x: 531, endPoint y: 416, distance: 377.8
click at [531, 416] on td "[PERSON_NAME] Effective Communications with Management and Those Charged with G…" at bounding box center [419, 428] width 542 height 40
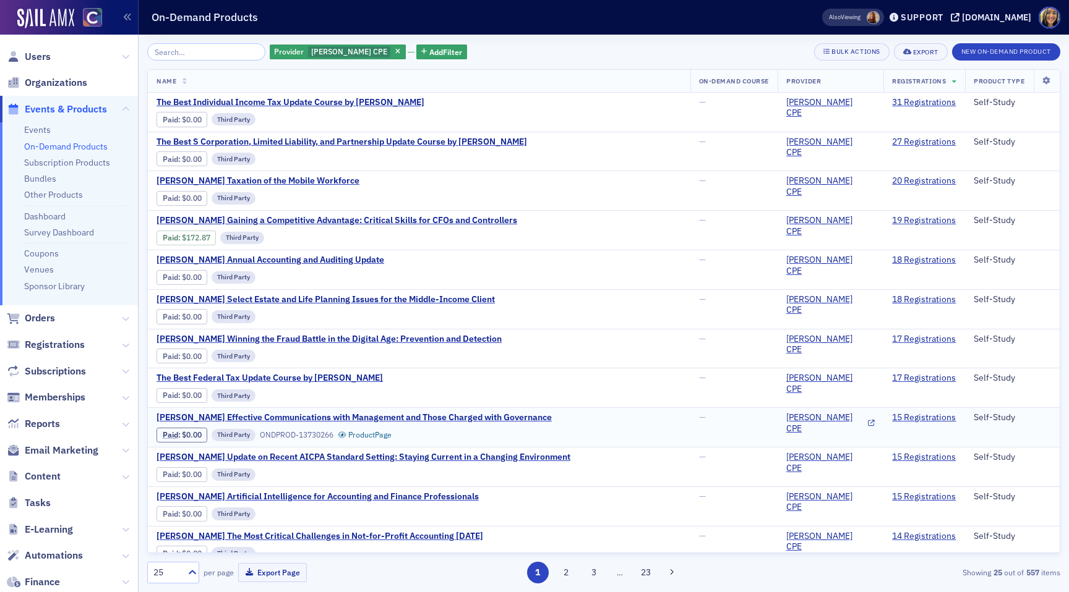
click at [531, 416] on div "[PERSON_NAME] Effective Communications with Management and Those Charged with G…" at bounding box center [418, 427] width 525 height 30
drag, startPoint x: 151, startPoint y: 414, endPoint x: 525, endPoint y: 417, distance: 373.5
click at [525, 417] on td "[PERSON_NAME] Effective Communications with Management and Those Charged with G…" at bounding box center [419, 428] width 542 height 40
click at [525, 417] on div "[PERSON_NAME] Effective Communications with Management and Those Charged with G…" at bounding box center [418, 427] width 525 height 30
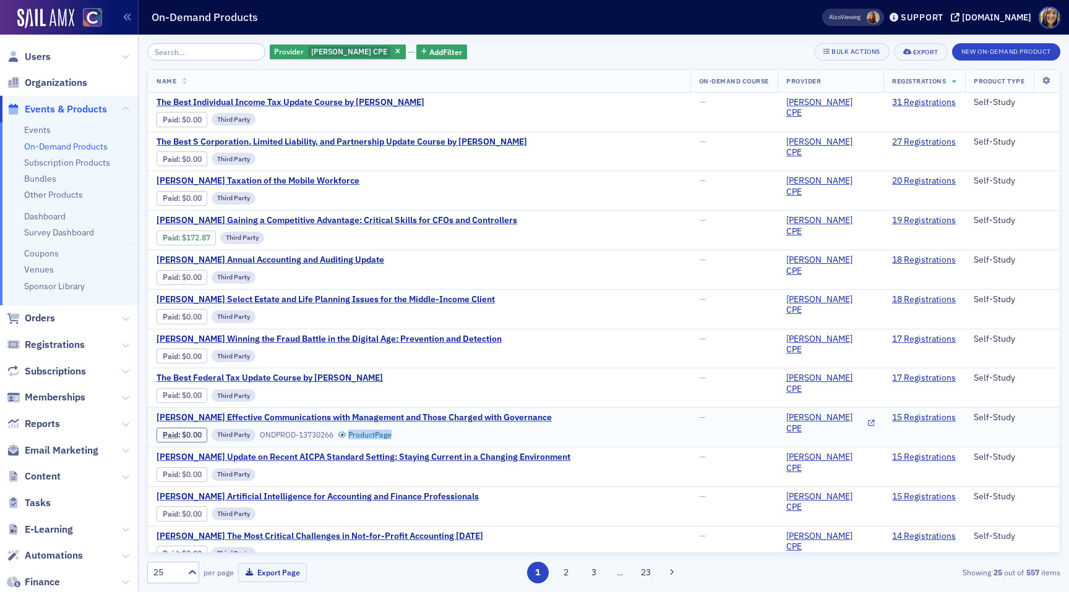
click at [525, 417] on div "[PERSON_NAME] Effective Communications with Management and Those Charged with G…" at bounding box center [418, 427] width 525 height 30
click at [148, 414] on td "[PERSON_NAME] Effective Communications with Management and Those Charged with G…" at bounding box center [419, 428] width 542 height 40
drag, startPoint x: 153, startPoint y: 414, endPoint x: 523, endPoint y: 415, distance: 370.4
click at [523, 415] on td "[PERSON_NAME] Effective Communications with Management and Those Charged with G…" at bounding box center [419, 428] width 542 height 40
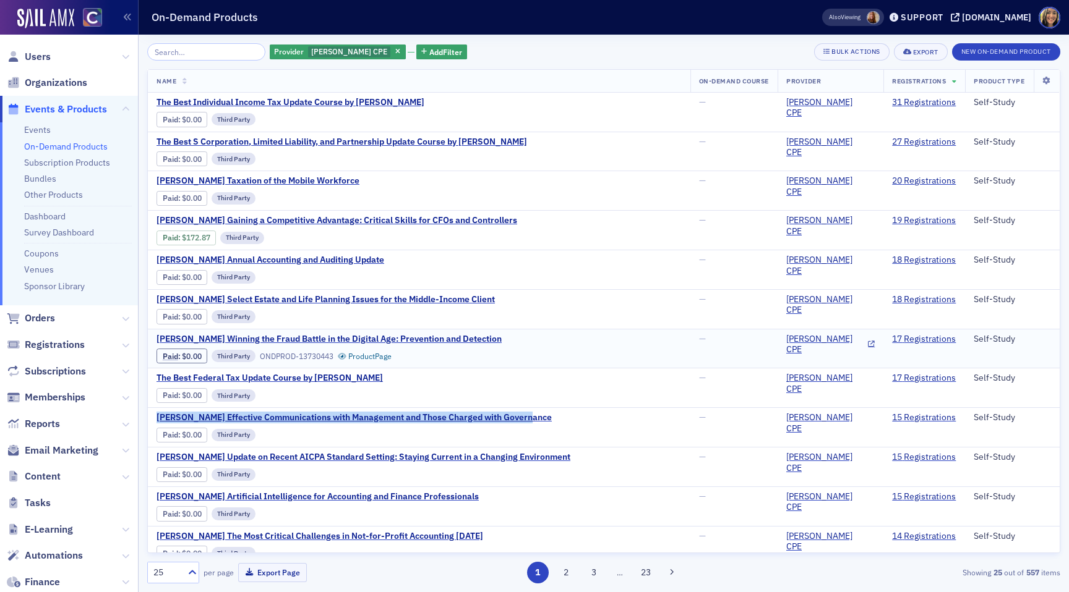
copy span "[PERSON_NAME] Effective Communications with Management and Those Charged with G…"
drag, startPoint x: 546, startPoint y: 454, endPoint x: 171, endPoint y: 451, distance: 374.7
click at [171, 452] on div "[PERSON_NAME] Update on Recent AICPA Standard Setting: Staying Current in a Cha…" at bounding box center [418, 467] width 525 height 30
click at [158, 452] on span "[PERSON_NAME] Update on Recent AICPA Standard Setting: Staying Current in a Cha…" at bounding box center [363, 457] width 414 height 11
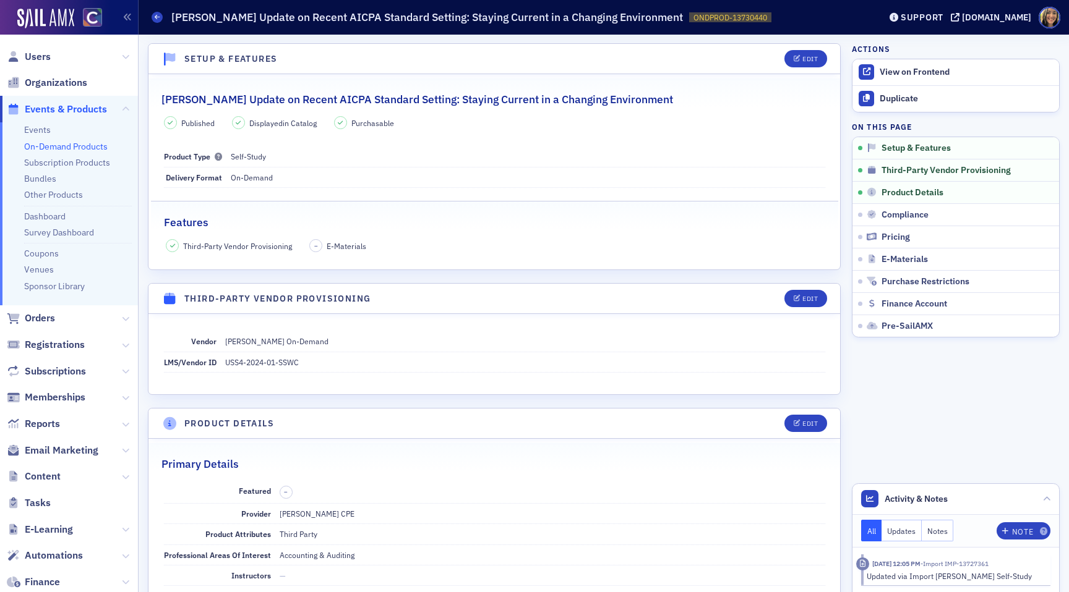
click at [284, 96] on h2 "[PERSON_NAME] Update on Recent AICPA Standard Setting: Staying Current in a Cha…" at bounding box center [416, 100] width 511 height 16
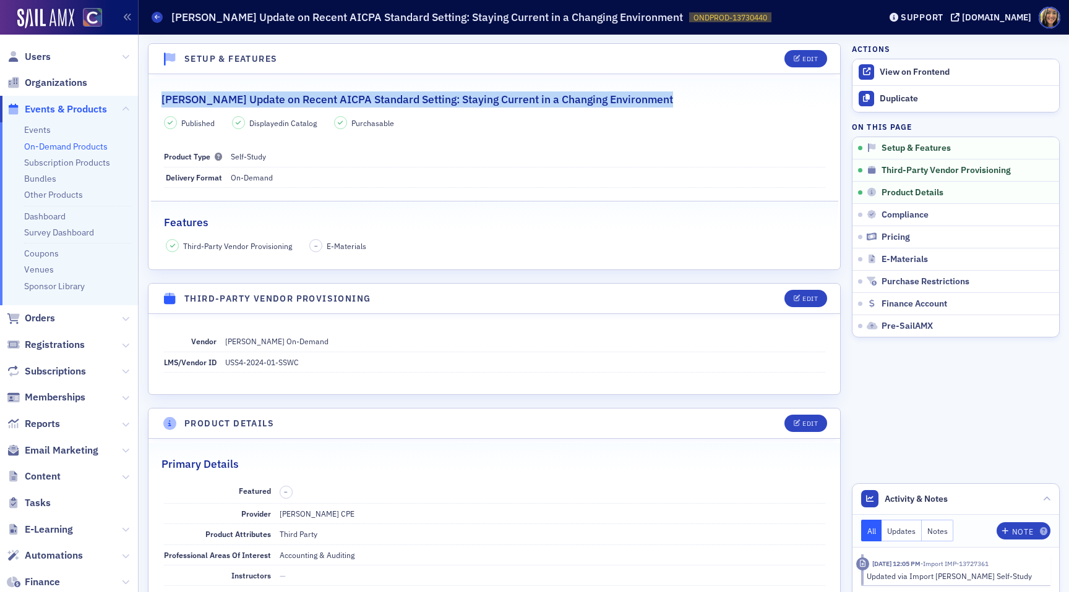
click at [284, 96] on h2 "[PERSON_NAME] Update on Recent AICPA Standard Setting: Staying Current in a Cha…" at bounding box center [416, 100] width 511 height 16
copy h2 "[PERSON_NAME] Update on Recent AICPA Standard Setting: Staying Current in a Cha…"
